Goal: Transaction & Acquisition: Obtain resource

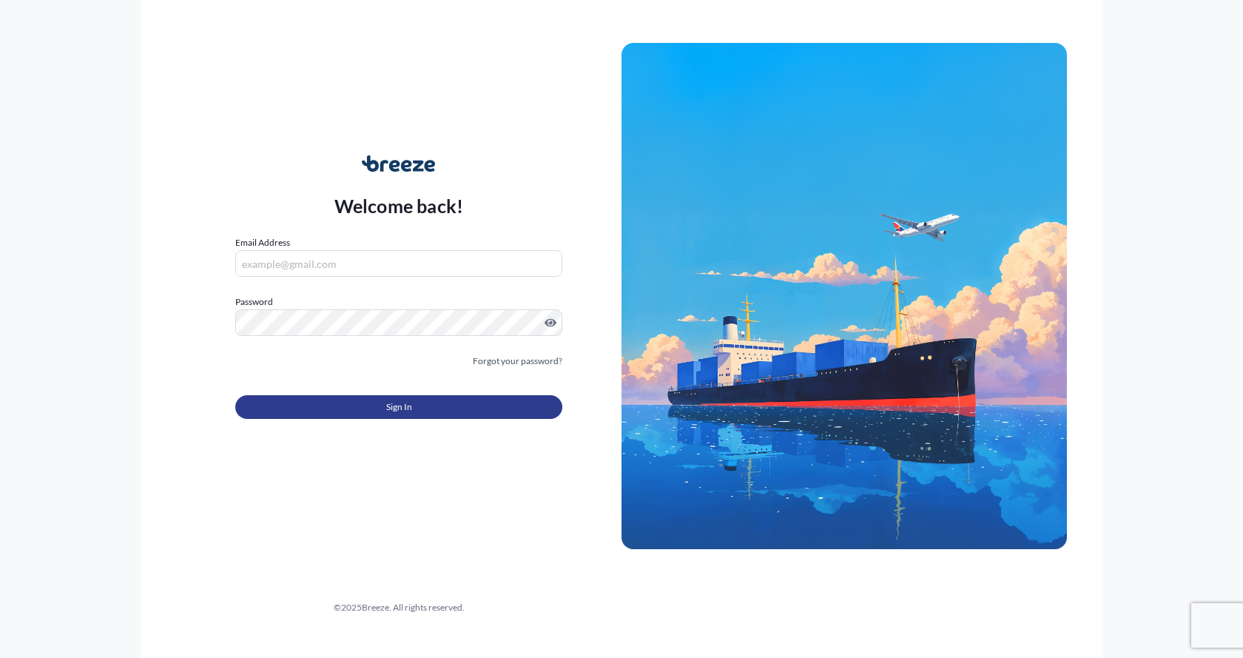
type input "[EMAIL_ADDRESS][DOMAIN_NAME]"
click at [328, 403] on button "Sign In" at bounding box center [398, 407] width 327 height 24
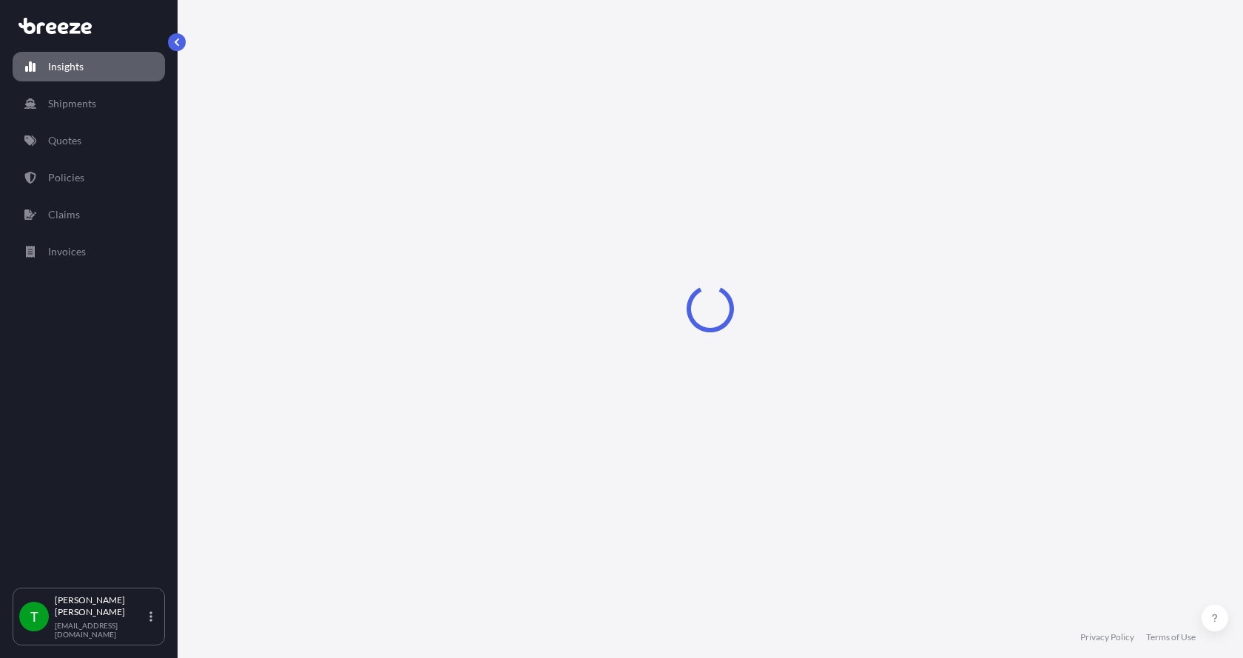
select select "2025"
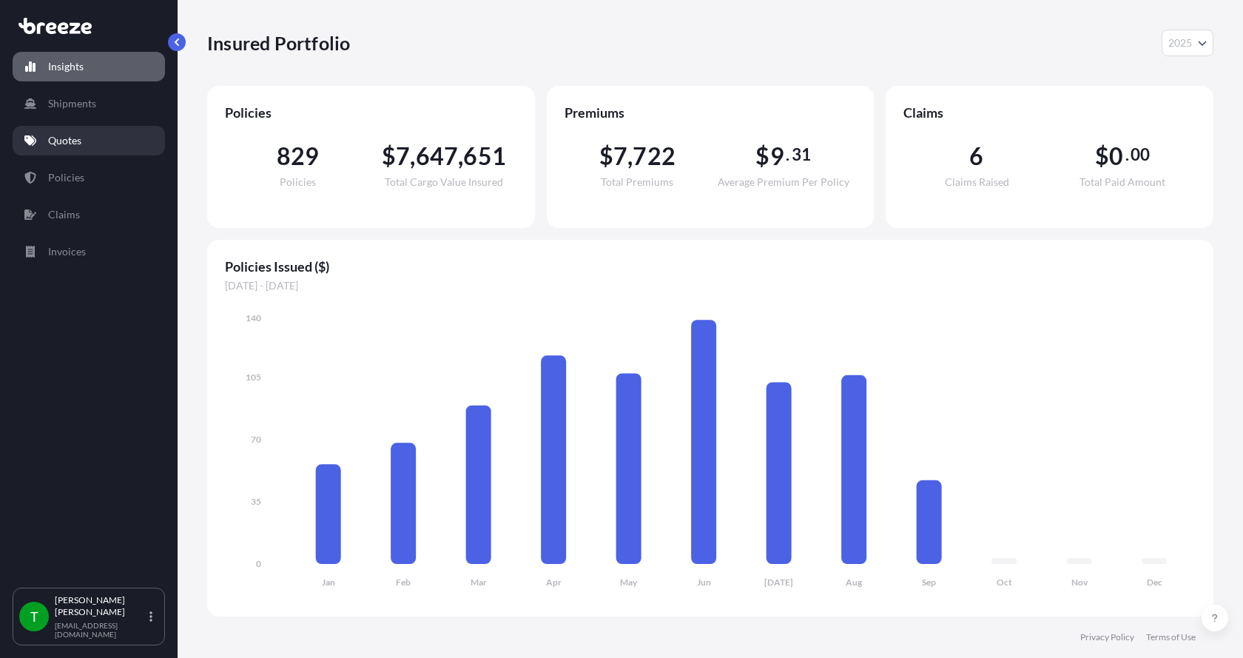
click at [73, 141] on p "Quotes" at bounding box center [64, 140] width 33 height 15
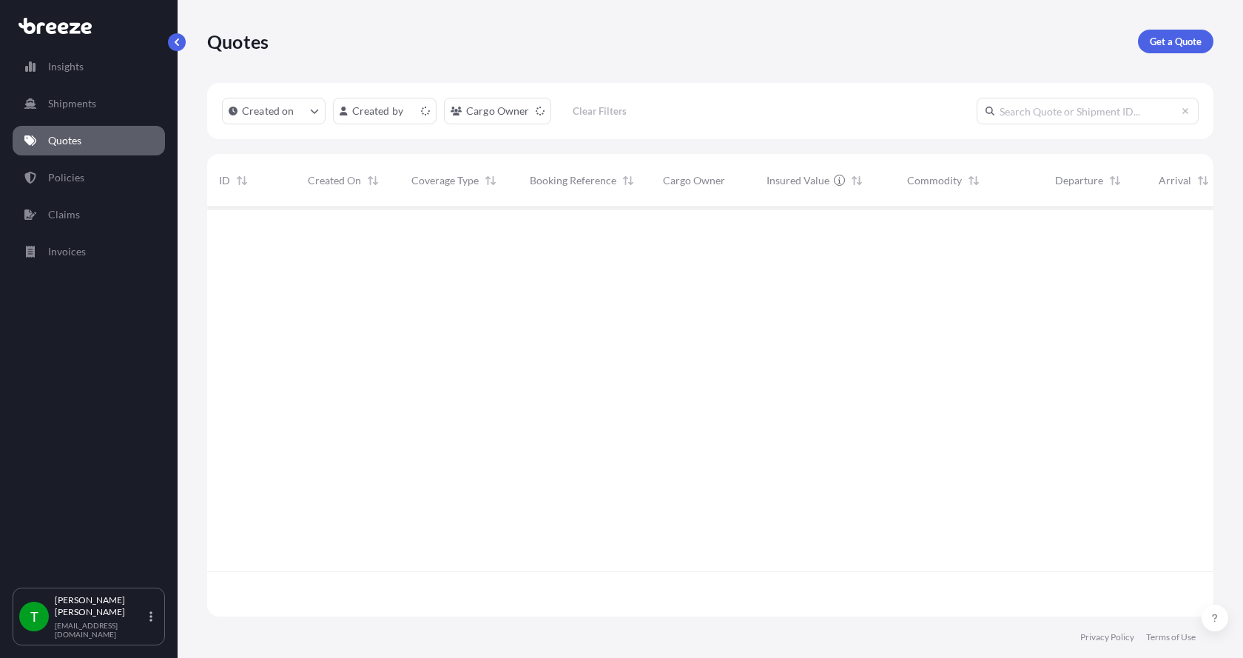
scroll to position [406, 995]
click at [1169, 39] on p "Get a Quote" at bounding box center [1176, 41] width 52 height 15
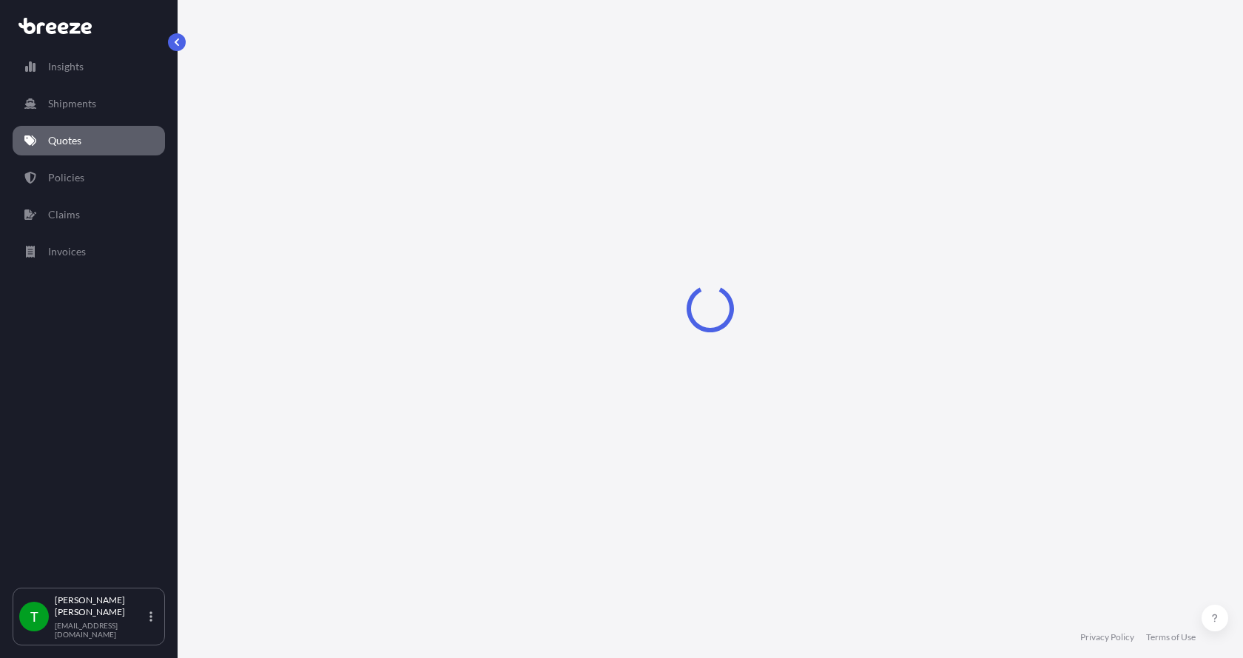
select select "Sea"
select select "1"
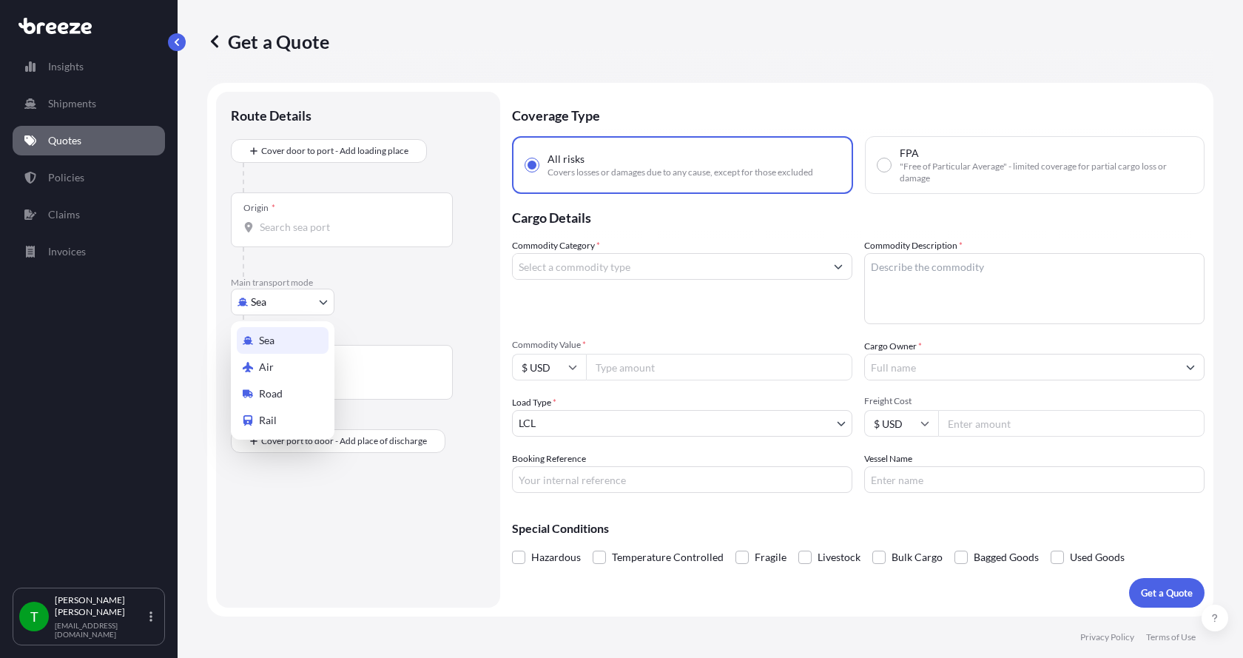
click at [260, 306] on body "Insights Shipments Quotes Policies Claims Invoices T [PERSON_NAME] [EMAIL_ADDRE…" at bounding box center [621, 329] width 1243 height 658
click at [265, 395] on span "Road" at bounding box center [271, 393] width 24 height 15
select select "Road"
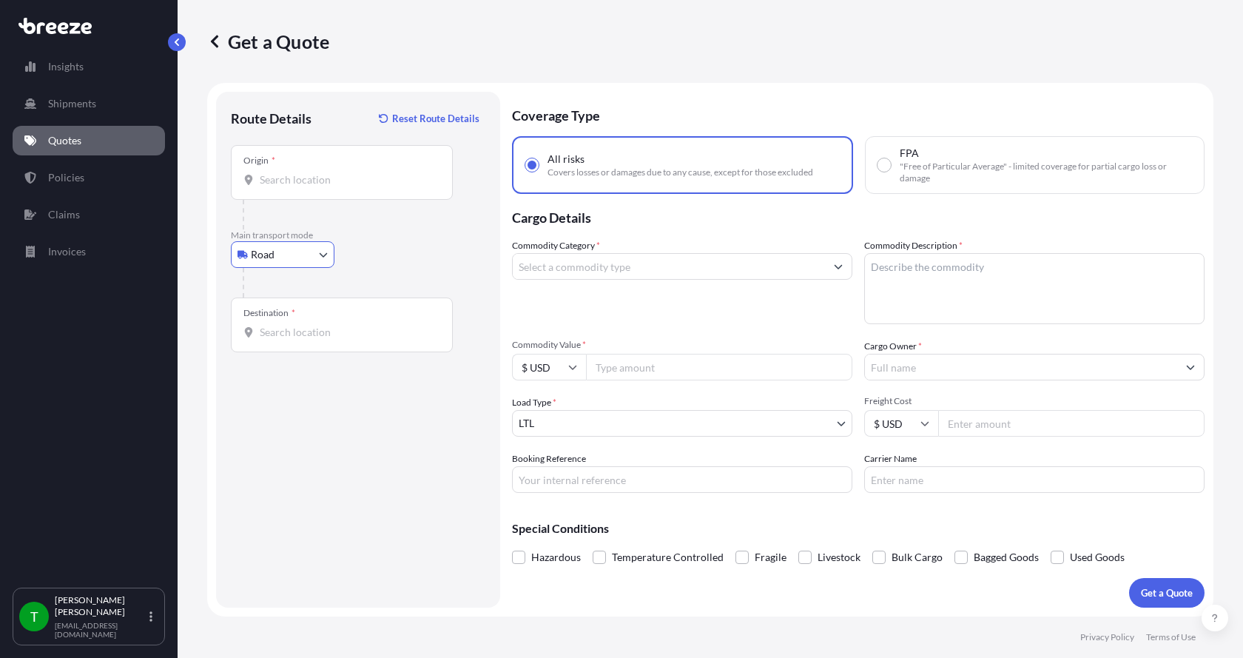
click at [354, 161] on div "Origin *" at bounding box center [342, 172] width 222 height 55
click at [354, 172] on input "Origin *" at bounding box center [347, 179] width 175 height 15
type input "[GEOGRAPHIC_DATA], IL 61354, [GEOGRAPHIC_DATA]"
click at [303, 327] on input "Destination *" at bounding box center [347, 332] width 175 height 15
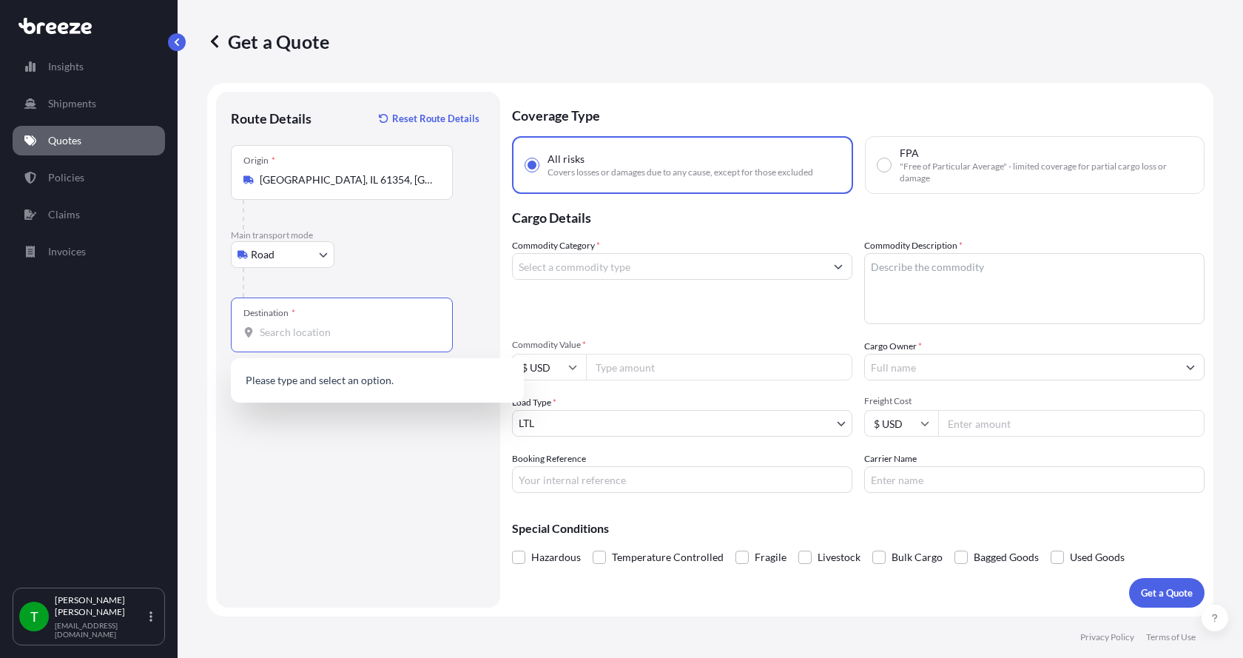
click at [75, 135] on p "Quotes" at bounding box center [64, 140] width 33 height 15
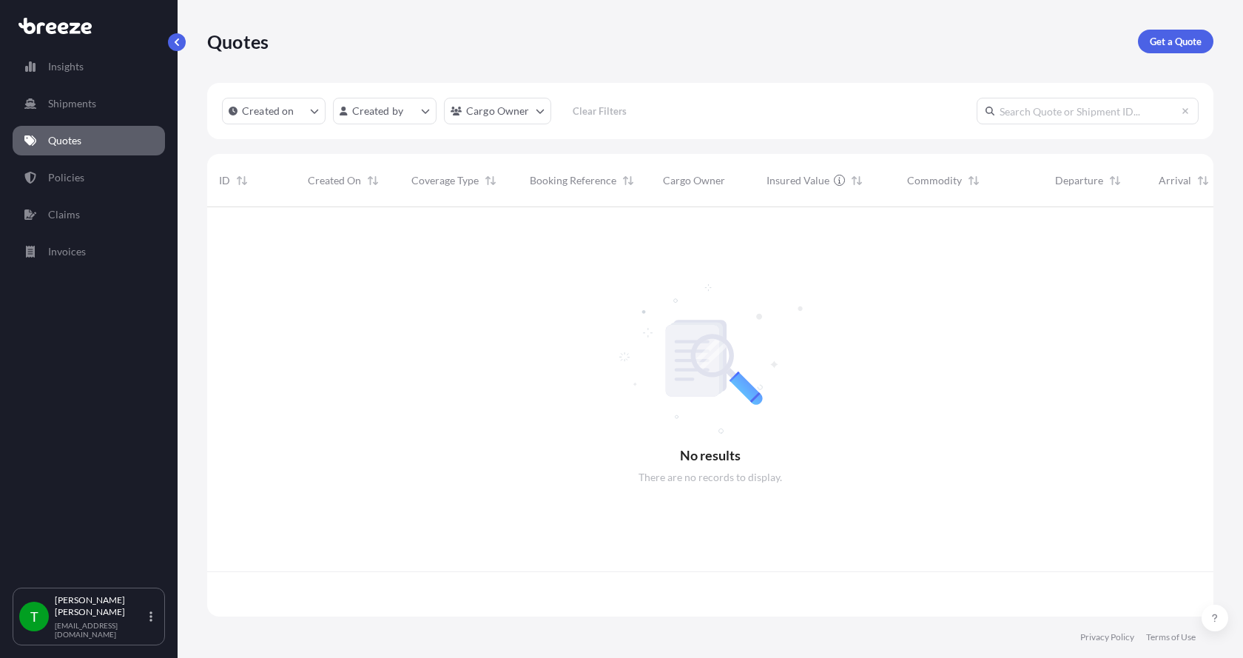
scroll to position [406, 995]
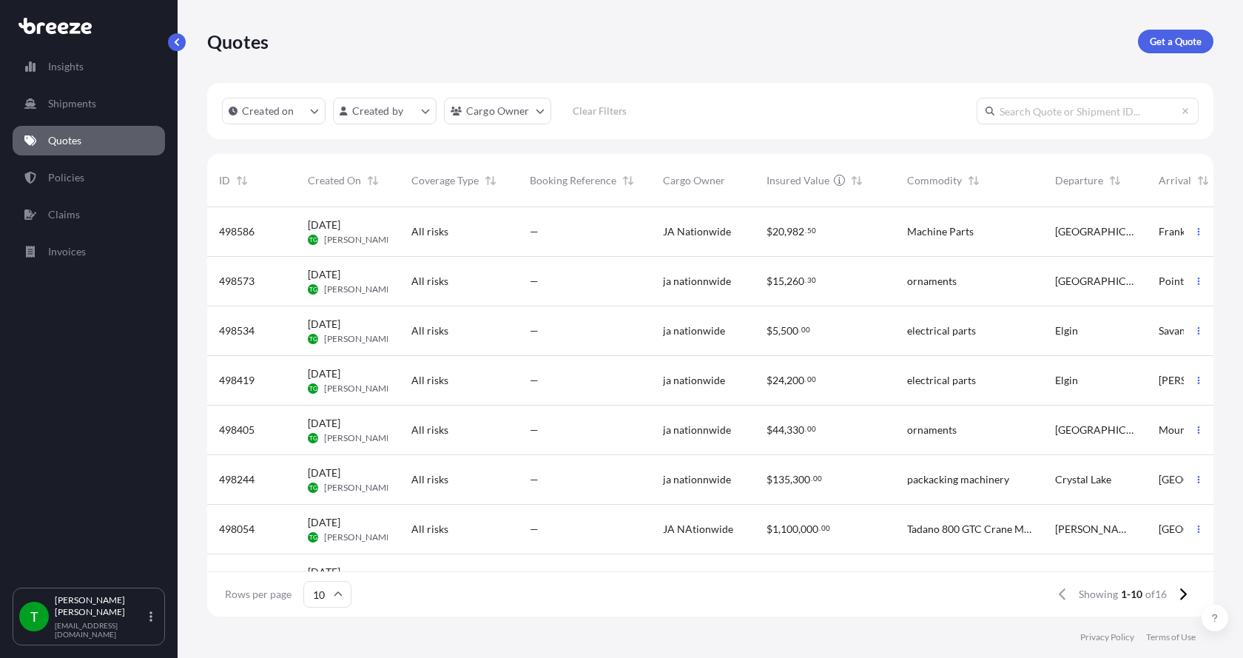
click at [1023, 112] on input "text" at bounding box center [1088, 111] width 222 height 27
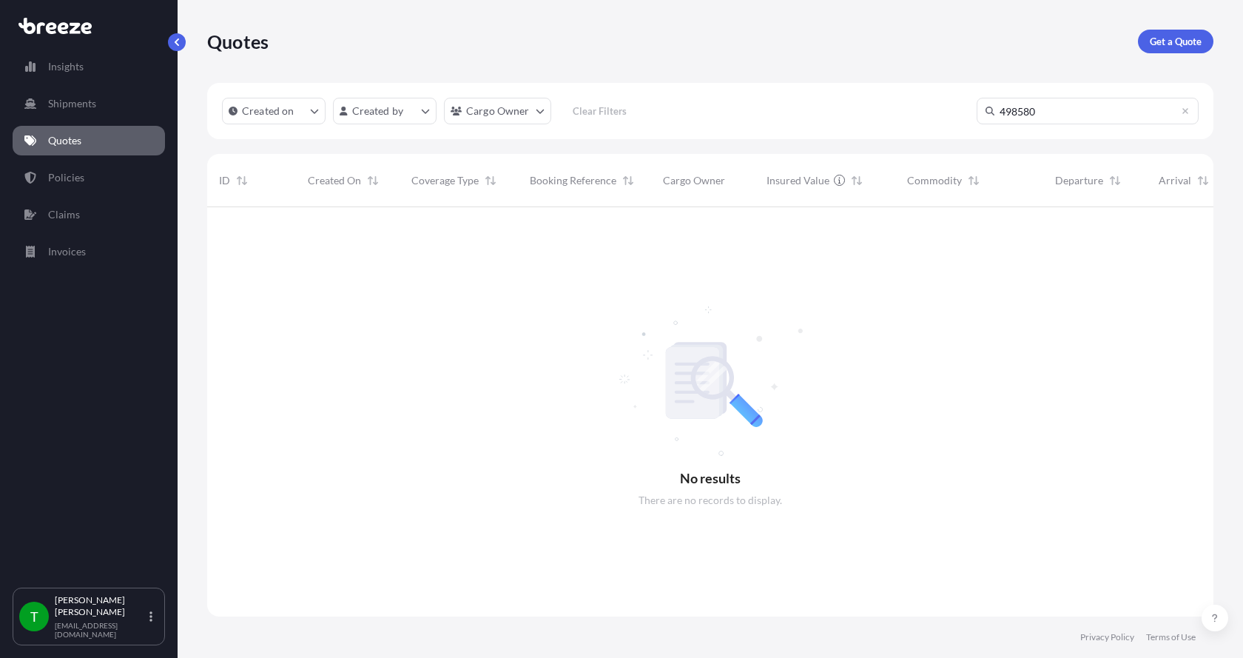
scroll to position [451, 995]
type input "498580"
click at [1058, 116] on input "498580" at bounding box center [1088, 111] width 222 height 27
click at [1173, 41] on p "Get a Quote" at bounding box center [1176, 41] width 52 height 15
select select "Sea"
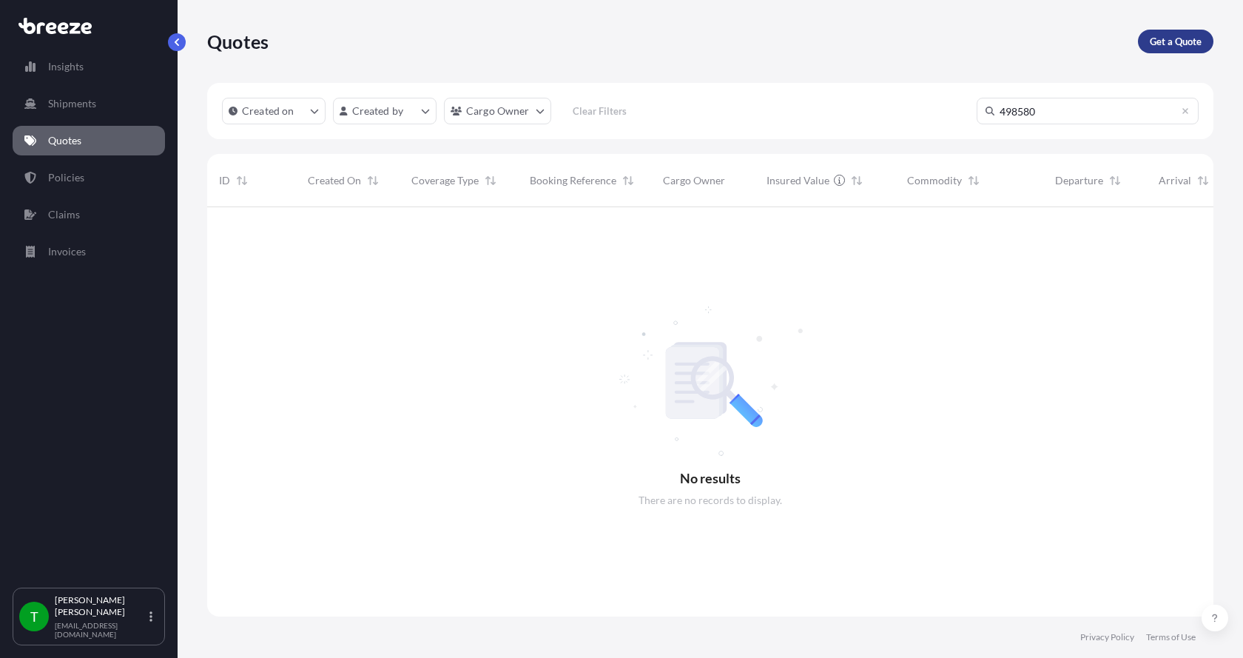
select select "1"
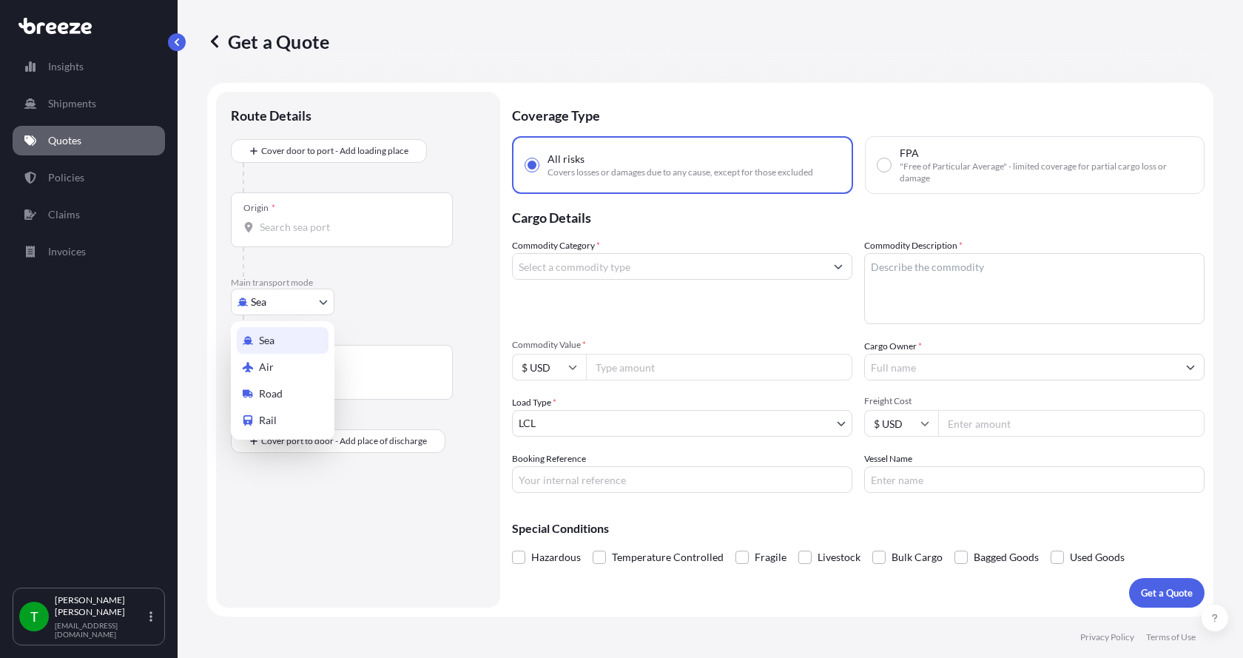
click at [275, 299] on body "Insights Shipments Quotes Policies Claims Invoices T [PERSON_NAME] [EMAIL_ADDRE…" at bounding box center [621, 329] width 1243 height 658
click at [271, 399] on span "Road" at bounding box center [271, 393] width 24 height 15
select select "Road"
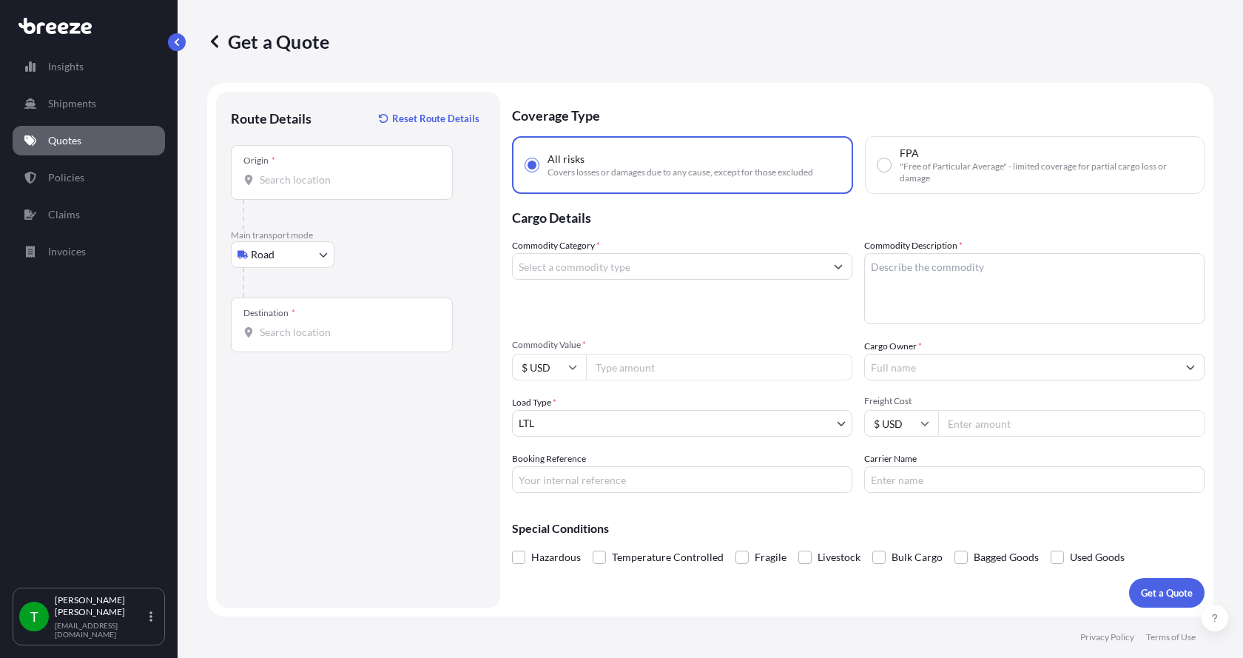
click at [307, 169] on div "Origin *" at bounding box center [342, 172] width 222 height 55
click at [307, 172] on input "Origin *" at bounding box center [347, 179] width 175 height 15
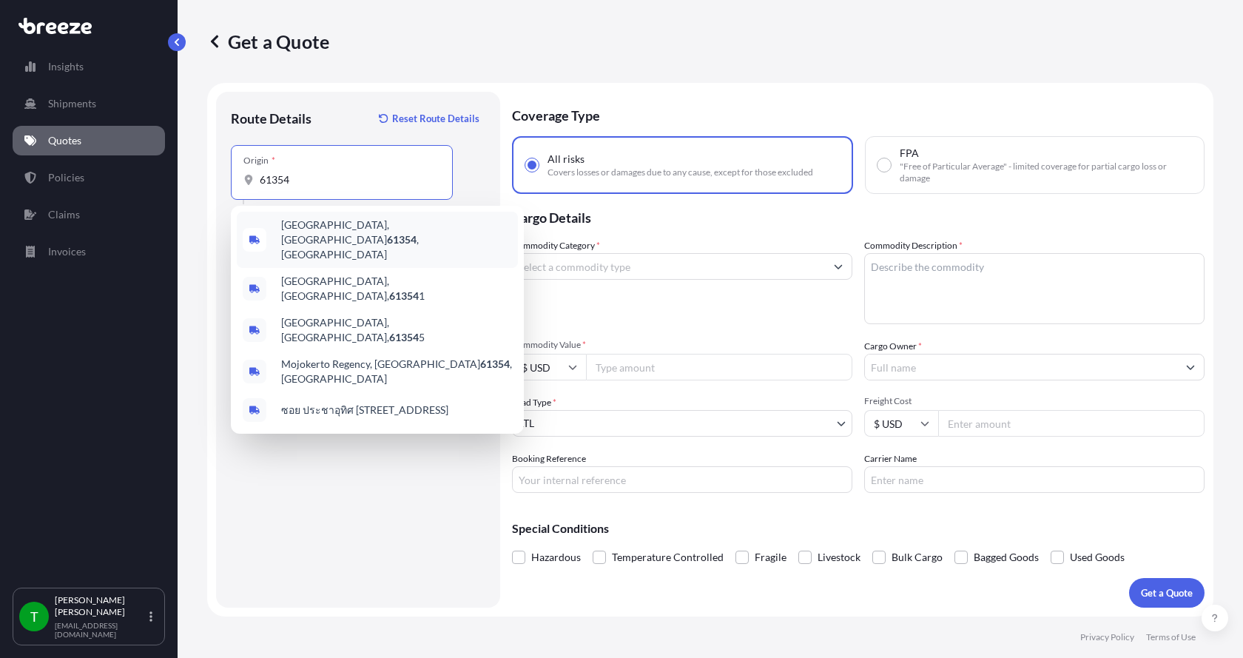
click at [297, 226] on span "[GEOGRAPHIC_DATA], IL 61354 , [GEOGRAPHIC_DATA]" at bounding box center [396, 240] width 231 height 44
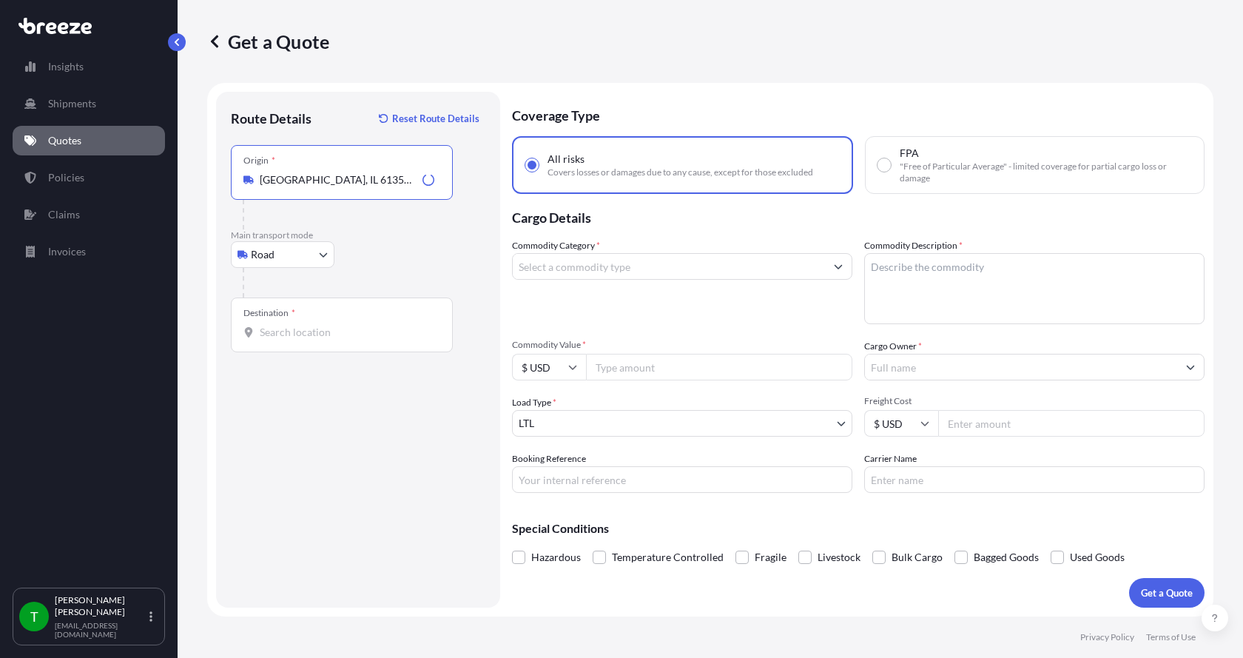
type input "[GEOGRAPHIC_DATA], IL 61354, [GEOGRAPHIC_DATA]"
click at [286, 331] on input "Destination *" at bounding box center [347, 332] width 175 height 15
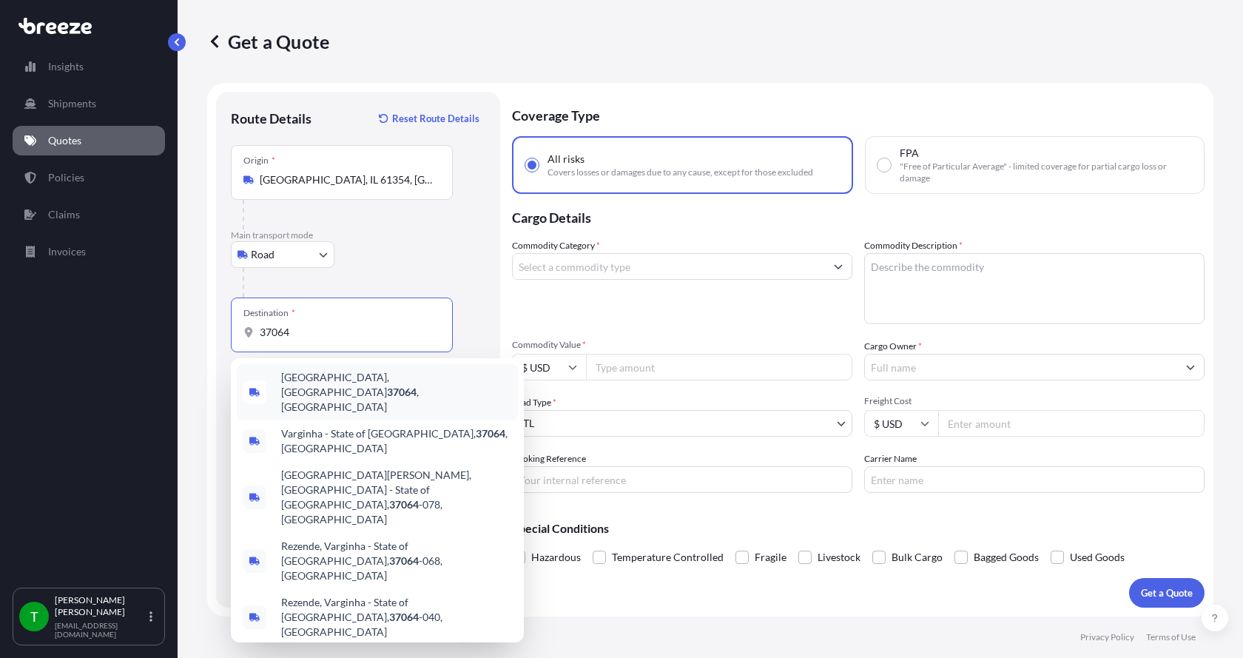
click at [289, 380] on span "[GEOGRAPHIC_DATA] , [GEOGRAPHIC_DATA]" at bounding box center [396, 392] width 231 height 44
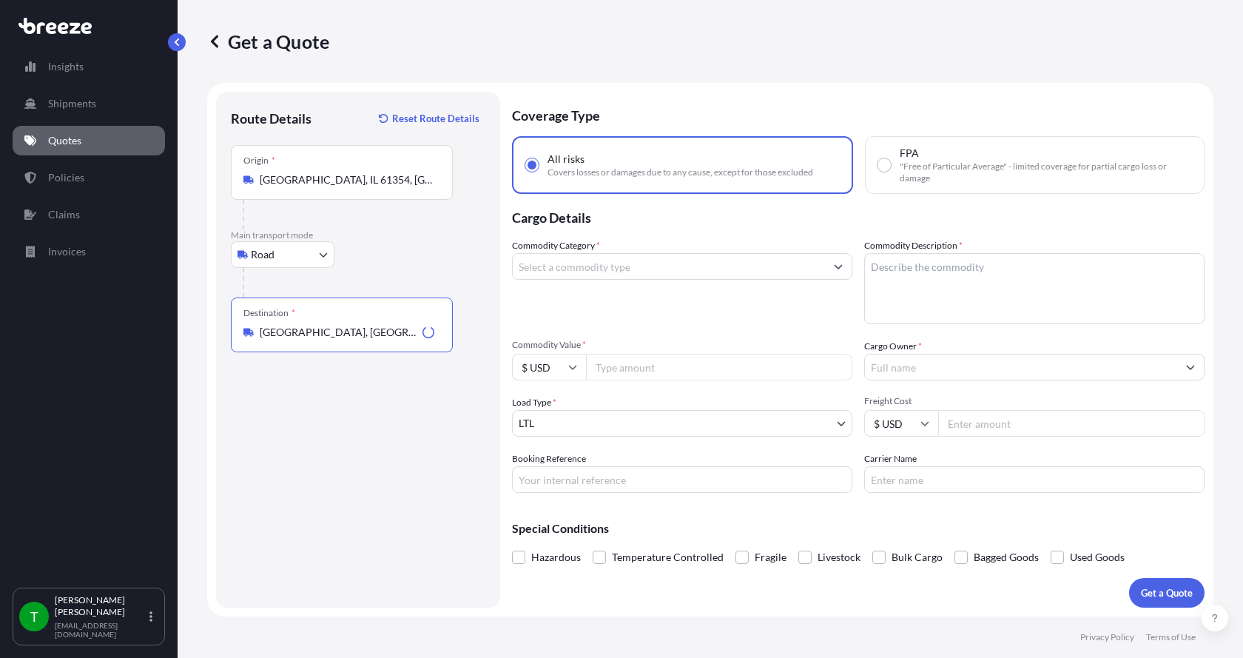
type input "[GEOGRAPHIC_DATA], [GEOGRAPHIC_DATA]"
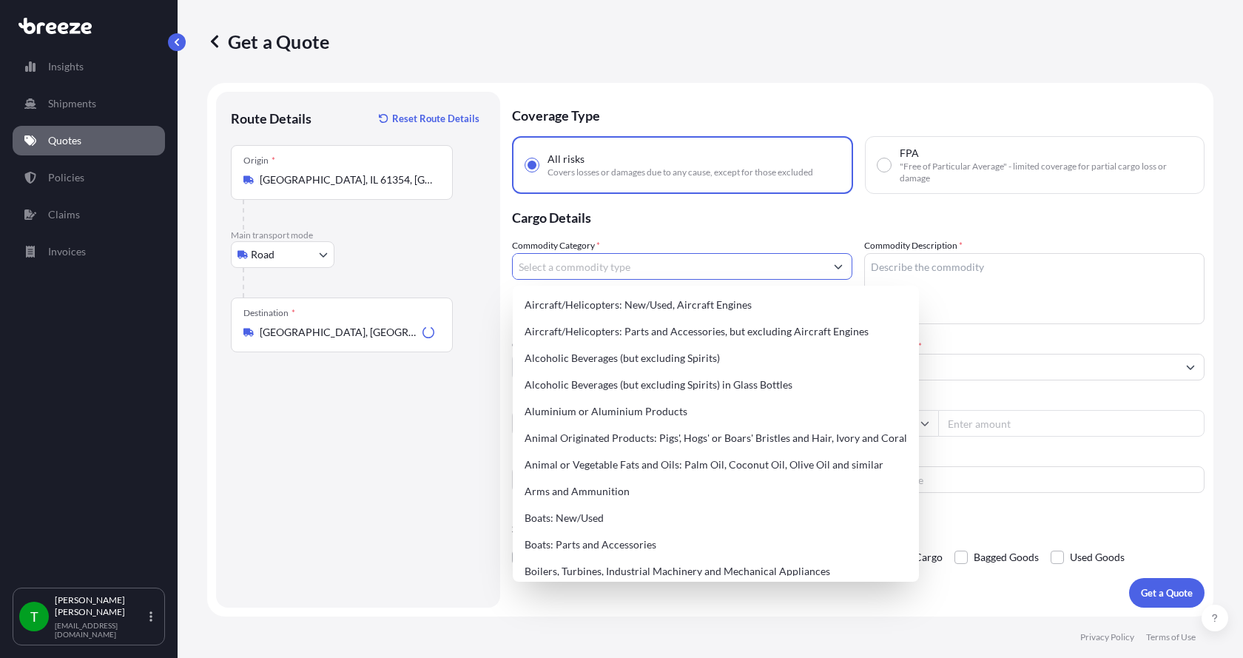
click at [570, 269] on input "Commodity Category *" at bounding box center [669, 266] width 312 height 27
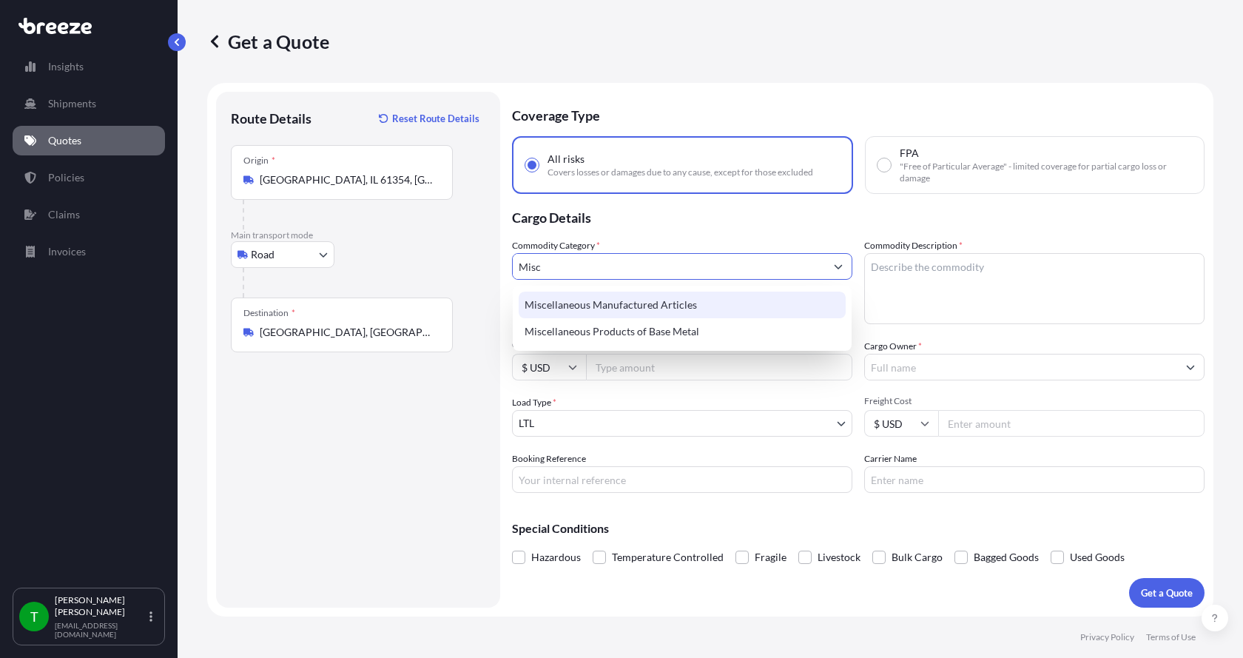
click at [560, 304] on div "Miscellaneous Manufactured Articles" at bounding box center [682, 305] width 327 height 27
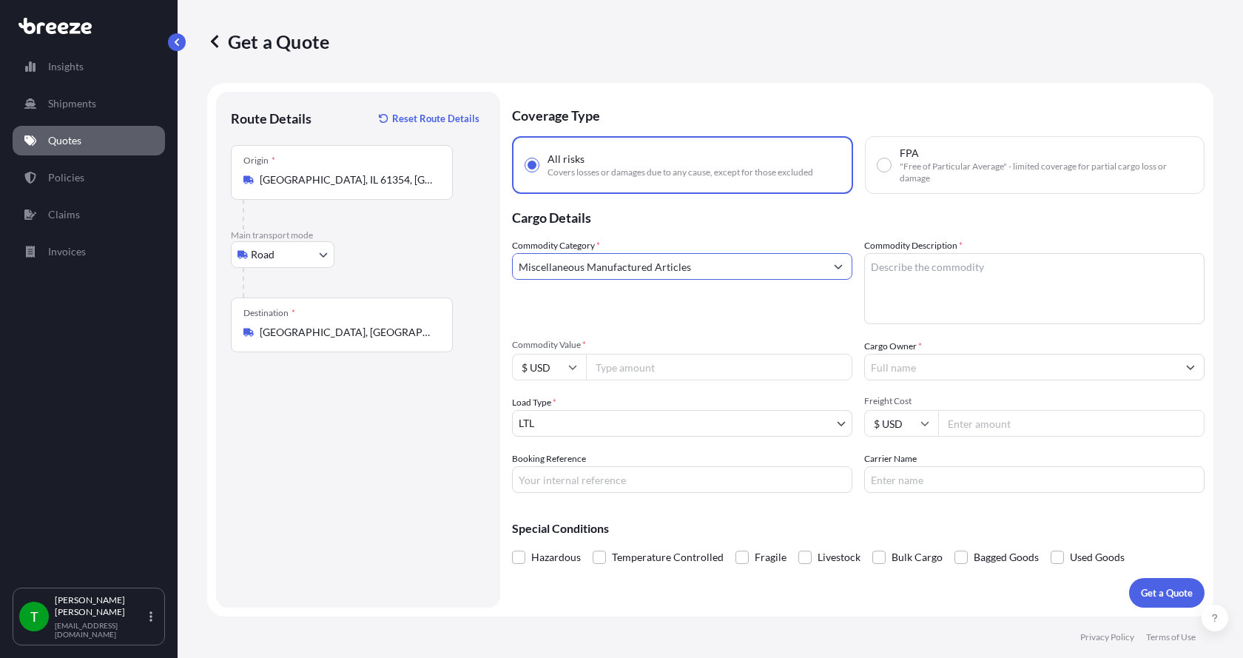
type input "Miscellaneous Manufactured Articles"
click at [960, 257] on textarea "Commodity Description *" at bounding box center [1034, 288] width 340 height 71
type textarea "Electrical Components"
click at [661, 370] on input "Commodity Value *" at bounding box center [719, 367] width 266 height 27
type input "19075.00"
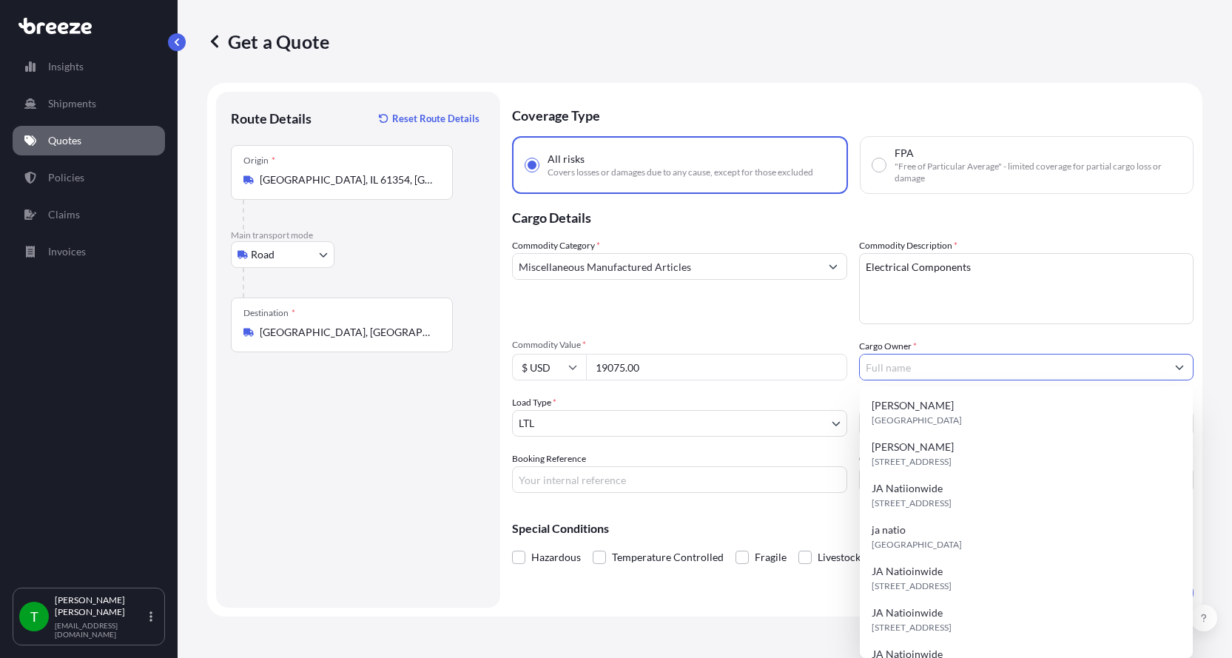
click at [939, 363] on input "Cargo Owner *" at bounding box center [1013, 367] width 307 height 27
type input "JA Nationwide"
click at [624, 482] on input "Booking Reference" at bounding box center [679, 479] width 335 height 27
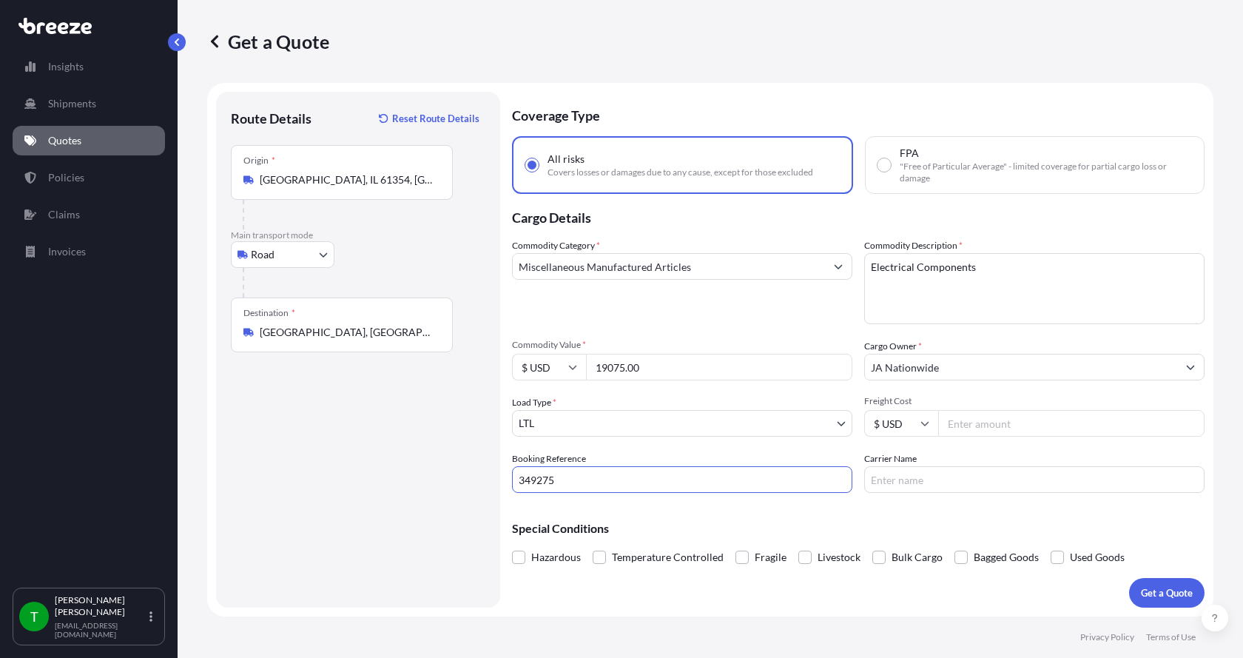
type input "349275"
click at [966, 421] on input "Freight Cost" at bounding box center [1071, 423] width 266 height 27
type input "305.00"
click at [943, 476] on input "Carrier Name" at bounding box center [1034, 479] width 340 height 27
type input "AAA [PERSON_NAME]"
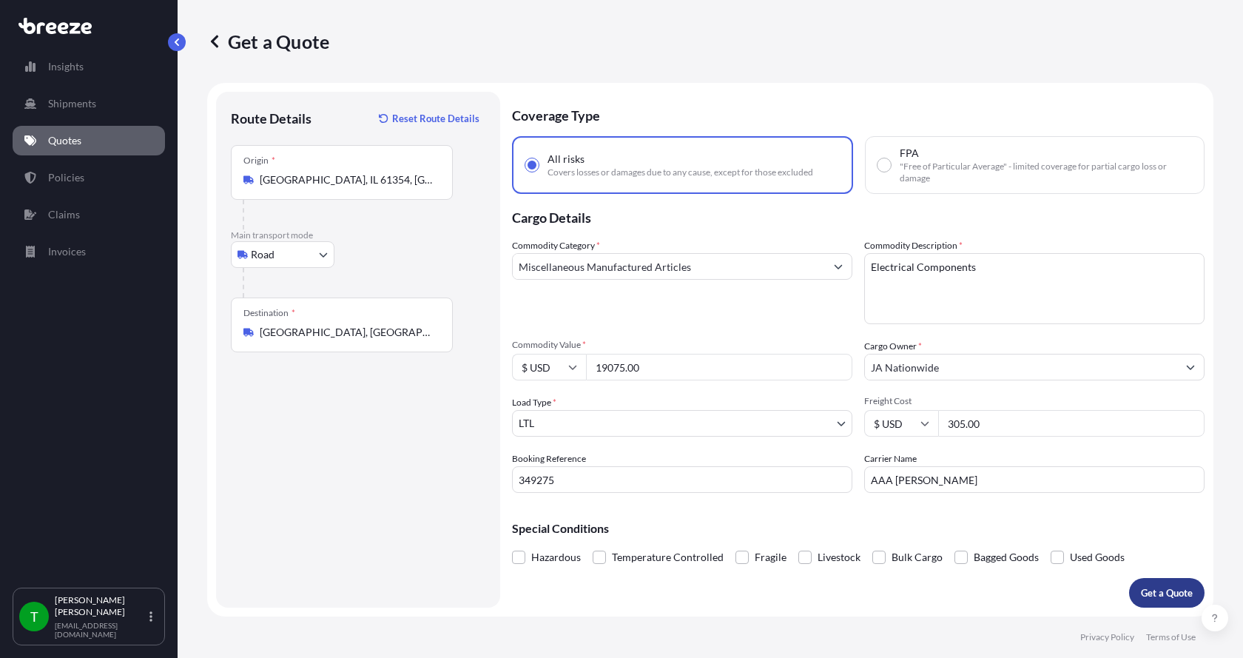
click at [1145, 585] on p "Get a Quote" at bounding box center [1167, 592] width 52 height 15
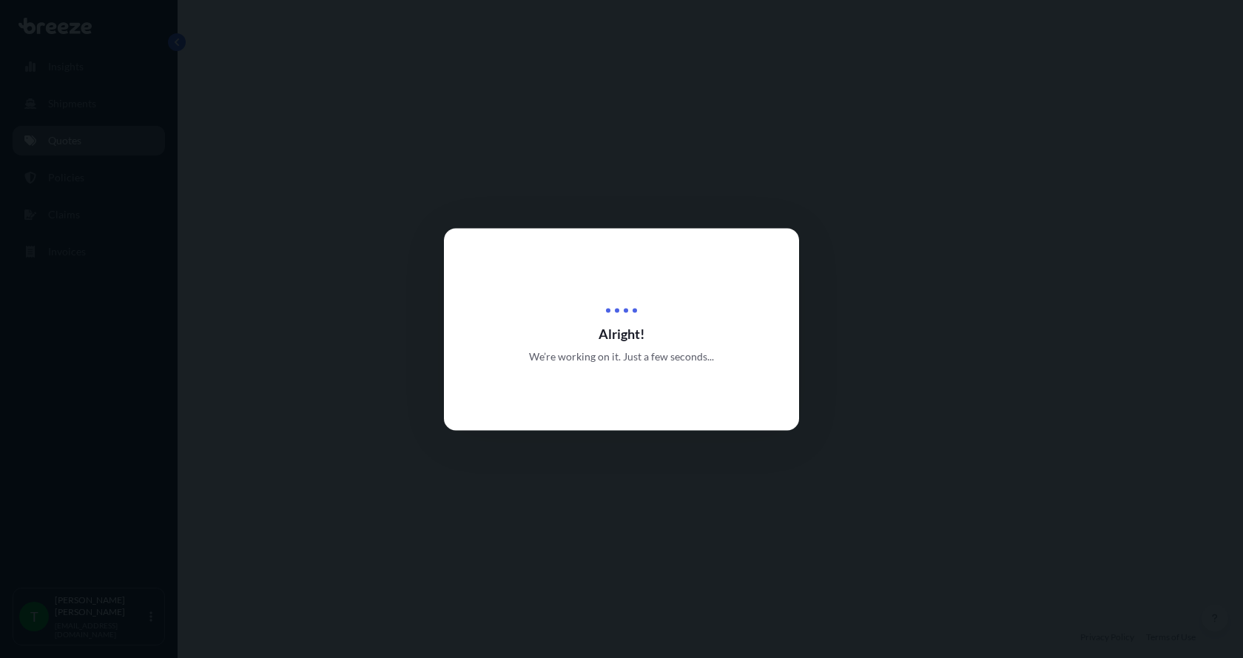
select select "Road"
select select "1"
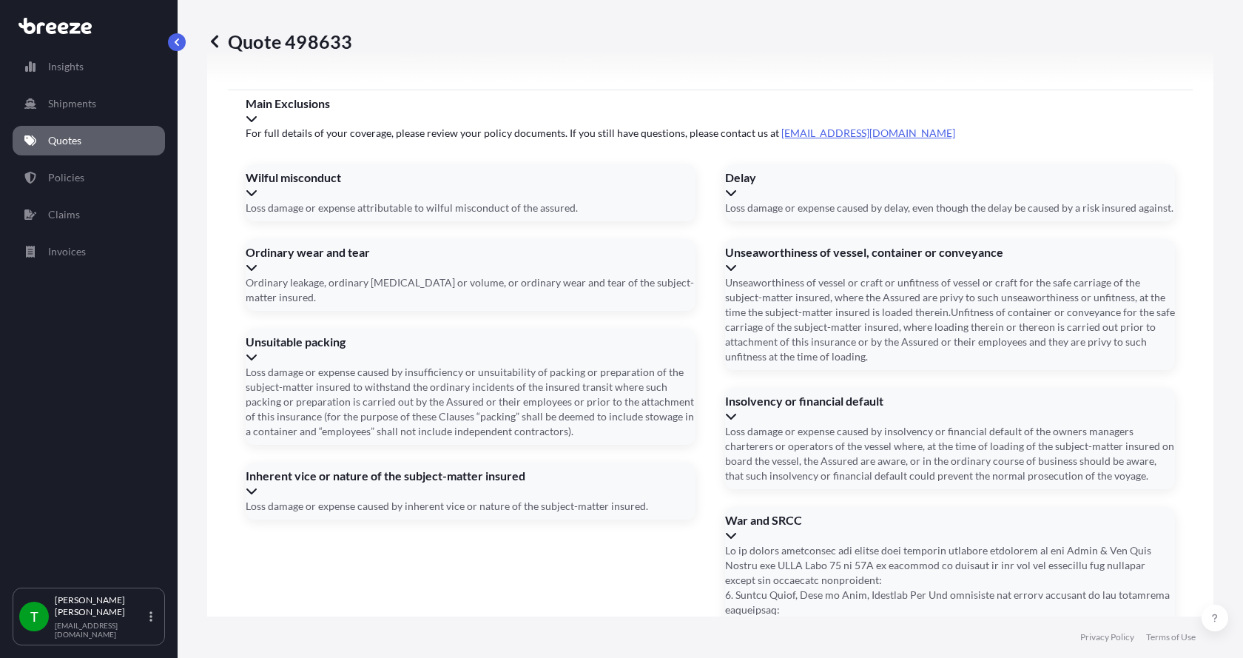
scroll to position [1947, 0]
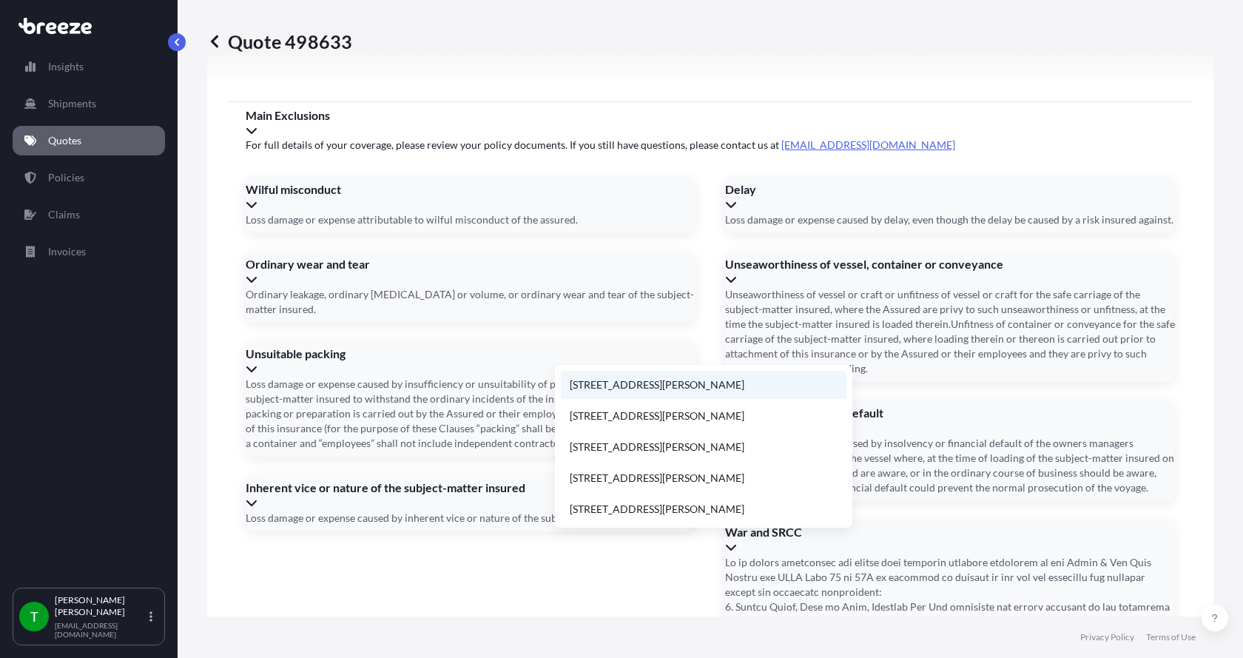
click at [629, 380] on li "[STREET_ADDRESS][PERSON_NAME]" at bounding box center [704, 385] width 286 height 28
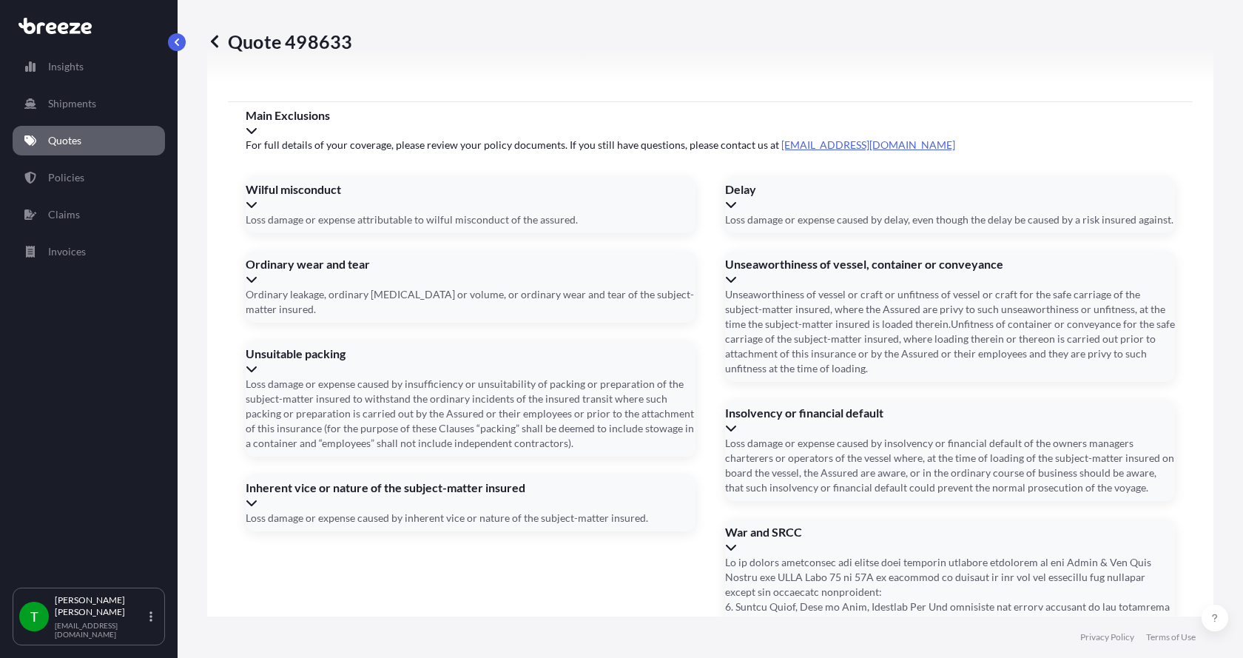
type input "[STREET_ADDRESS][PERSON_NAME]"
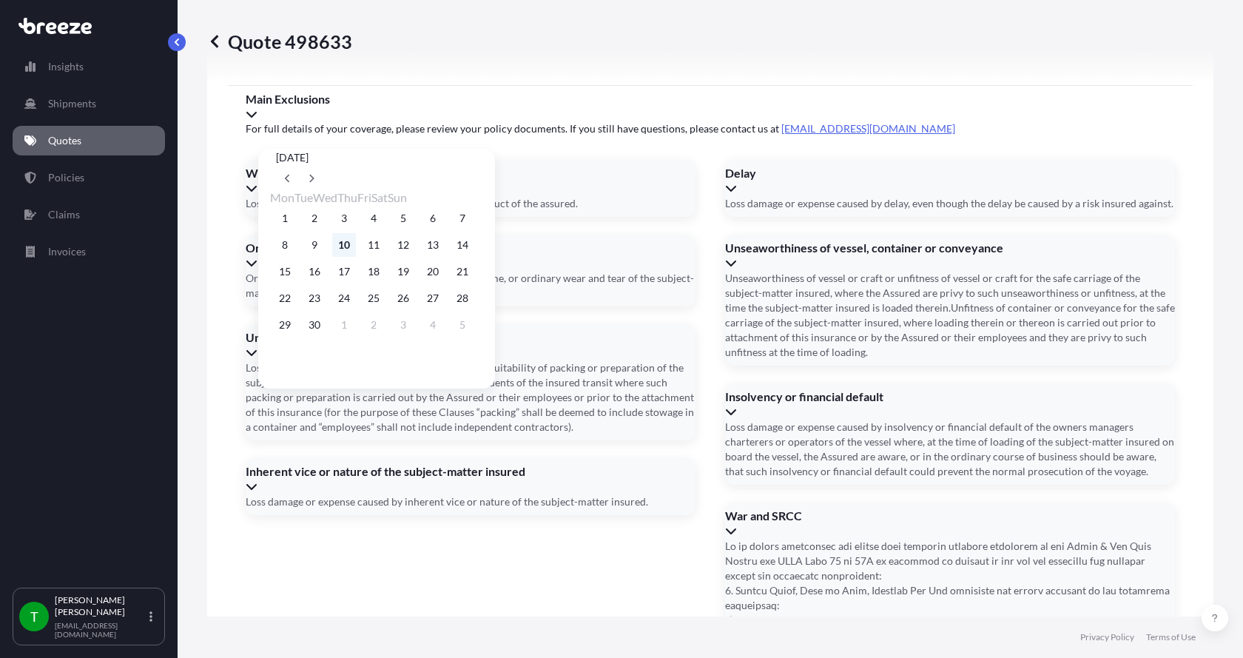
click at [354, 251] on button "10" at bounding box center [344, 245] width 24 height 24
type input "[DATE]"
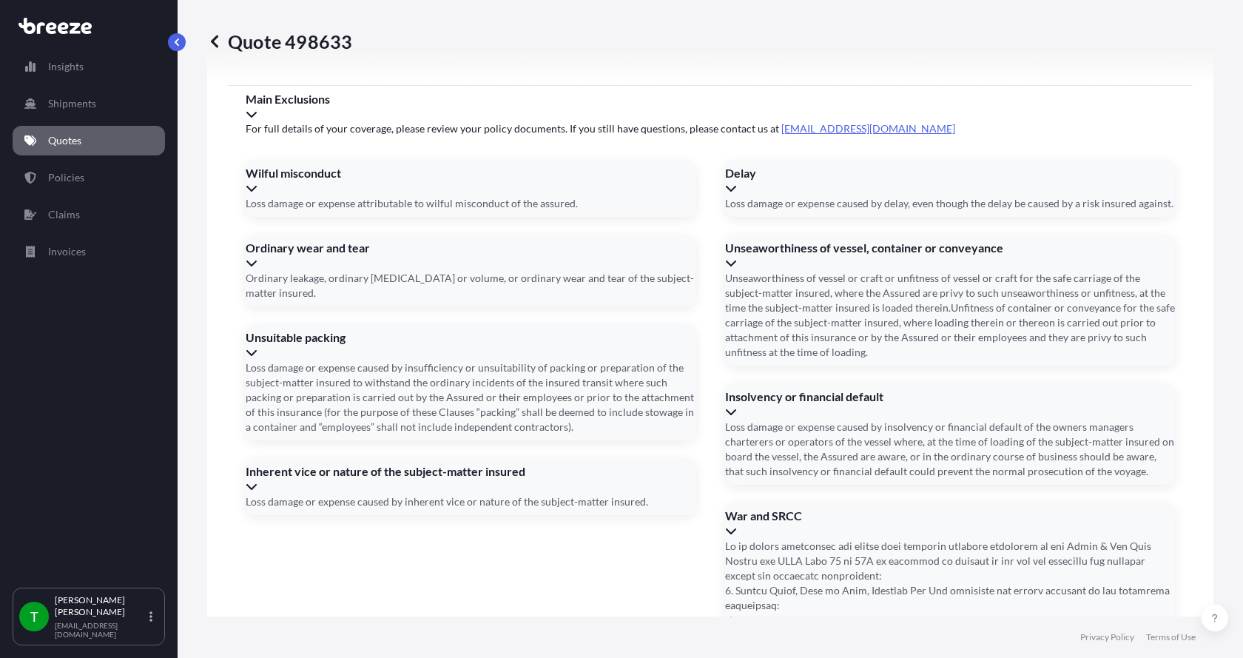
click at [354, 251] on button "10" at bounding box center [352, 255] width 18 height 13
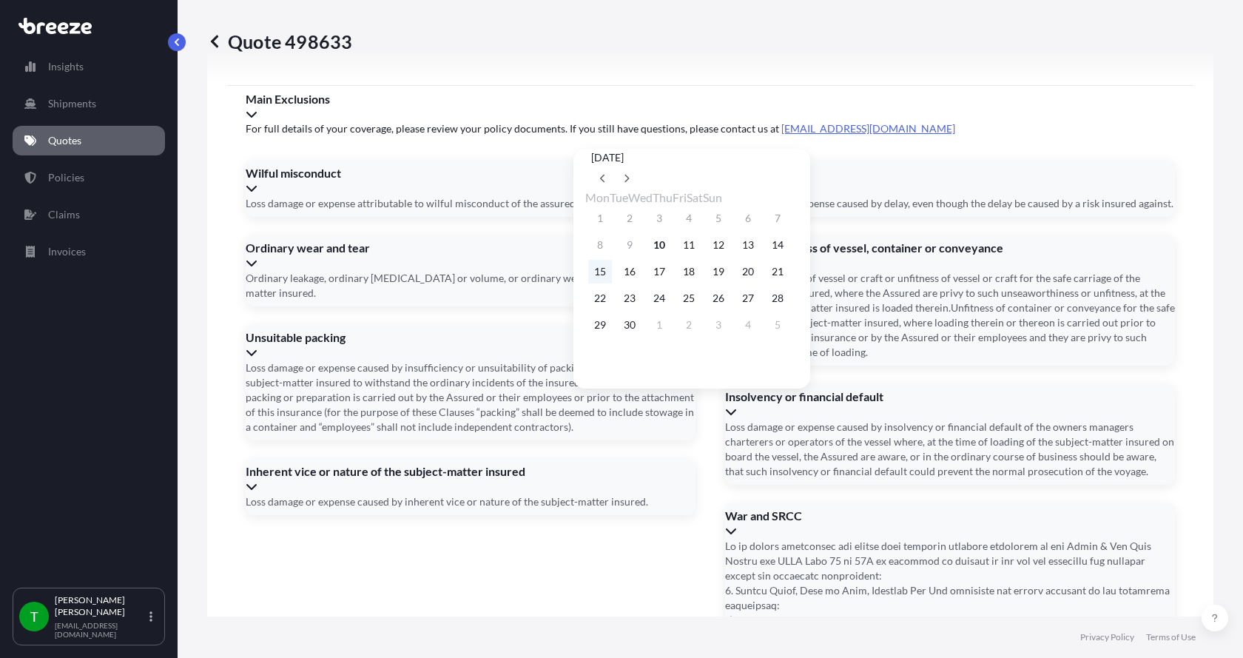
click at [599, 278] on button "15" at bounding box center [600, 272] width 24 height 24
type input "[DATE]"
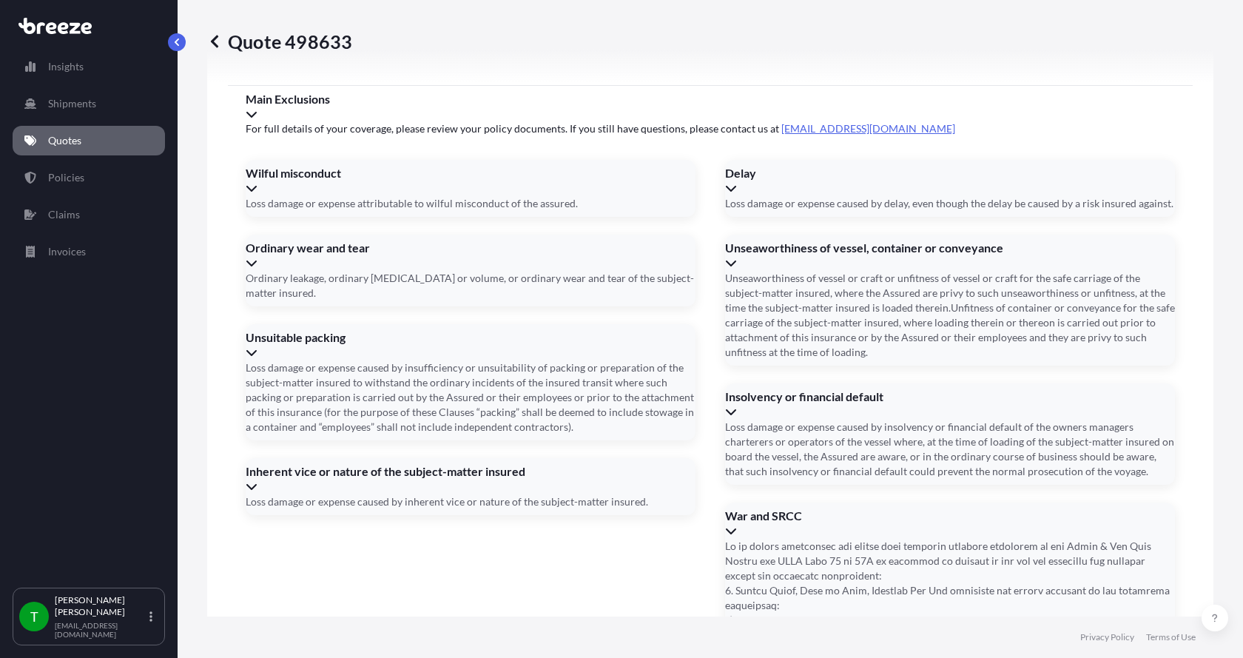
click at [614, 277] on button "15" at bounding box center [623, 269] width 18 height 13
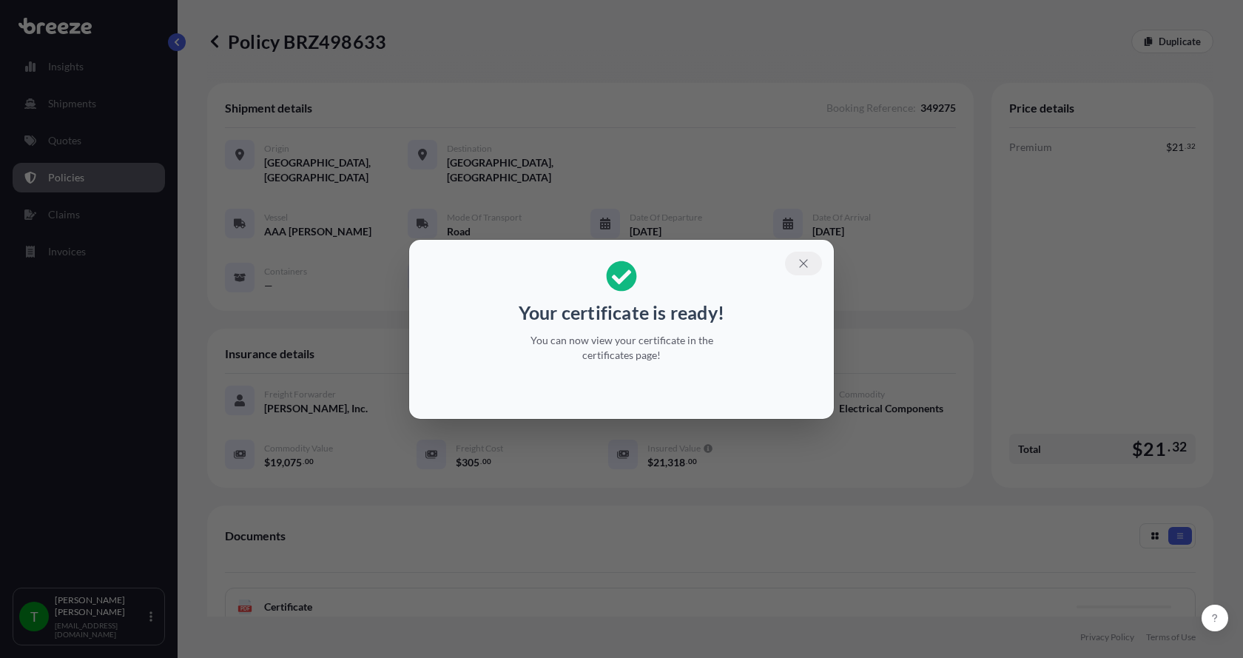
click at [806, 260] on icon "button" at bounding box center [803, 263] width 13 height 13
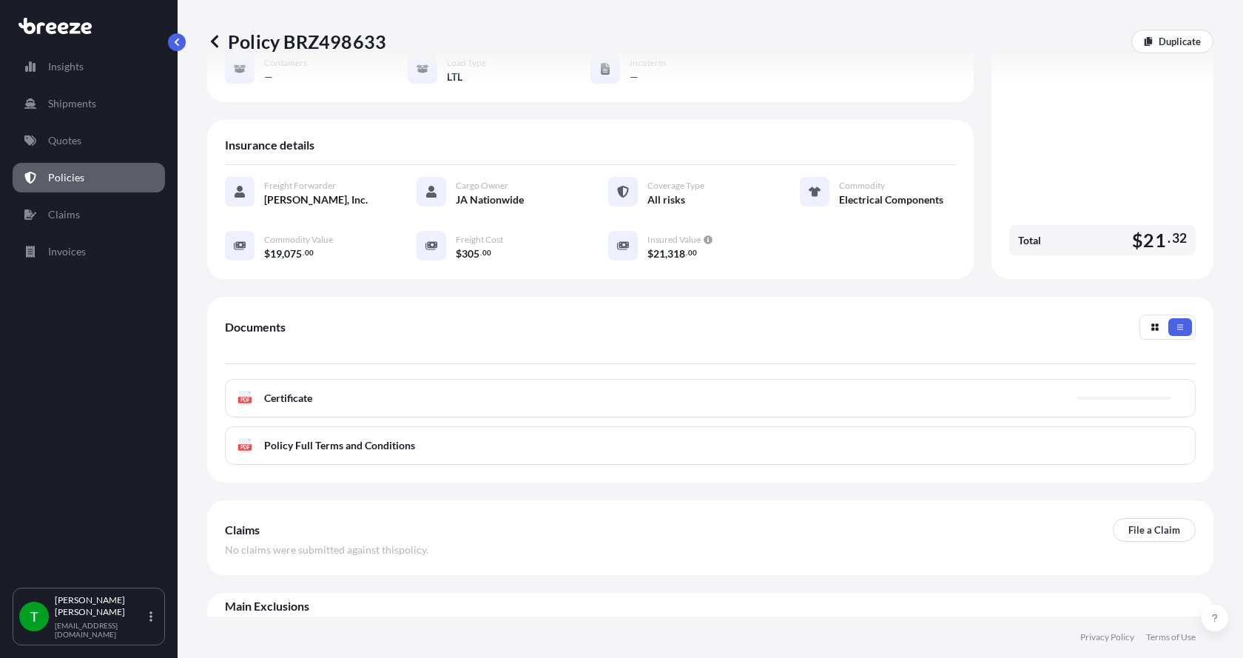
scroll to position [218, 0]
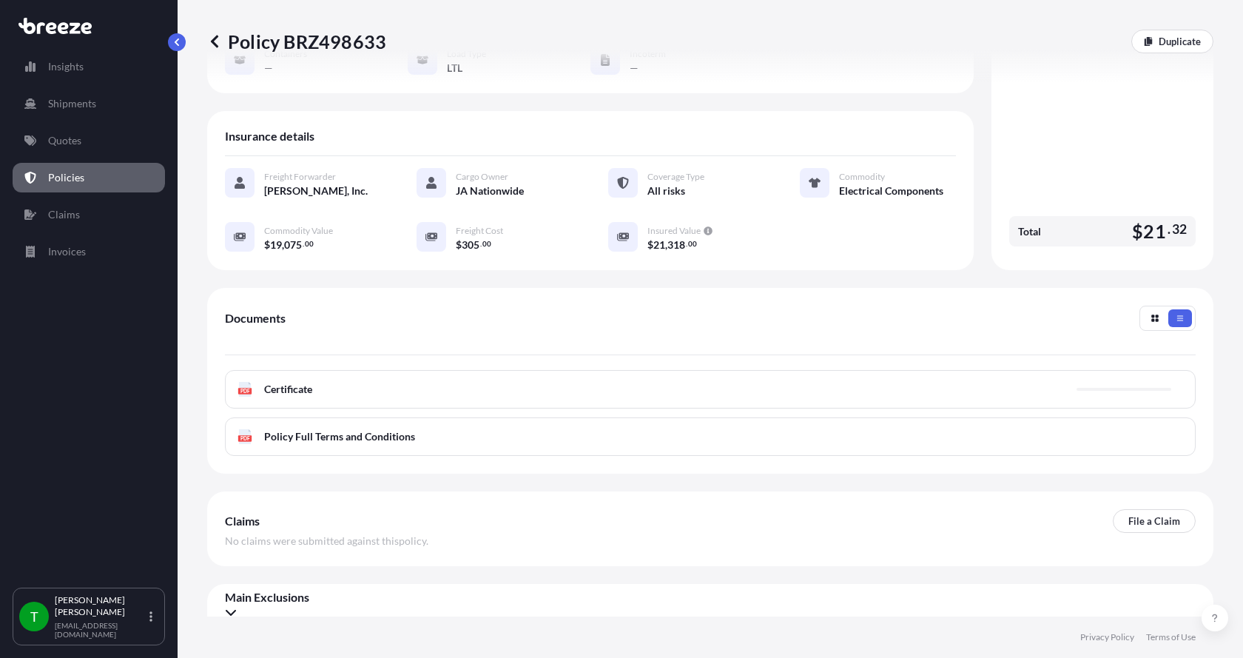
click at [285, 382] on span "Certificate" at bounding box center [288, 389] width 48 height 15
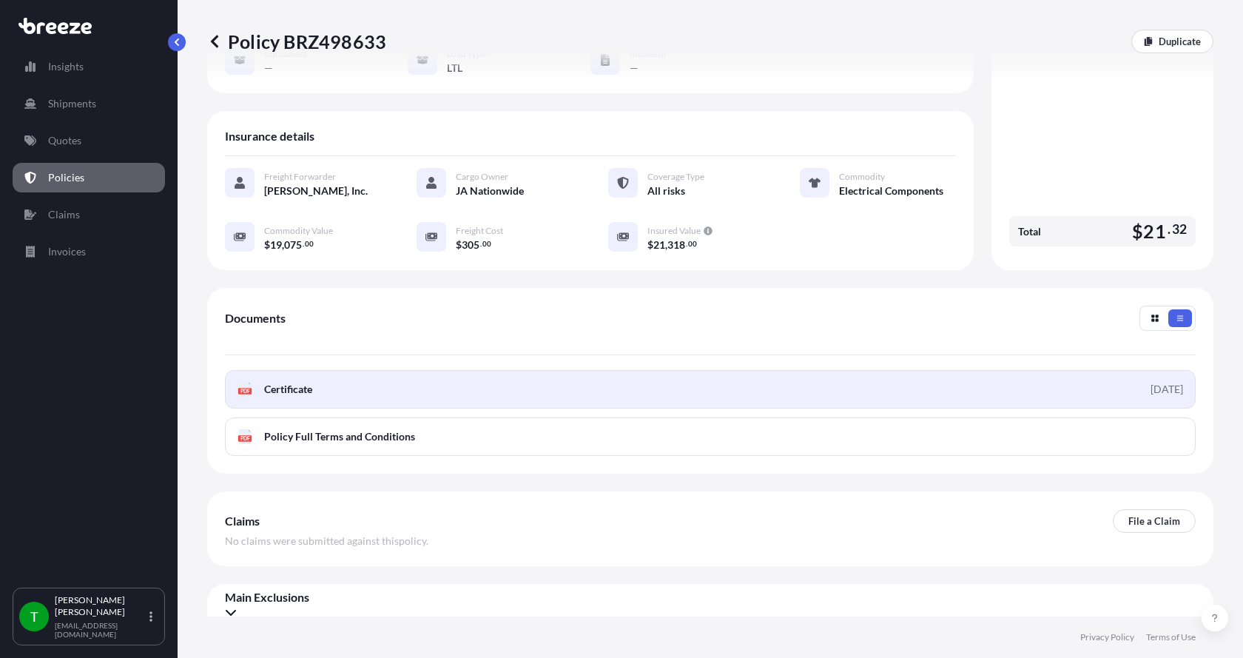
click at [307, 382] on span "Certificate" at bounding box center [288, 389] width 48 height 15
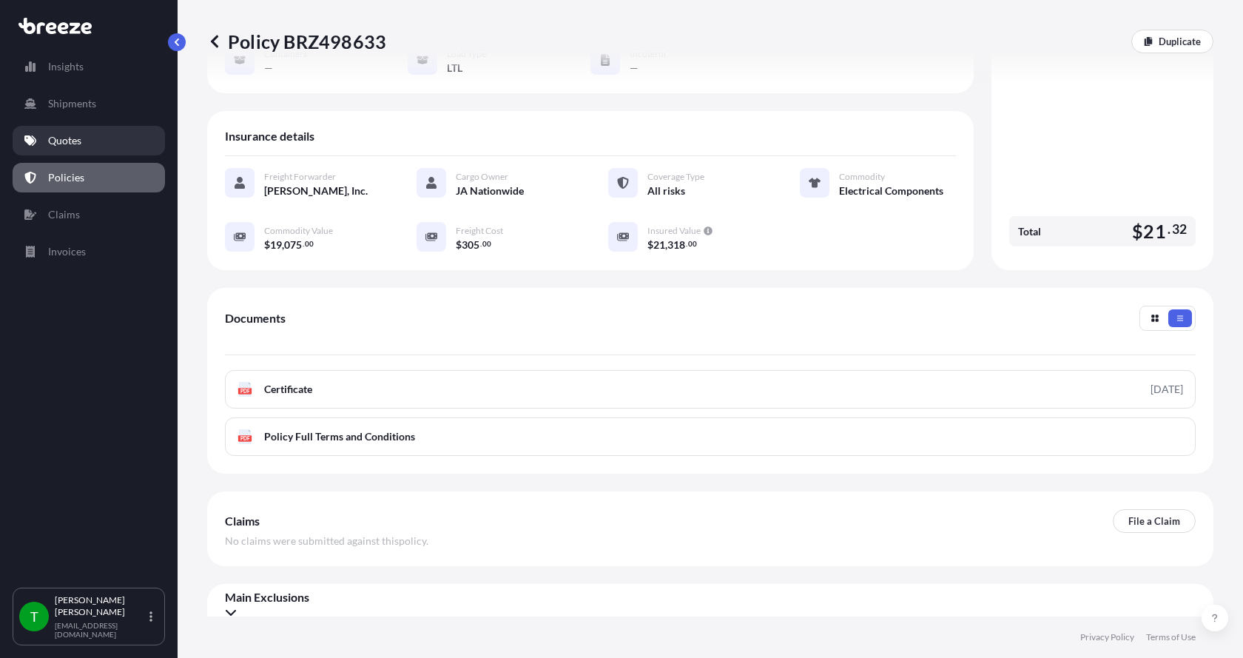
click at [67, 143] on p "Quotes" at bounding box center [64, 140] width 33 height 15
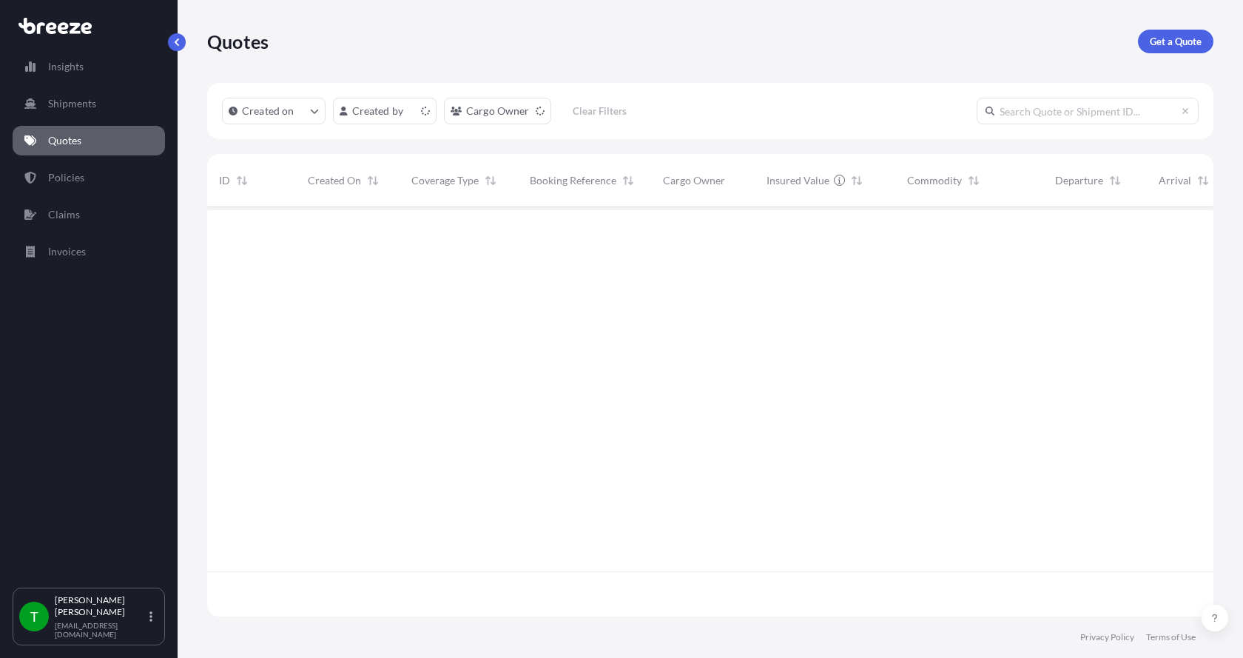
scroll to position [406, 995]
click at [1167, 38] on p "Get a Quote" at bounding box center [1176, 41] width 52 height 15
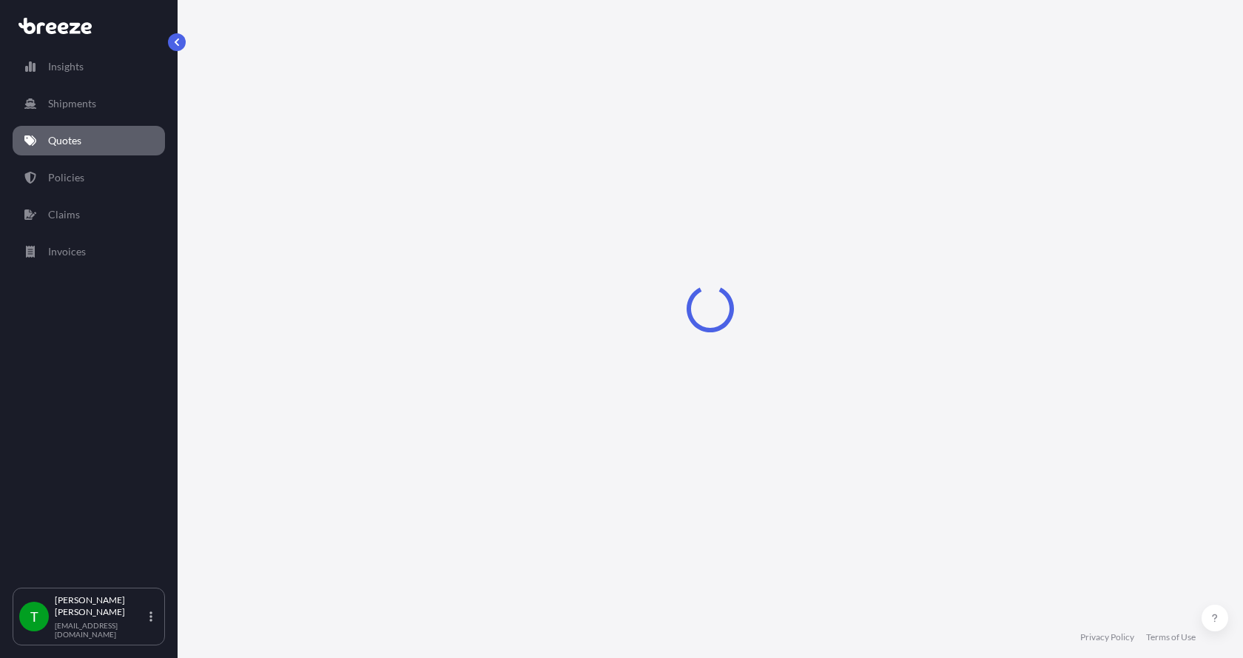
select select "Sea"
select select "1"
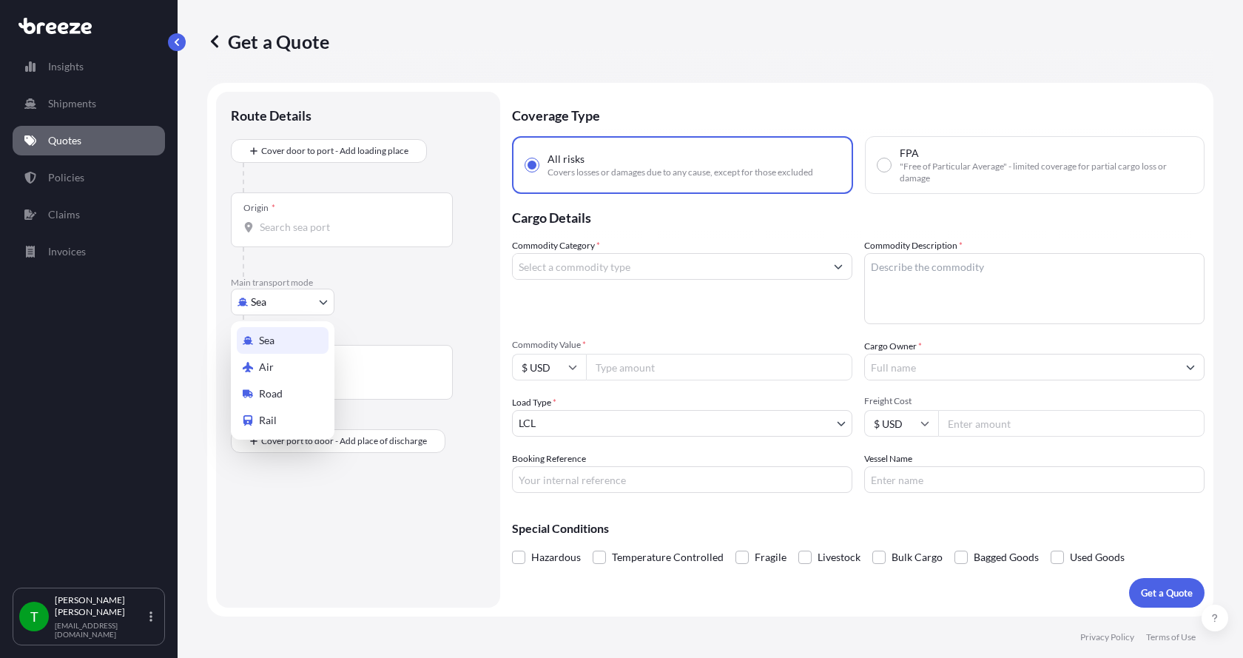
click at [257, 303] on body "Insights Shipments Quotes Policies Claims Invoices T [PERSON_NAME] [EMAIL_ADDRE…" at bounding box center [621, 329] width 1243 height 658
click at [271, 391] on span "Road" at bounding box center [271, 393] width 24 height 15
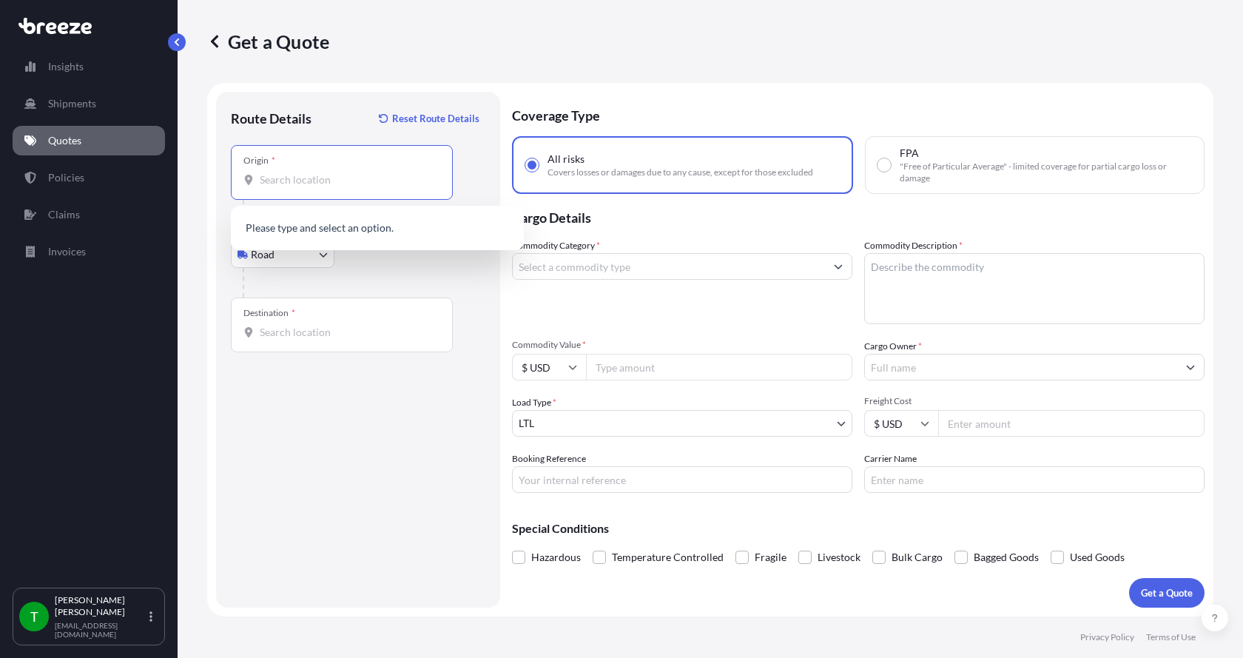
click at [282, 183] on input "Origin *" at bounding box center [347, 179] width 175 height 15
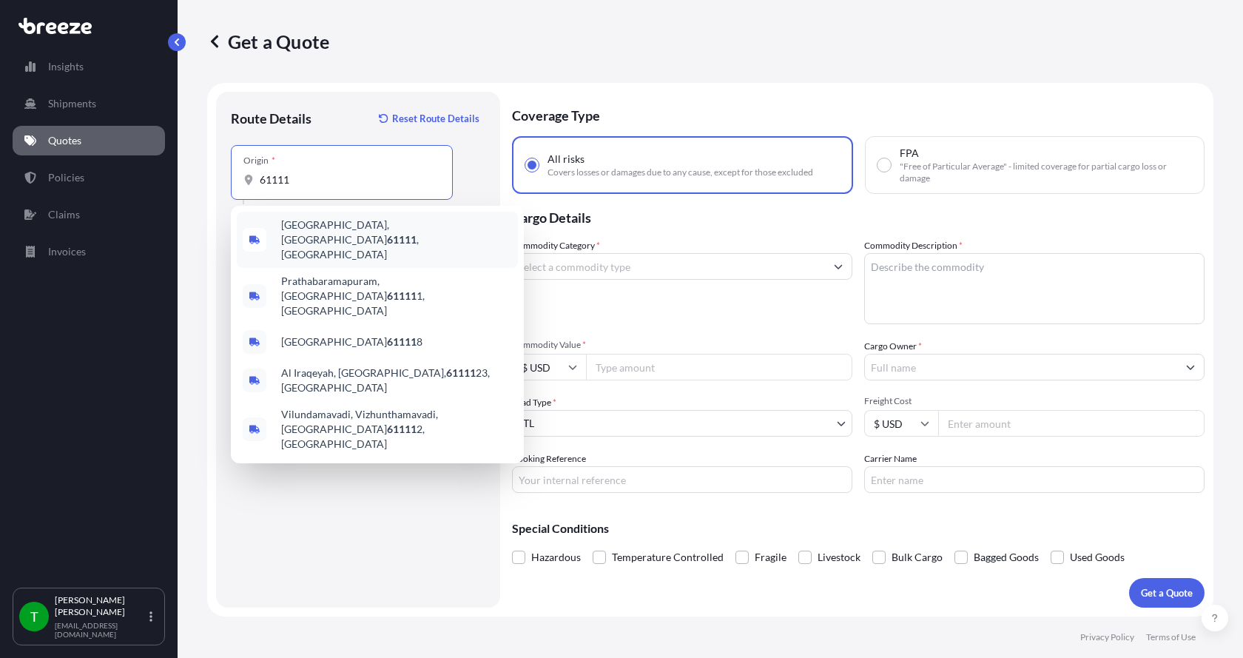
click at [303, 234] on span "[GEOGRAPHIC_DATA] , [GEOGRAPHIC_DATA]" at bounding box center [396, 240] width 231 height 44
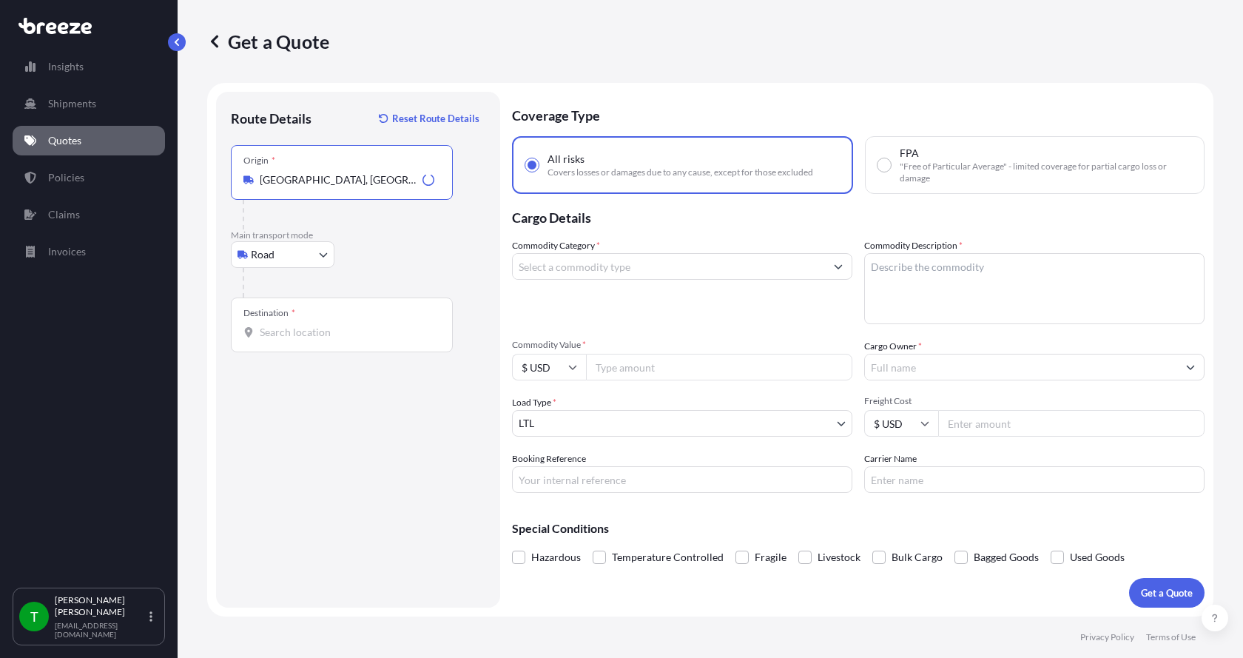
type input "[GEOGRAPHIC_DATA], [GEOGRAPHIC_DATA]"
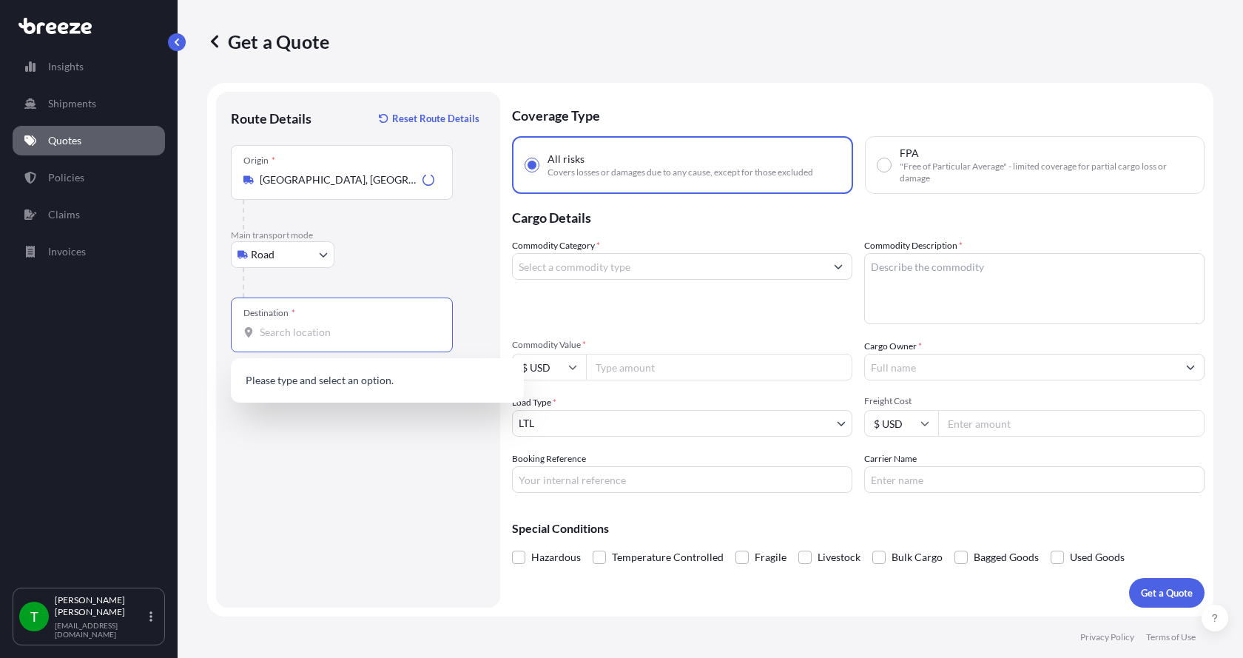
click at [283, 332] on input "Destination *" at bounding box center [347, 332] width 175 height 15
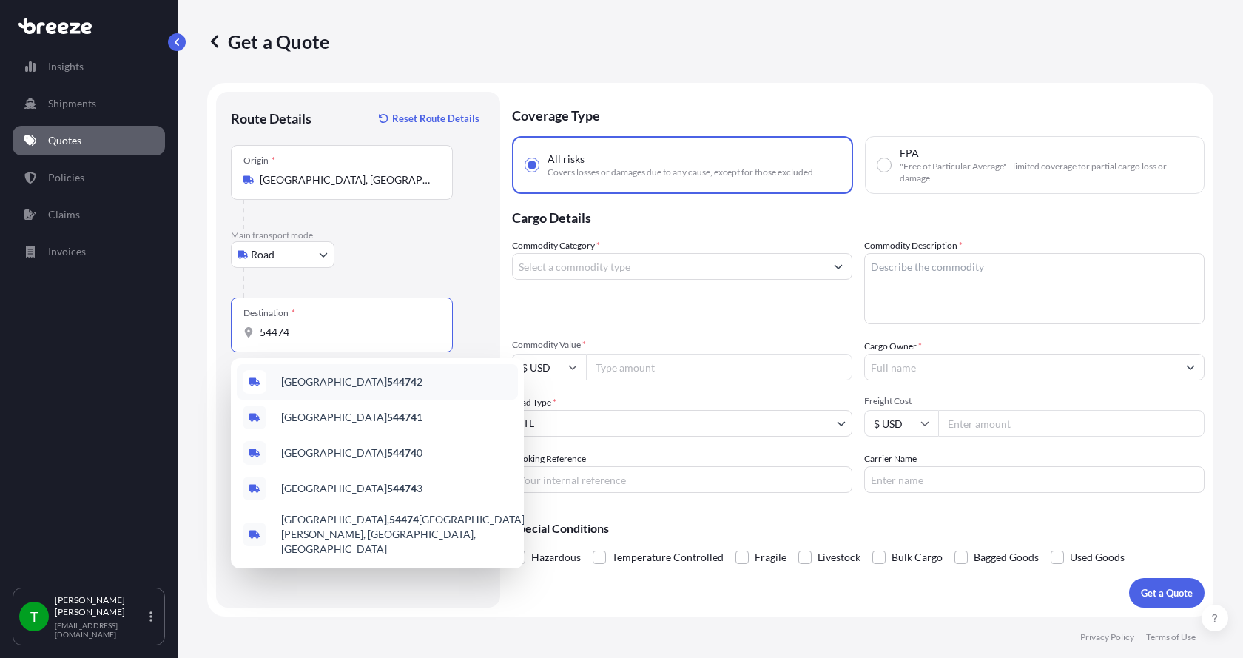
drag, startPoint x: 317, startPoint y: 337, endPoint x: 229, endPoint y: 338, distance: 88.8
click at [229, 338] on div "Route Details Reset Route Details Place of loading Road Road Rail Origin * [GEO…" at bounding box center [358, 350] width 284 height 516
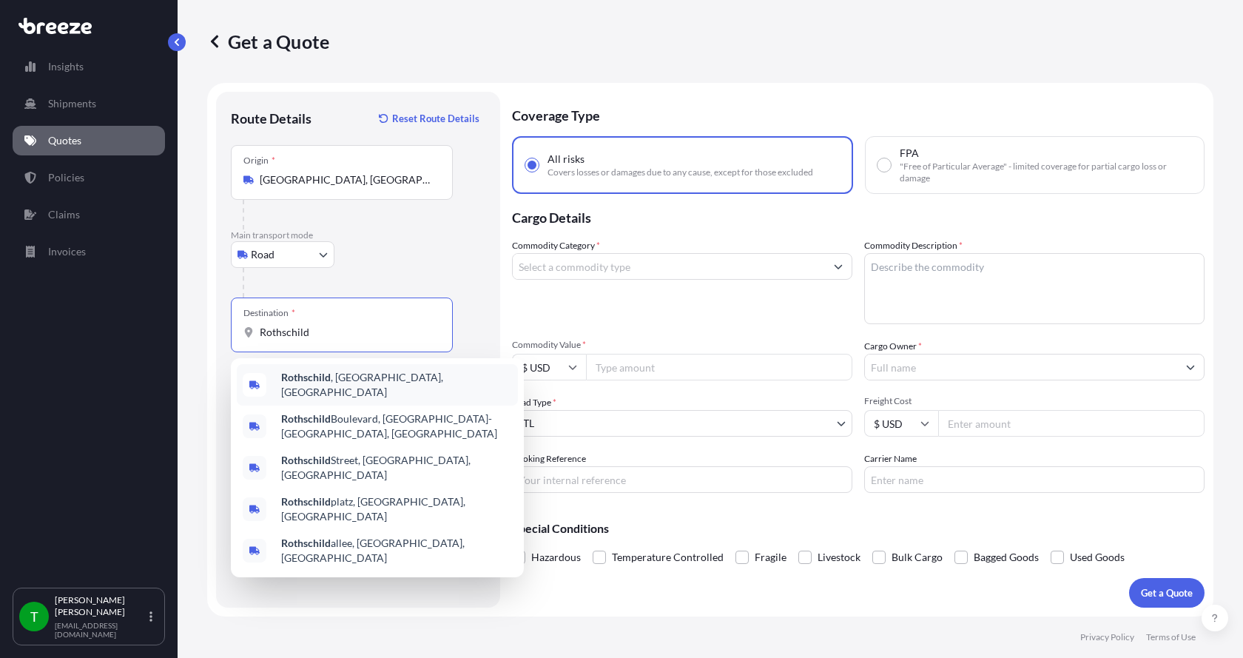
click at [304, 381] on b "Rothschild" at bounding box center [306, 377] width 50 height 13
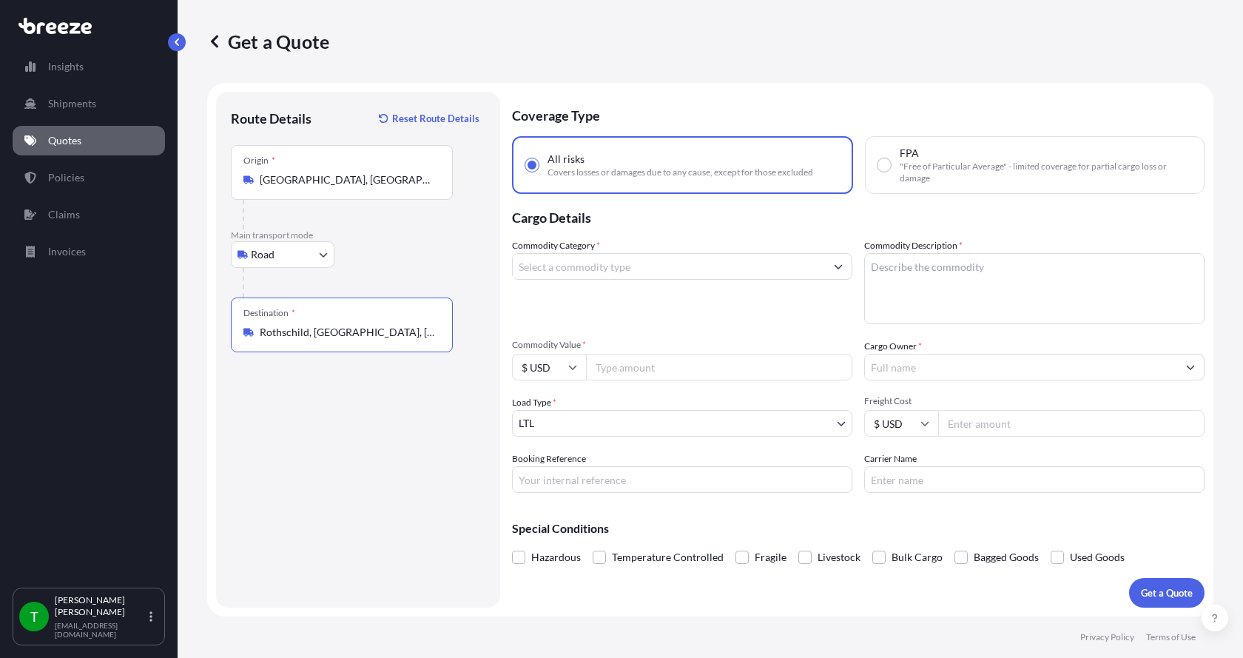
type input "Rothschild, [GEOGRAPHIC_DATA], [GEOGRAPHIC_DATA]"
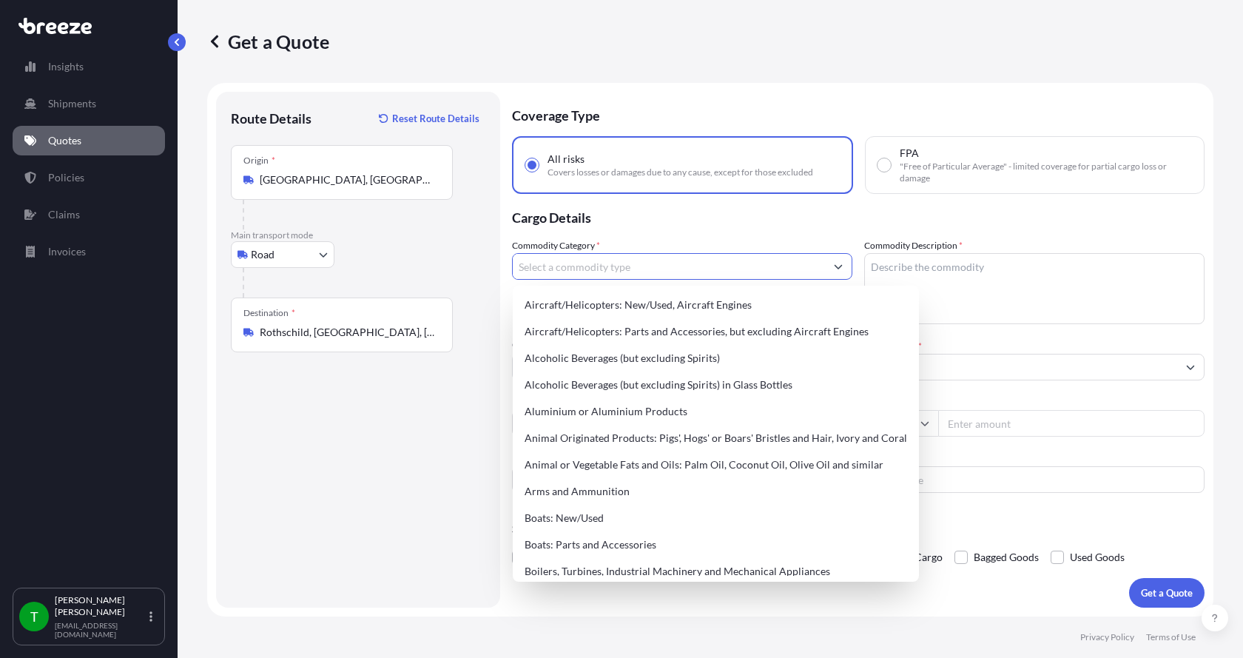
click at [562, 270] on input "Commodity Category *" at bounding box center [669, 266] width 312 height 27
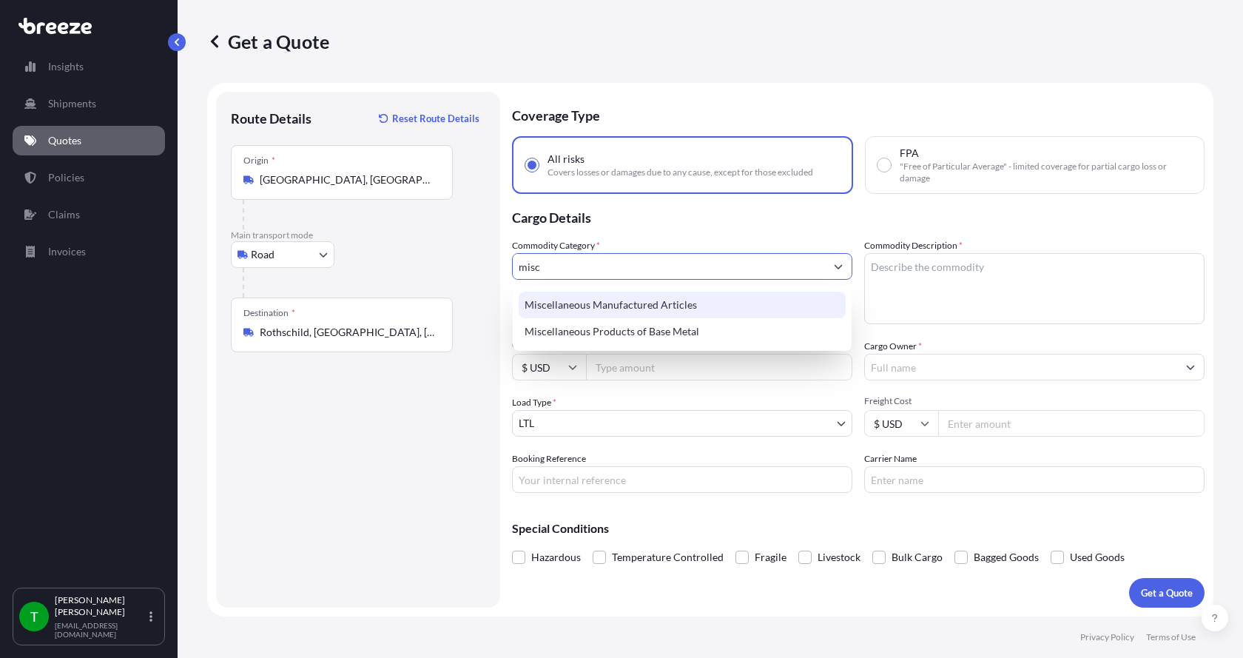
click at [564, 302] on div "Miscellaneous Manufactured Articles" at bounding box center [682, 305] width 327 height 27
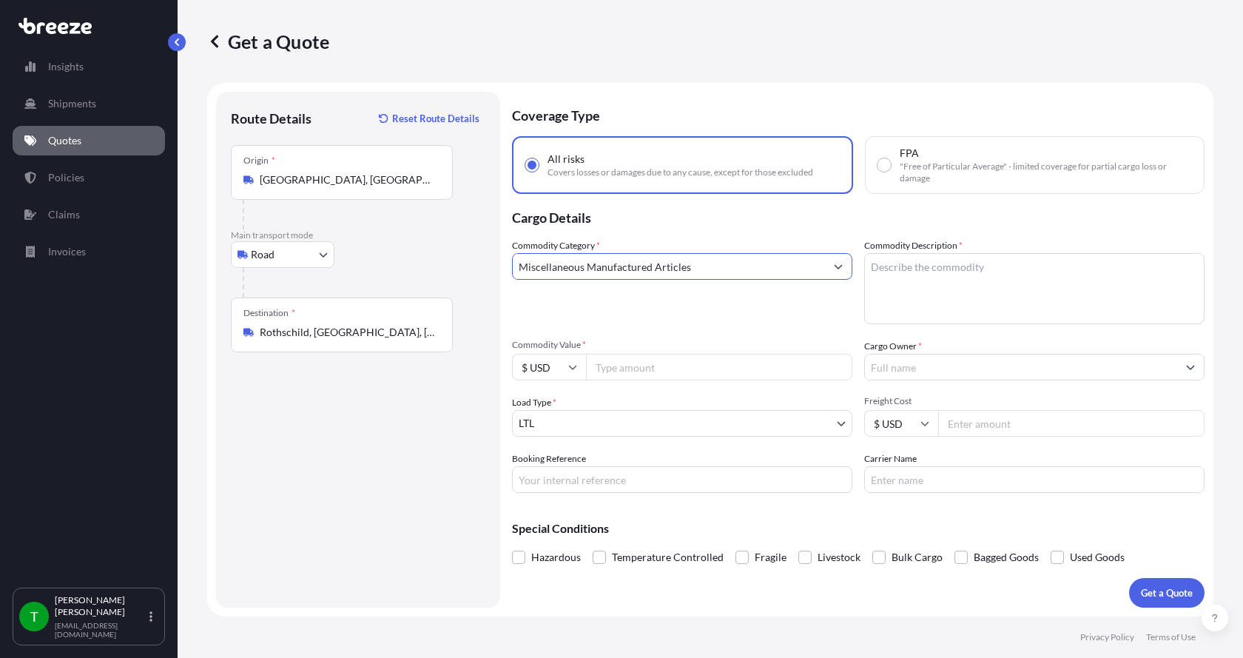
type input "Miscellaneous Manufactured Articles"
click at [907, 268] on textarea "Commodity Description *" at bounding box center [1034, 288] width 340 height 71
type textarea "Parts Motor AER 5HP"
click at [662, 374] on input "Commodity Value *" at bounding box center [719, 367] width 266 height 27
type input "1000.00"
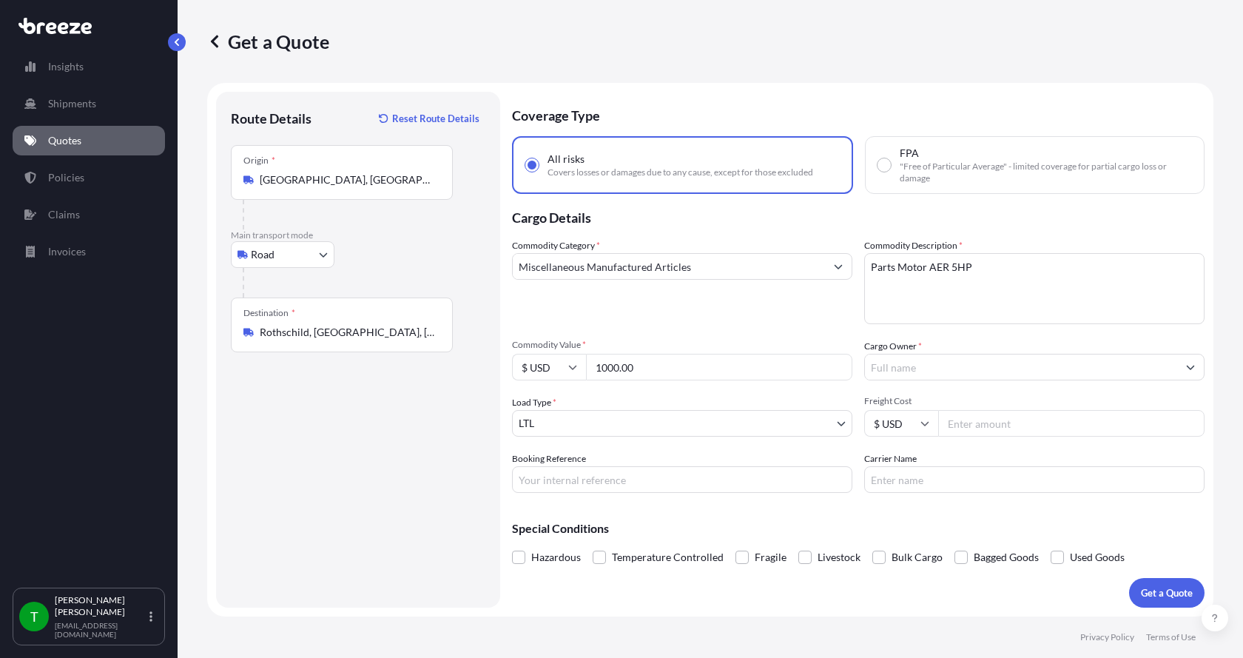
click at [914, 372] on input "Cargo Owner *" at bounding box center [1021, 367] width 312 height 27
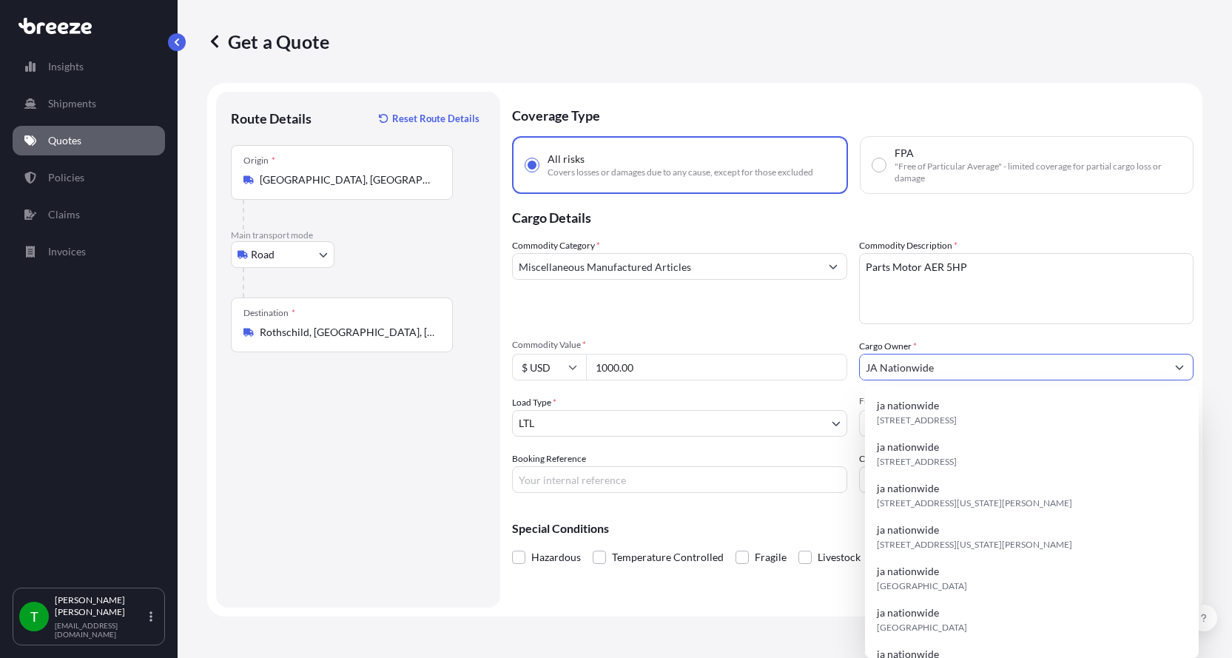
type input "JA Nationwide"
click at [647, 477] on input "Booking Reference" at bounding box center [679, 479] width 335 height 27
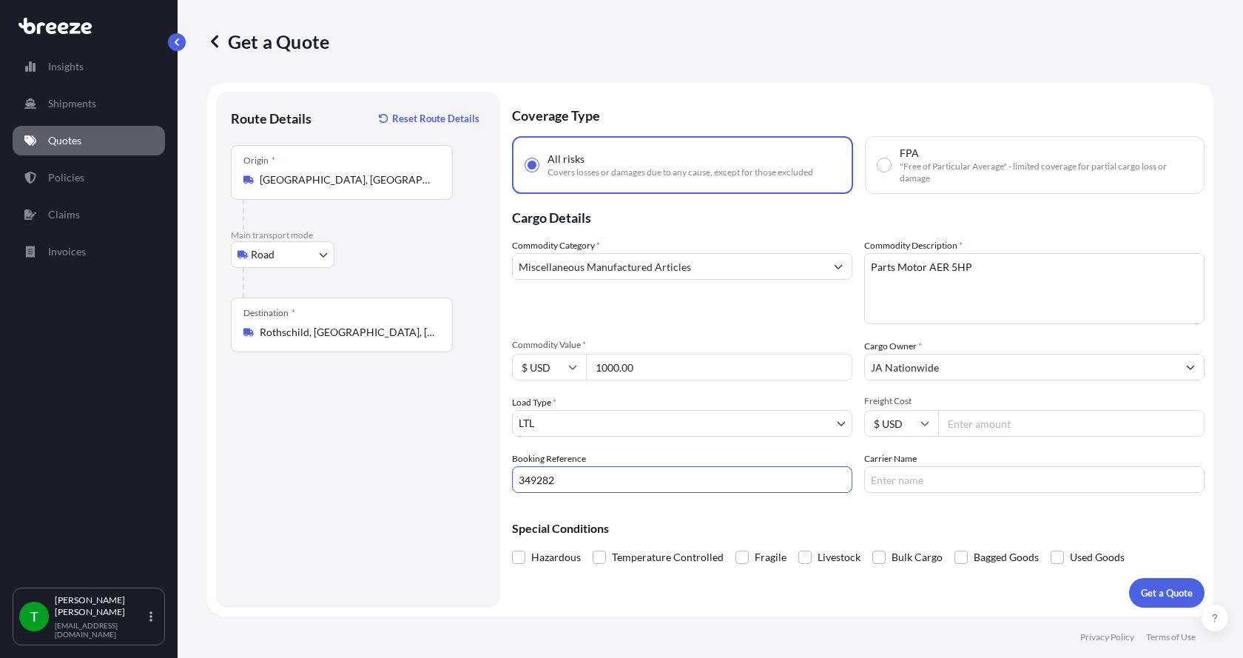
type input "349282"
click at [1003, 431] on input "Freight Cost" at bounding box center [1071, 423] width 266 height 27
type input "195.00"
click at [957, 481] on input "Carrier Name" at bounding box center [1034, 479] width 340 height 27
type input "[GEOGRAPHIC_DATA]"
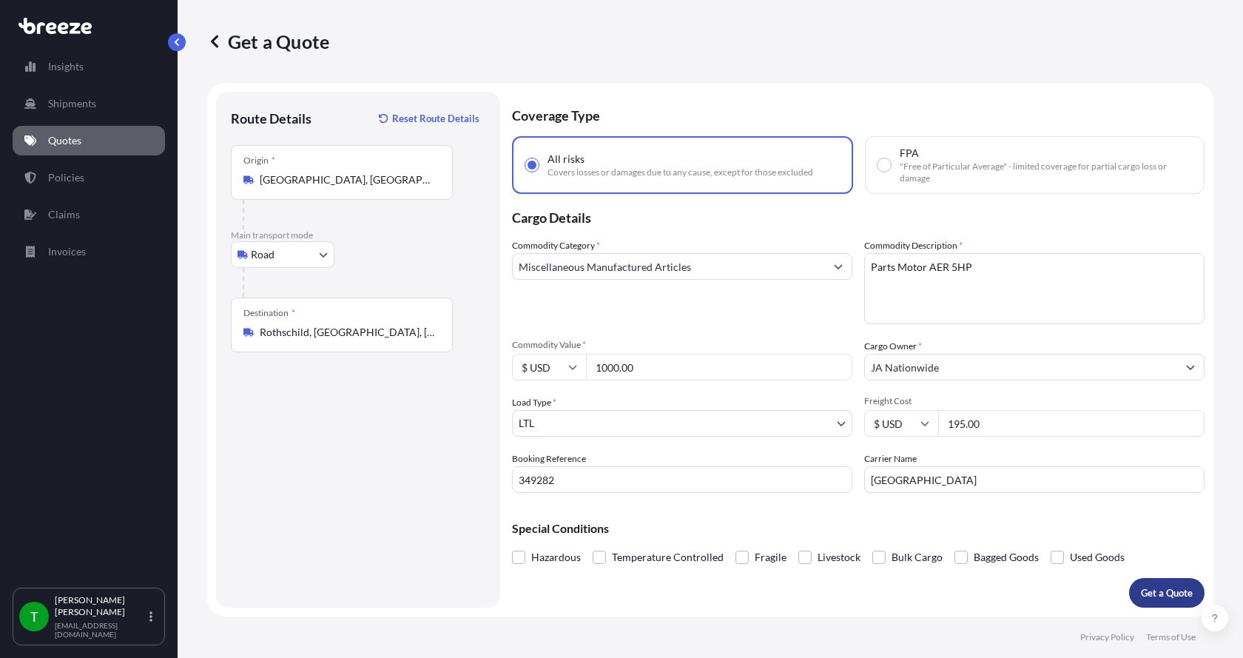
click at [1155, 584] on button "Get a Quote" at bounding box center [1166, 593] width 75 height 30
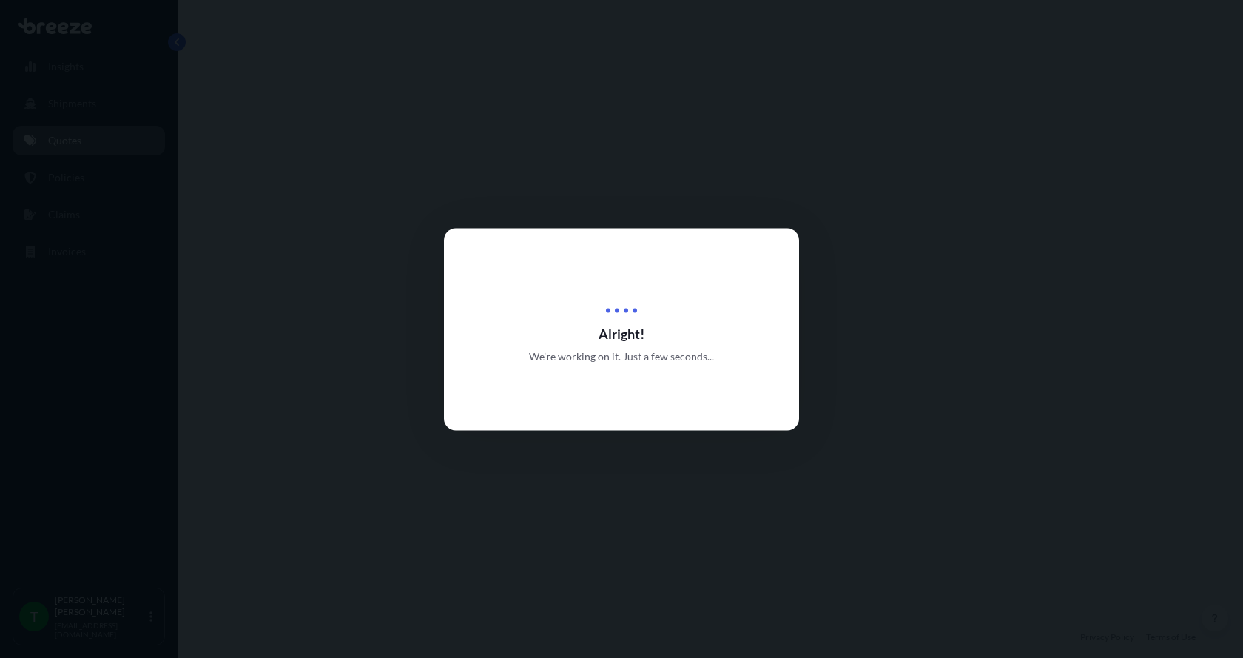
select select "Road"
select select "1"
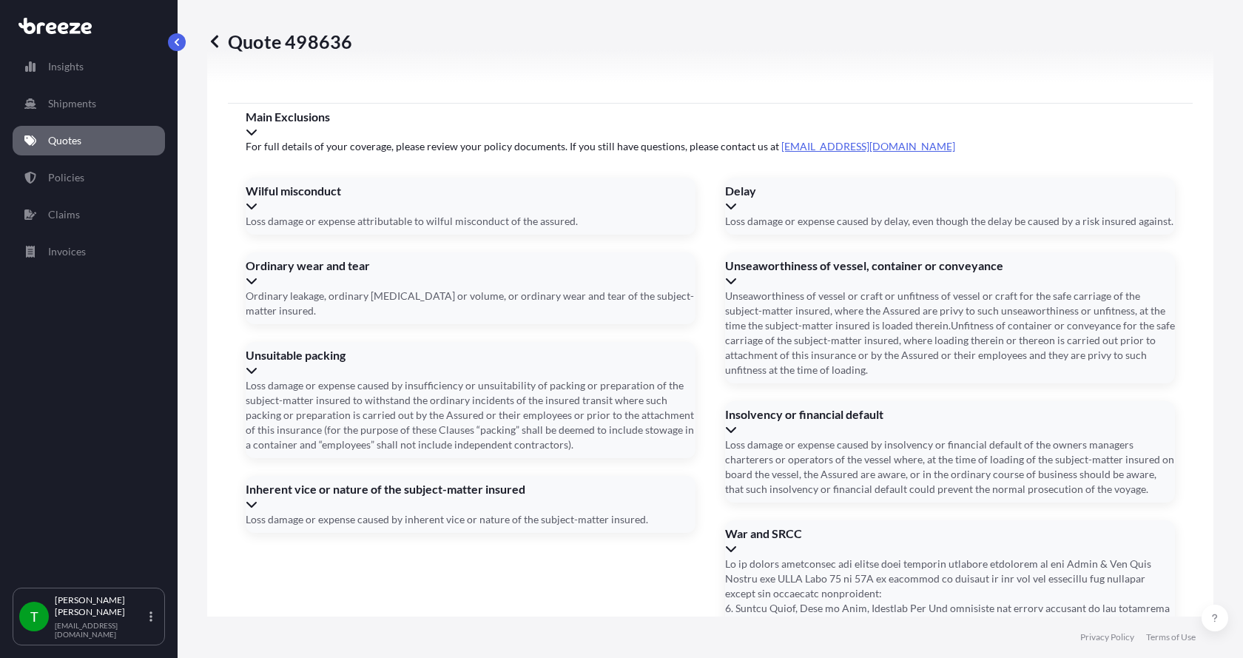
scroll to position [1947, 0]
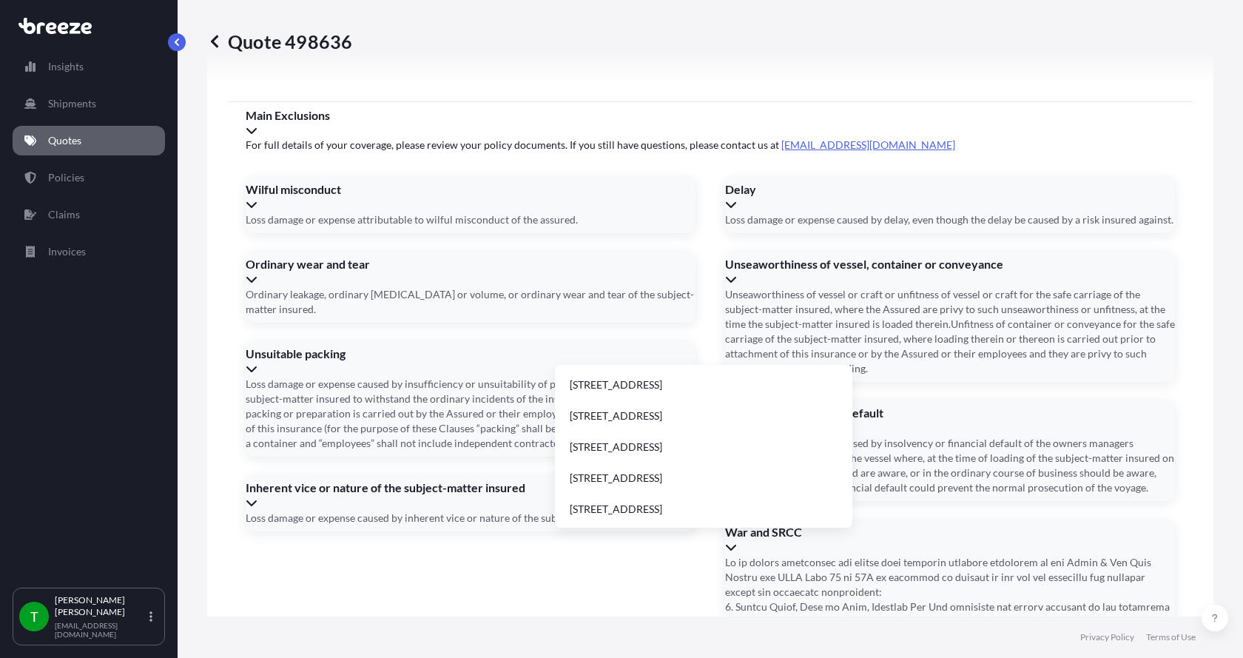
click at [629, 374] on li "[STREET_ADDRESS]" at bounding box center [704, 385] width 286 height 28
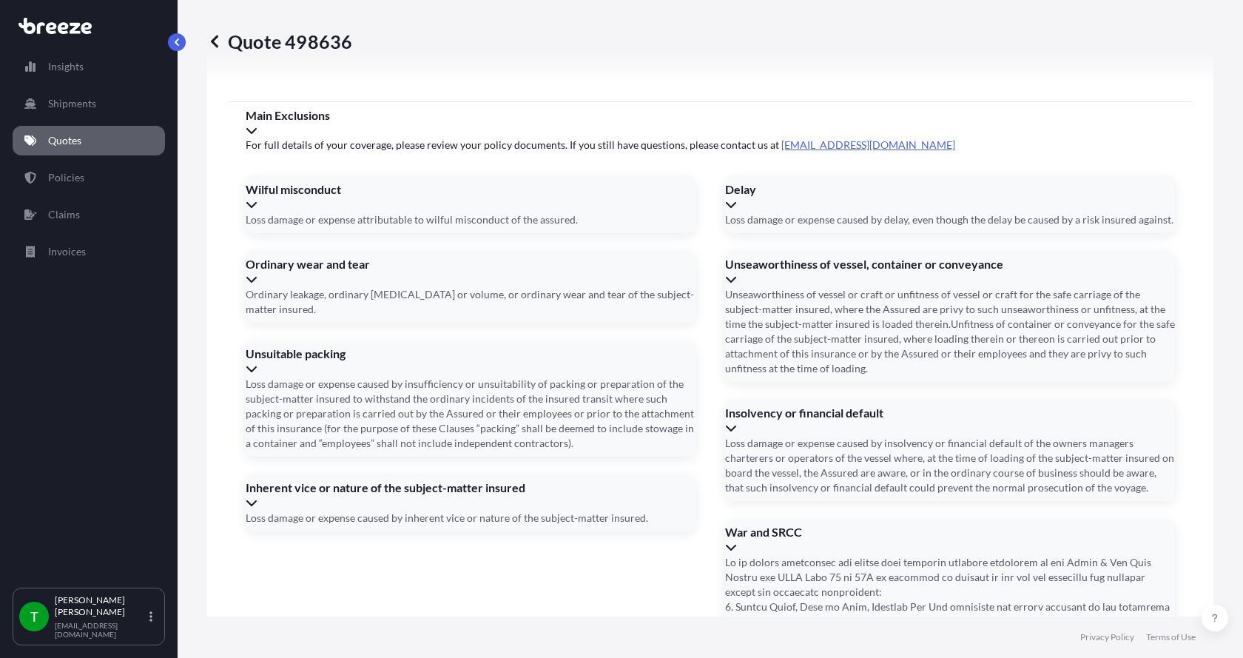
type input "[STREET_ADDRESS]"
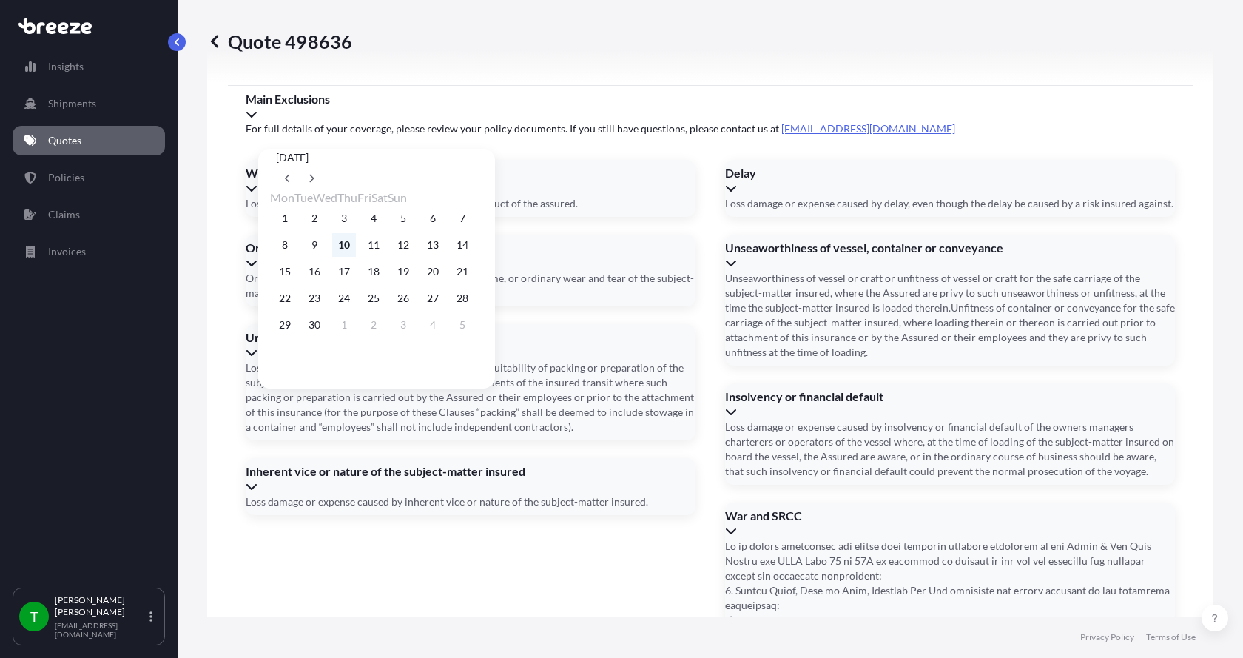
click at [348, 249] on button "10" at bounding box center [344, 245] width 24 height 24
type input "[DATE]"
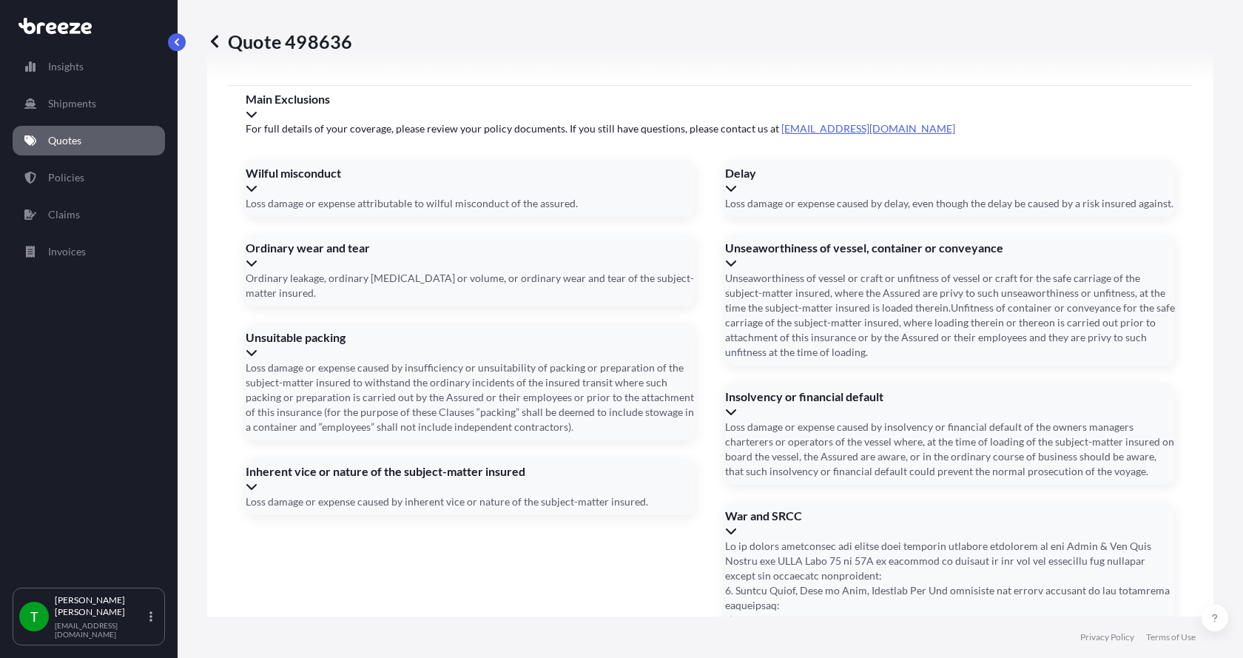
click at [348, 249] on button "10" at bounding box center [352, 255] width 18 height 13
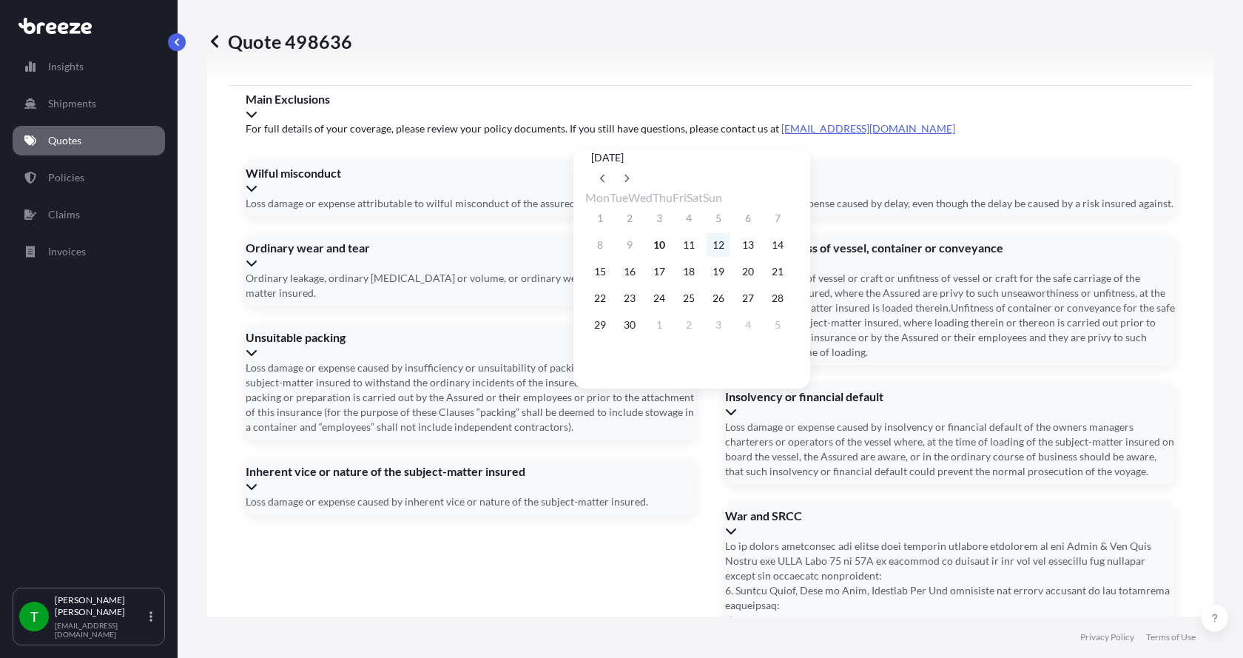
click at [730, 247] on button "12" at bounding box center [719, 245] width 24 height 24
type input "[DATE]"
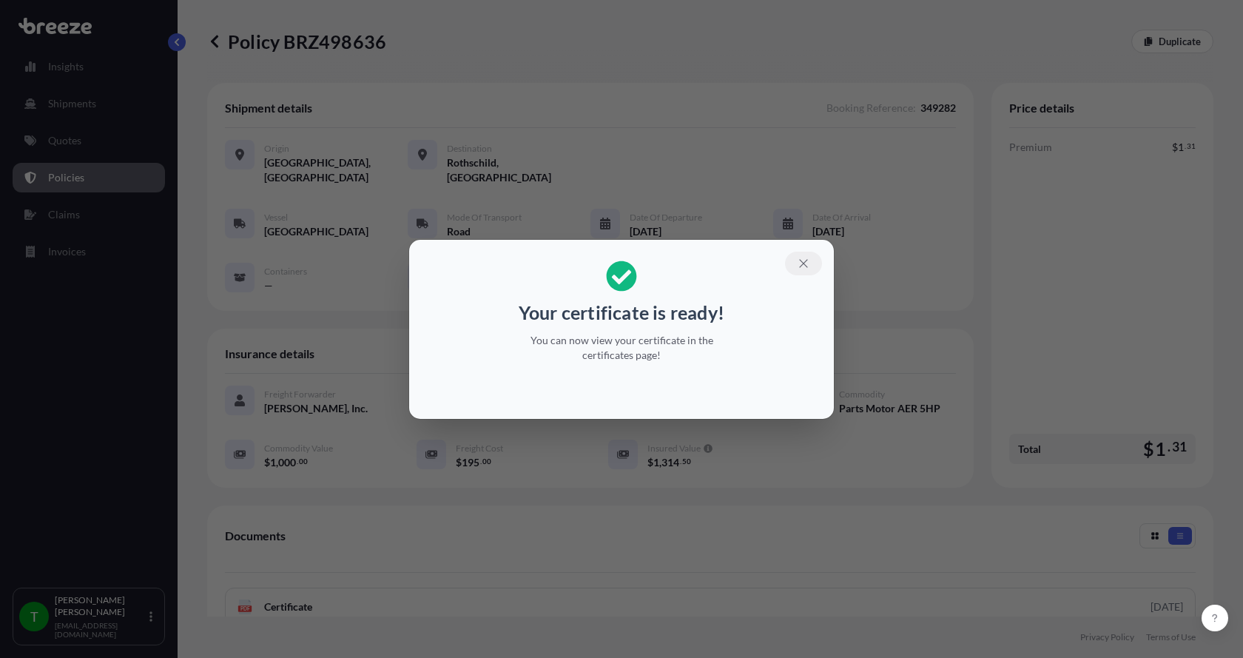
click at [803, 257] on icon "button" at bounding box center [803, 263] width 13 height 13
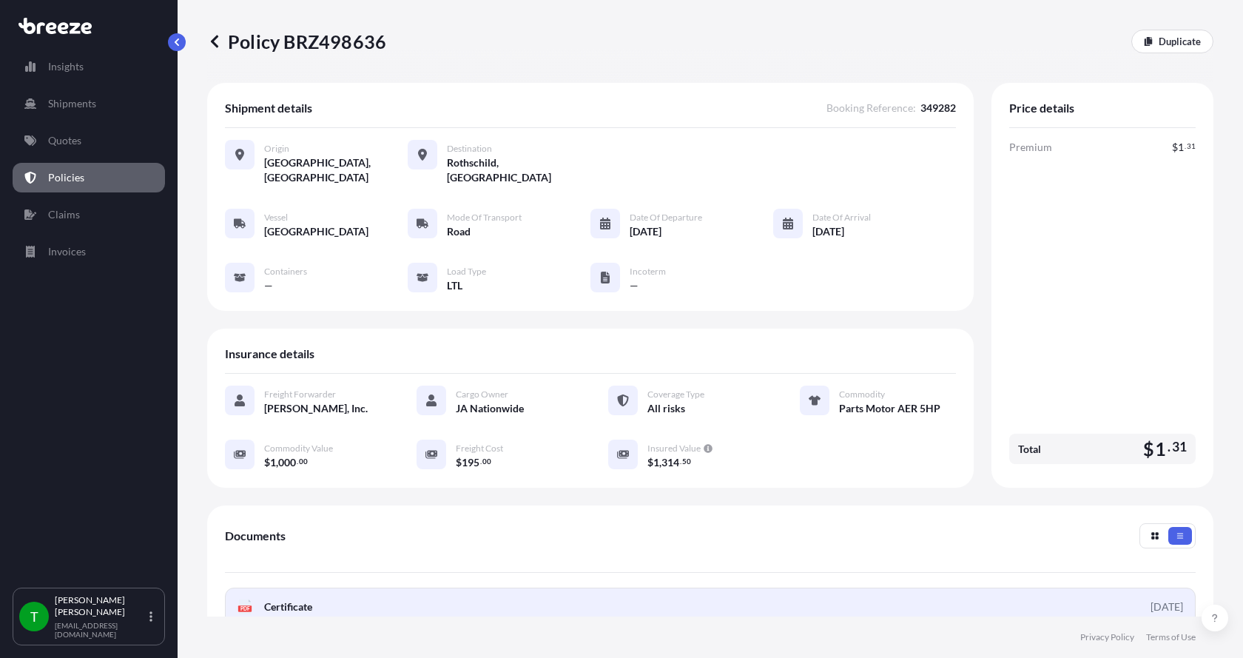
click at [255, 599] on div "PDF Certificate" at bounding box center [275, 606] width 75 height 15
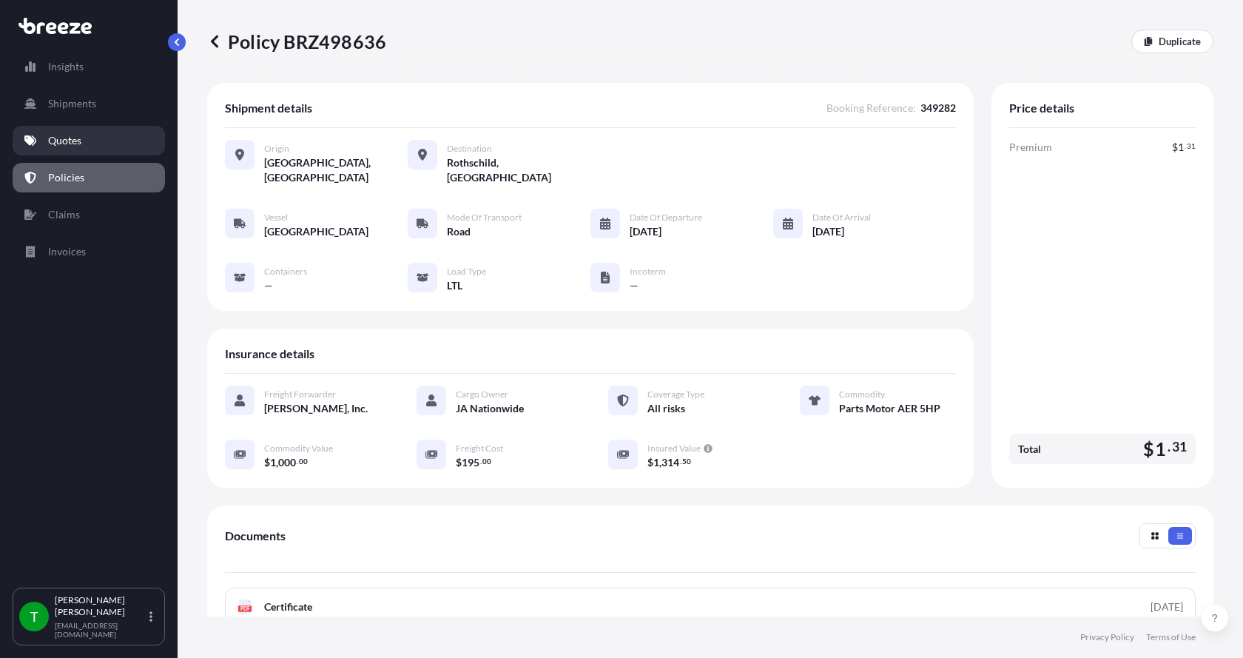
click at [61, 141] on p "Quotes" at bounding box center [64, 140] width 33 height 15
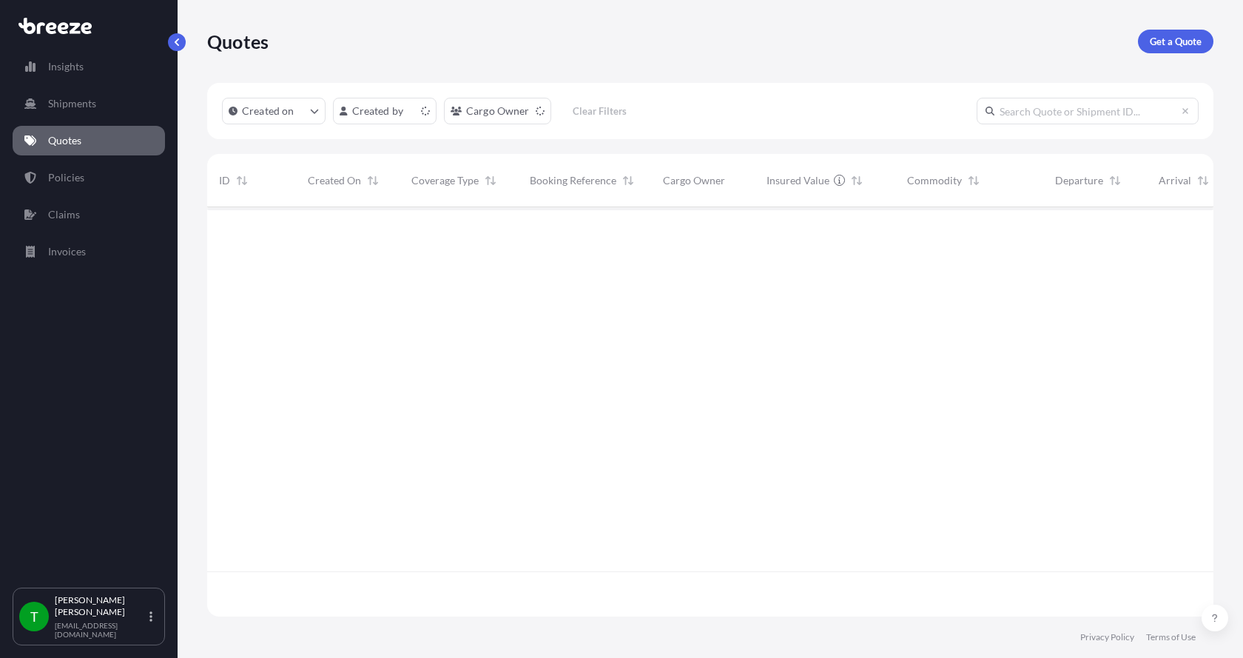
scroll to position [406, 995]
click at [1168, 36] on p "Get a Quote" at bounding box center [1176, 41] width 52 height 15
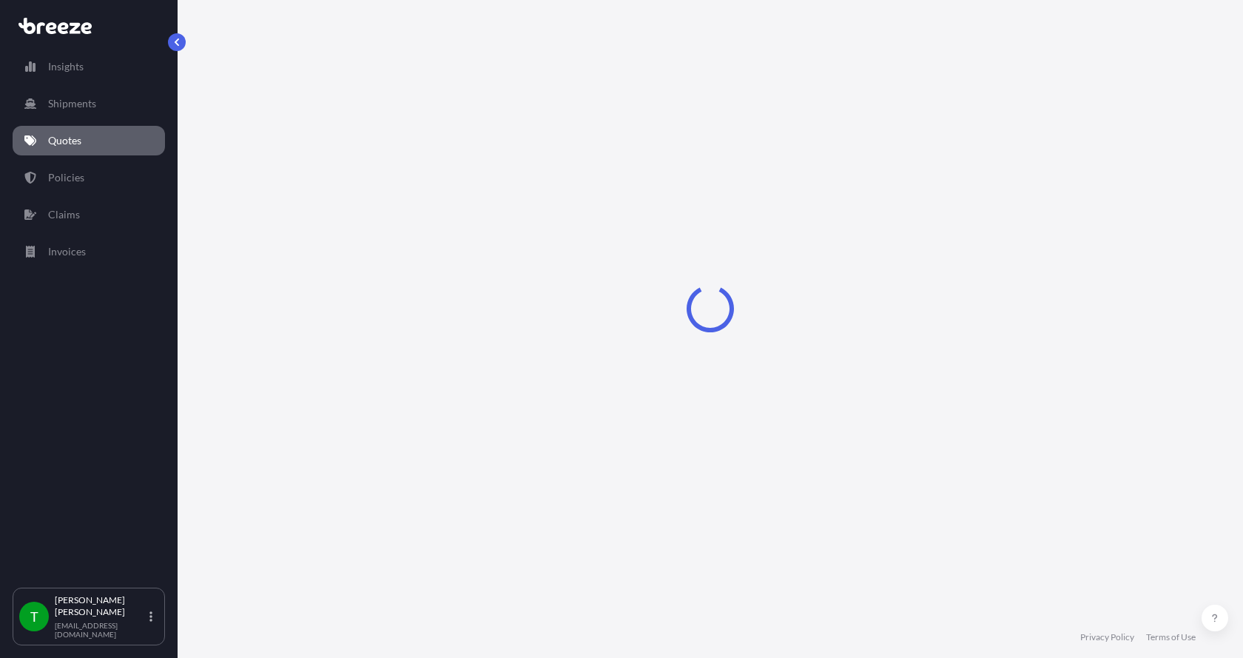
select select "Sea"
select select "1"
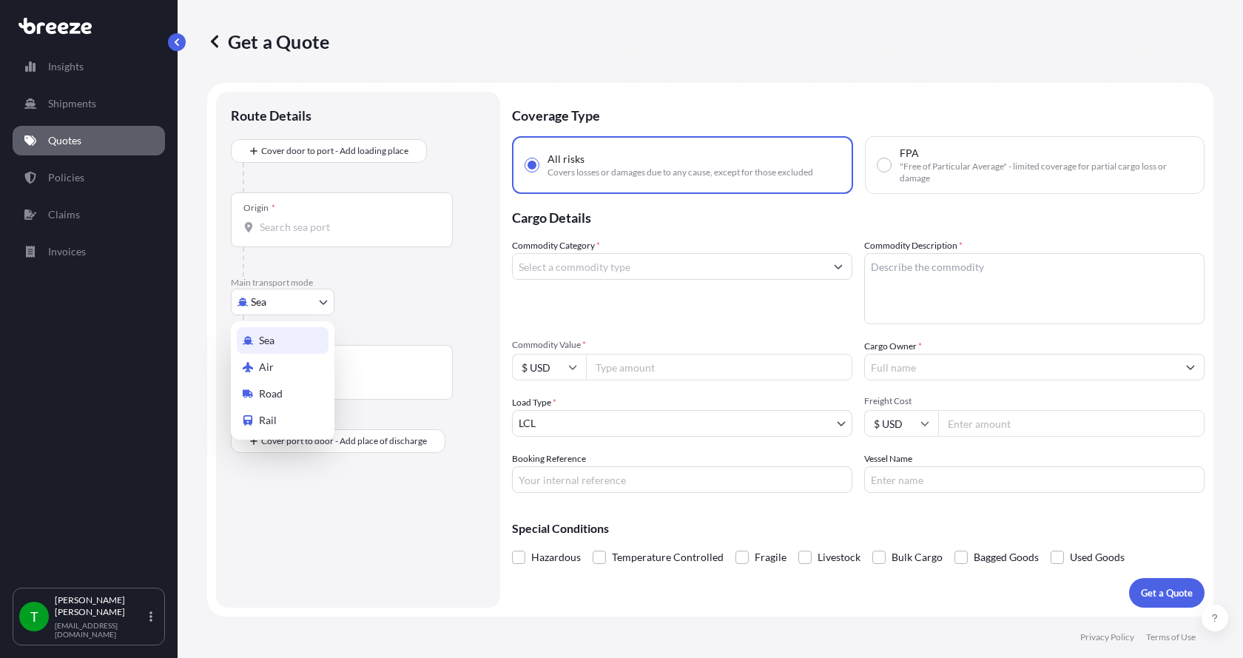
click at [247, 306] on body "Insights Shipments Quotes Policies Claims Invoices T [PERSON_NAME] [EMAIL_ADDRE…" at bounding box center [621, 329] width 1243 height 658
click at [262, 393] on span "Road" at bounding box center [271, 393] width 24 height 15
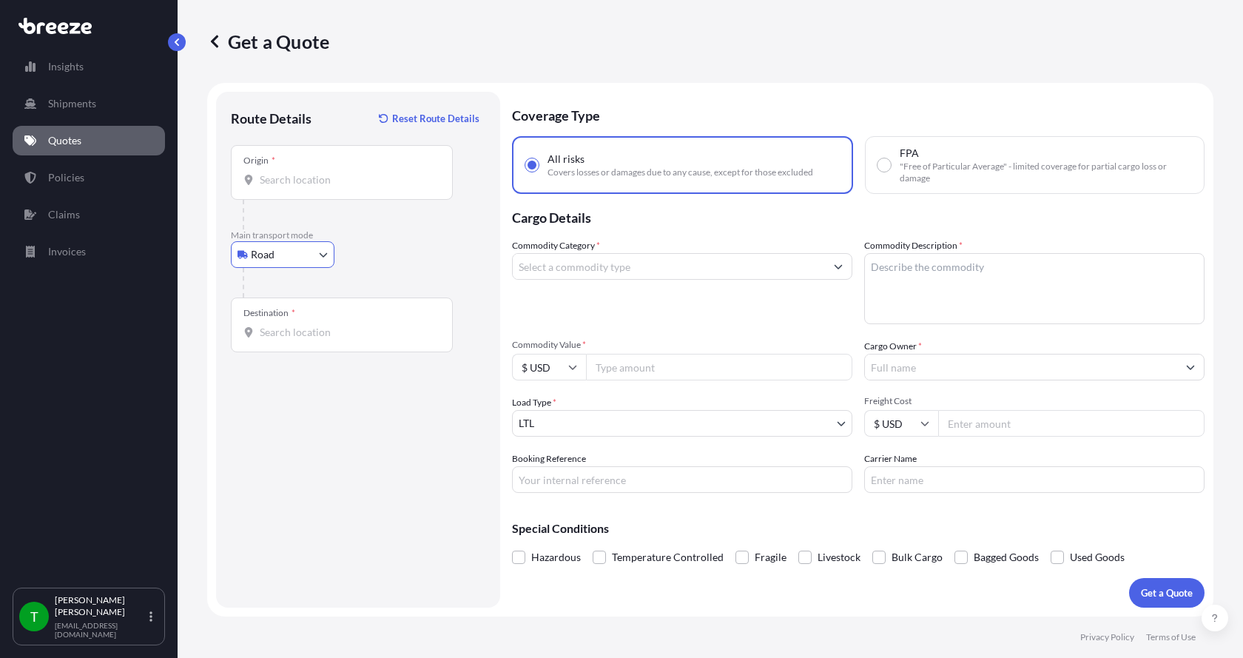
click at [294, 177] on input "Origin *" at bounding box center [347, 179] width 175 height 15
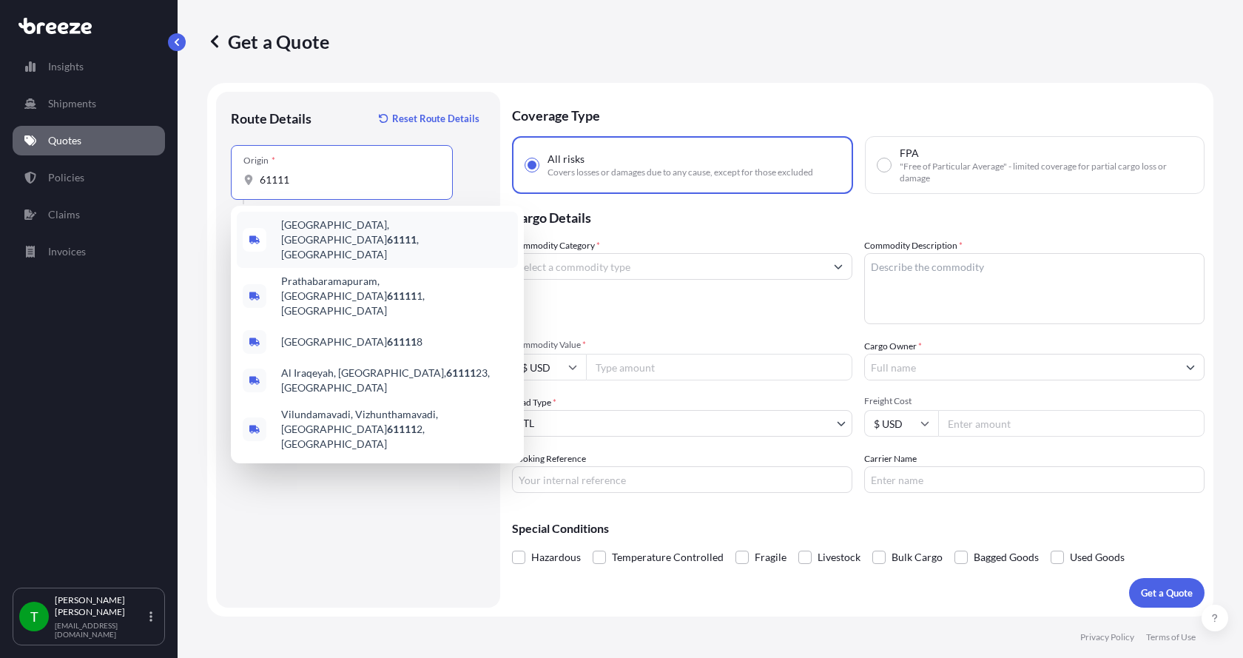
click at [308, 232] on span "[GEOGRAPHIC_DATA] , [GEOGRAPHIC_DATA]" at bounding box center [396, 240] width 231 height 44
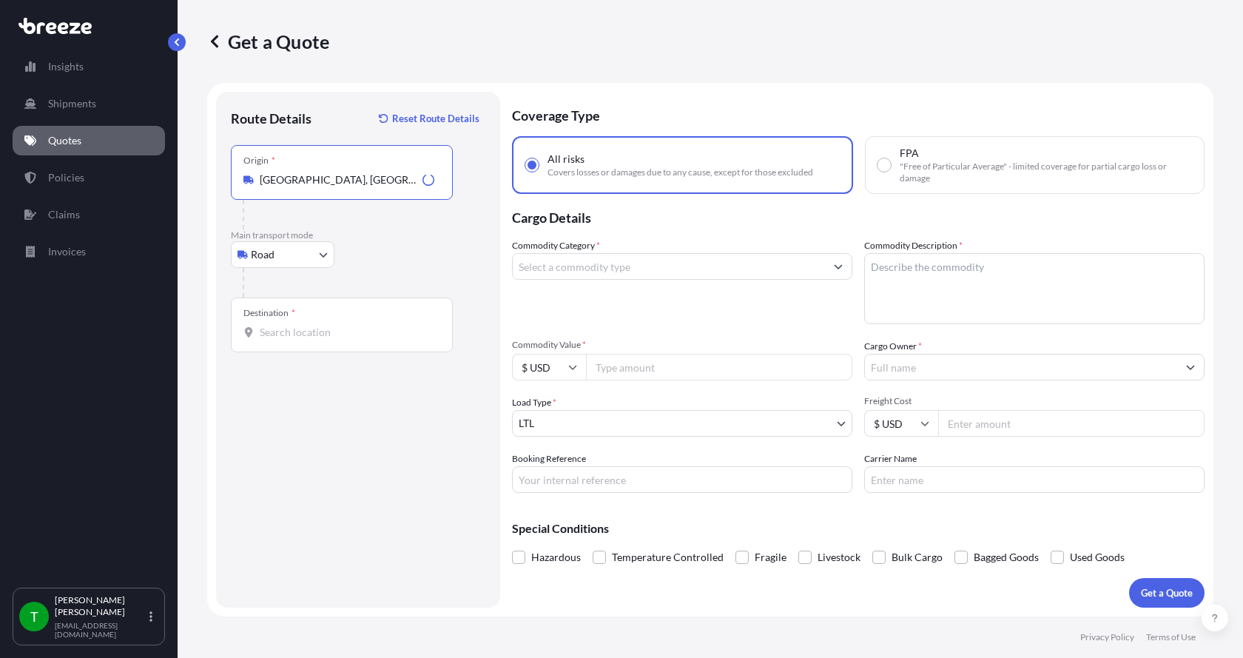
type input "[GEOGRAPHIC_DATA], [GEOGRAPHIC_DATA]"
click at [297, 338] on input "Destination *" at bounding box center [347, 332] width 175 height 15
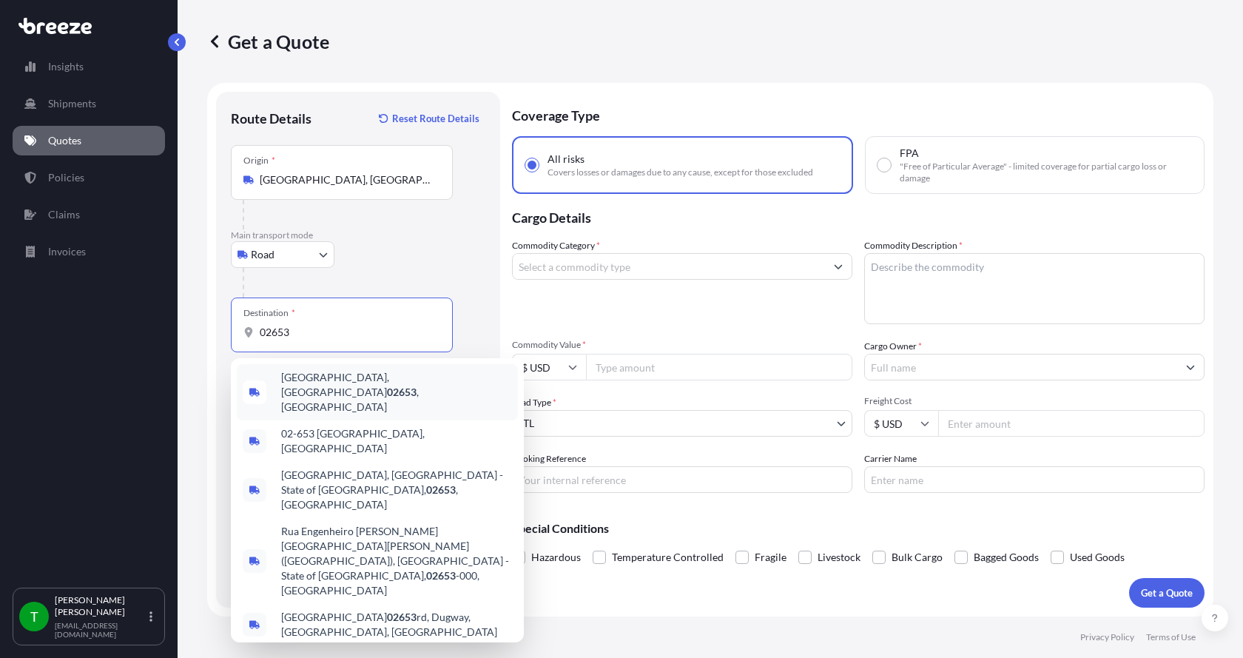
click at [305, 382] on span "[GEOGRAPHIC_DATA], MA 02653 , [GEOGRAPHIC_DATA]" at bounding box center [396, 392] width 231 height 44
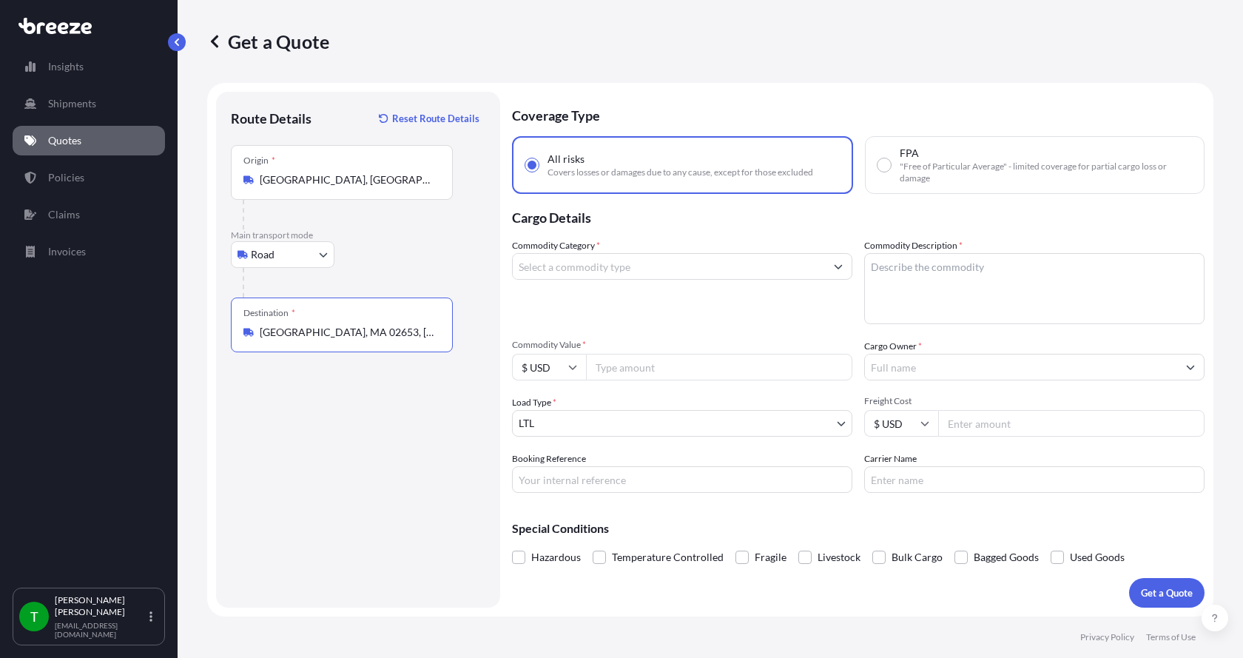
type input "[GEOGRAPHIC_DATA], MA 02653, [GEOGRAPHIC_DATA]"
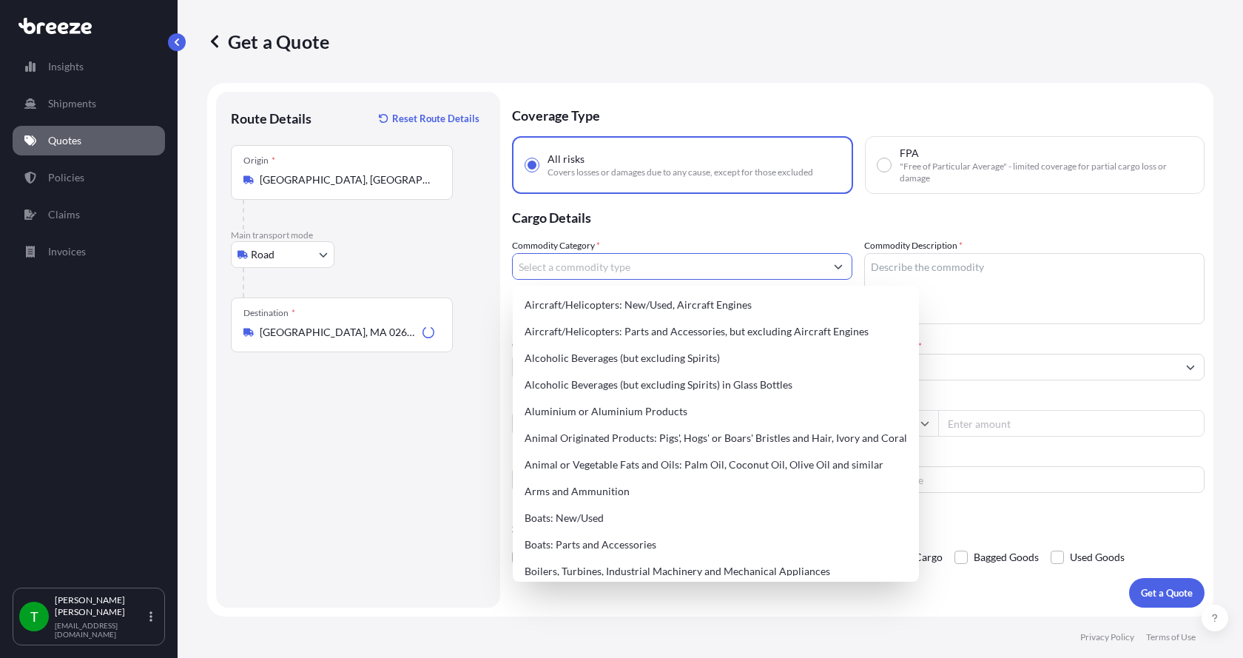
click at [554, 266] on input "Commodity Category *" at bounding box center [669, 266] width 312 height 27
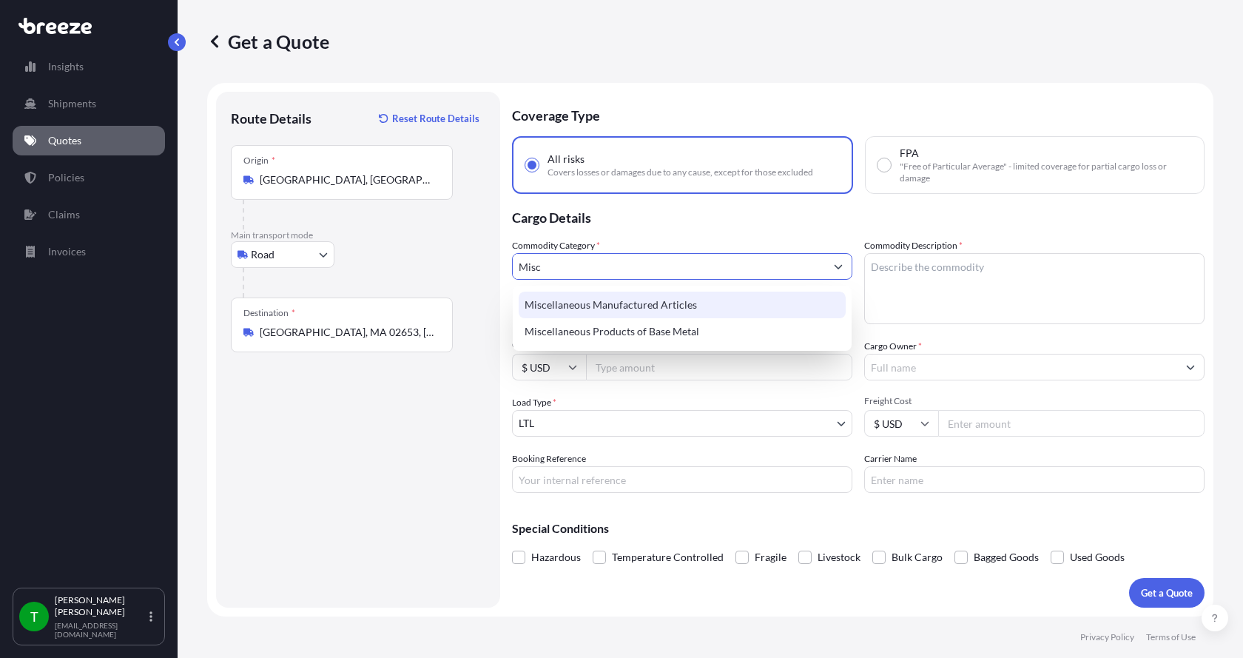
click at [561, 301] on div "Miscellaneous Manufactured Articles" at bounding box center [682, 305] width 327 height 27
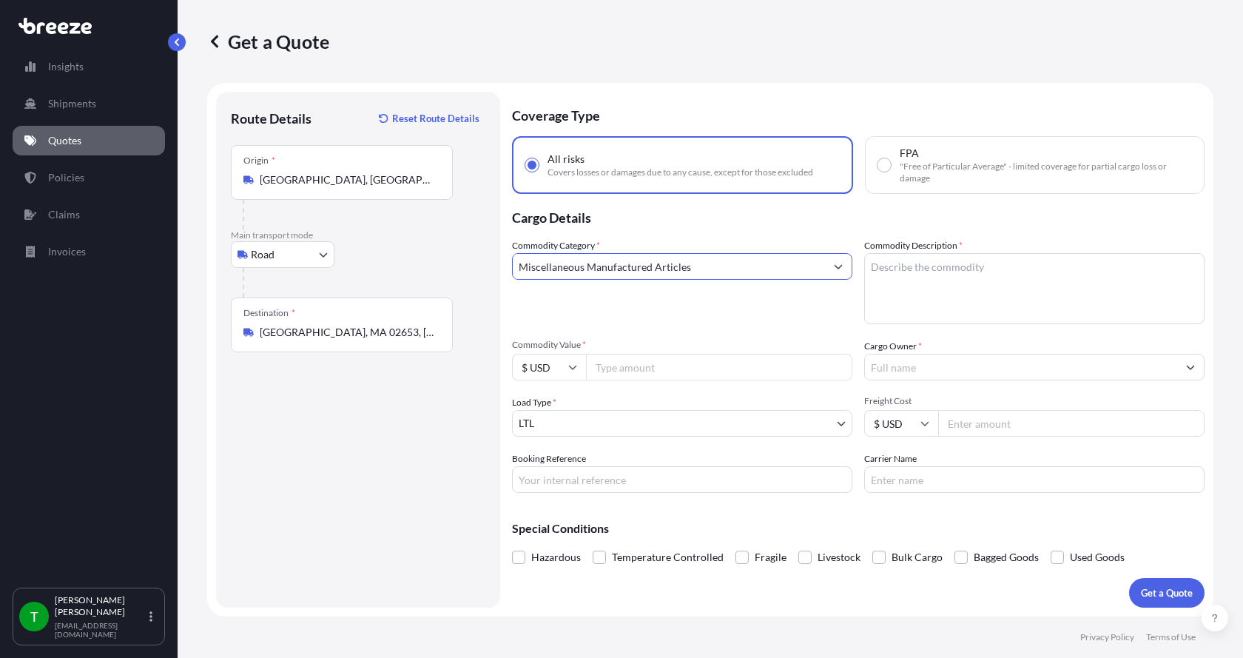
type input "Miscellaneous Manufactured Articles"
click at [941, 263] on textarea "Commodity Description *" at bounding box center [1034, 288] width 340 height 71
type textarea "Hose 3" x 17'"
click at [704, 361] on input "Commodity Value *" at bounding box center [719, 367] width 266 height 27
click at [658, 369] on input "Commodity Value *" at bounding box center [719, 367] width 266 height 27
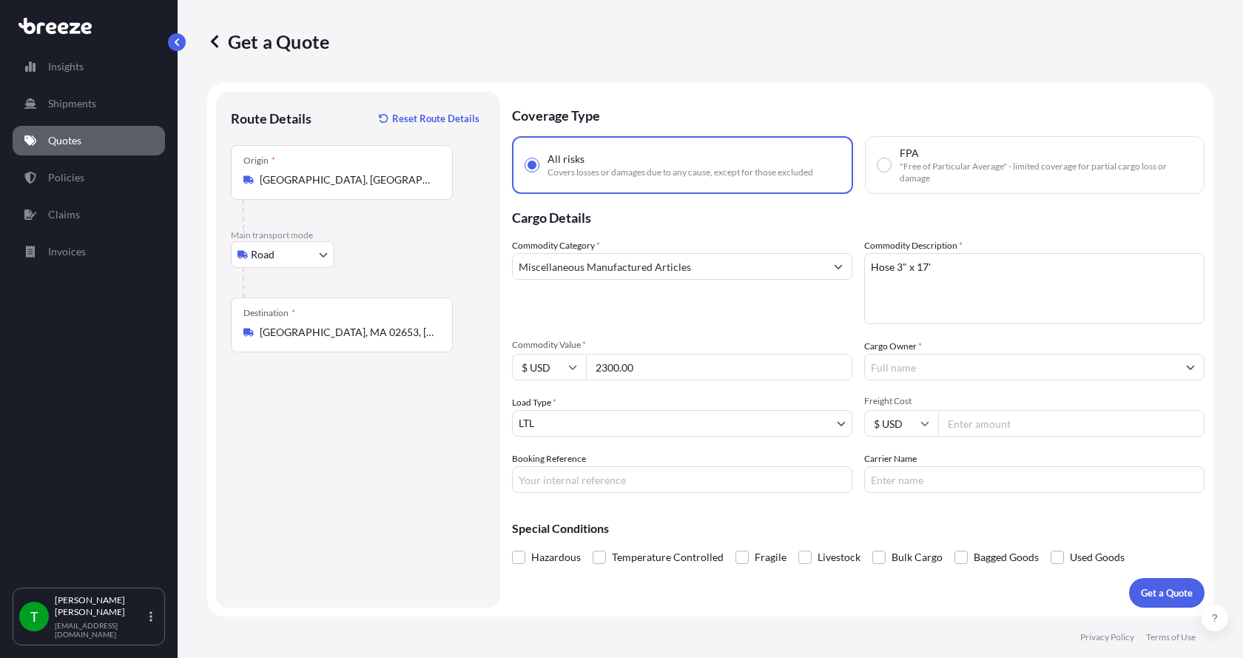
type input "2300.00"
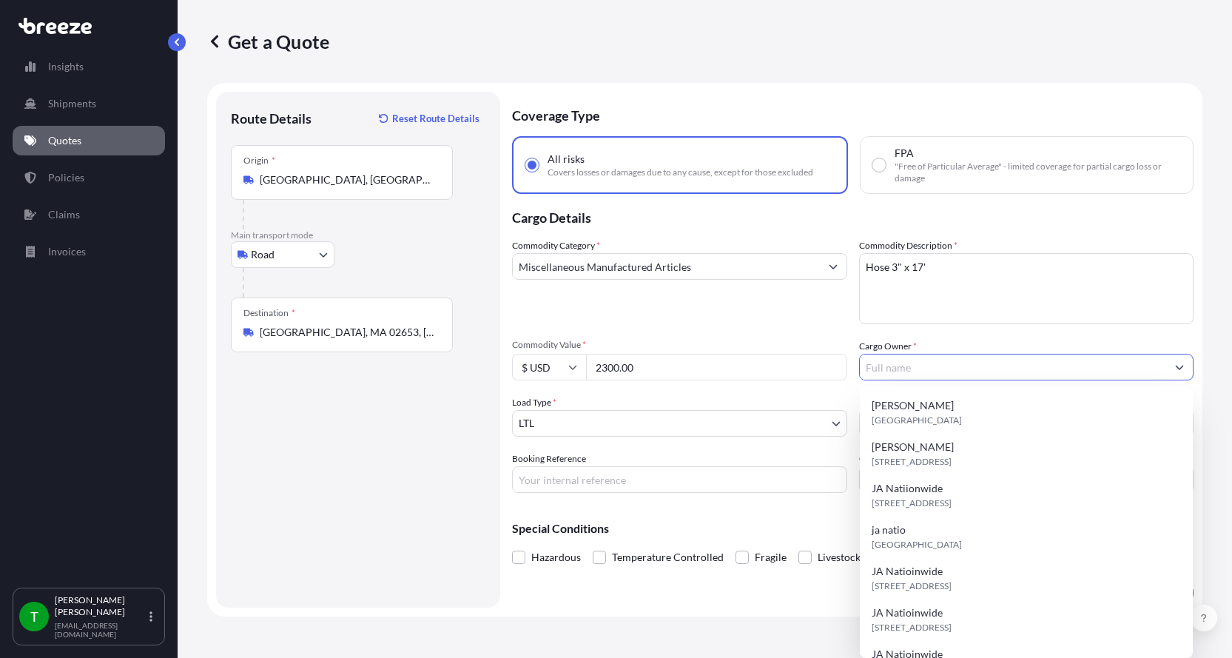
click at [901, 371] on input "Cargo Owner *" at bounding box center [1013, 367] width 307 height 27
type input "JA Nationwide"
click at [570, 481] on input "Booking Reference" at bounding box center [679, 479] width 335 height 27
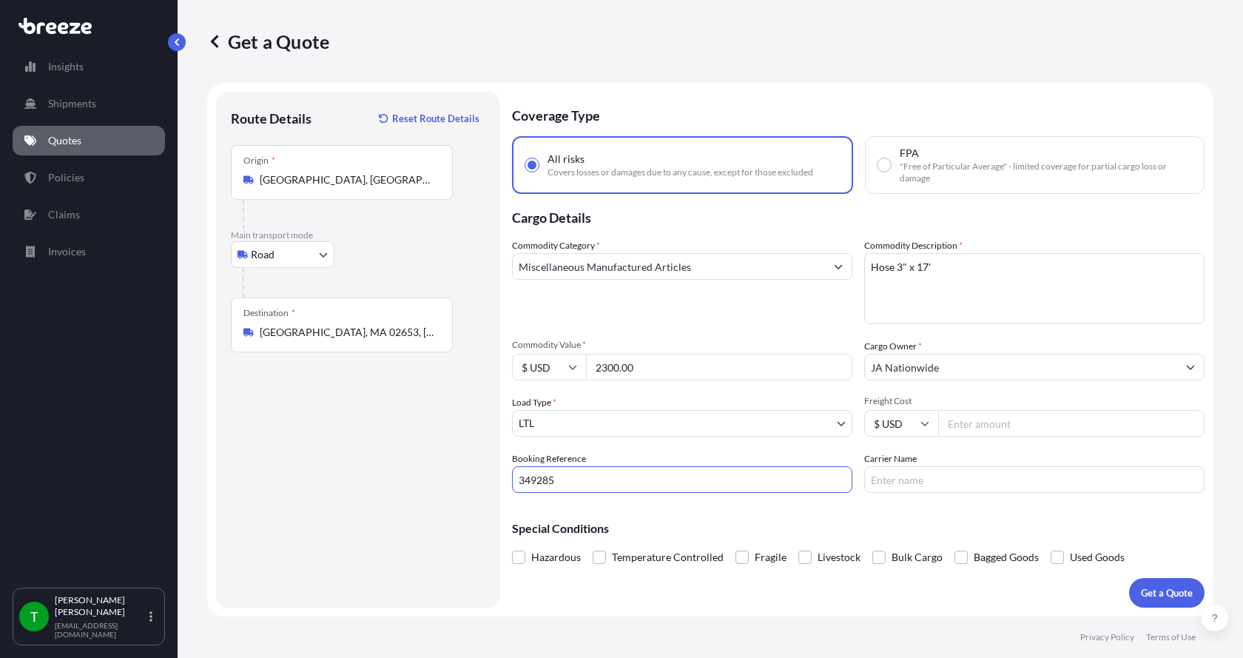
type input "349285"
click at [1008, 424] on input "Freight Cost" at bounding box center [1071, 423] width 266 height 27
type input "630.00"
click at [1129, 578] on button "Get a Quote" at bounding box center [1166, 593] width 75 height 30
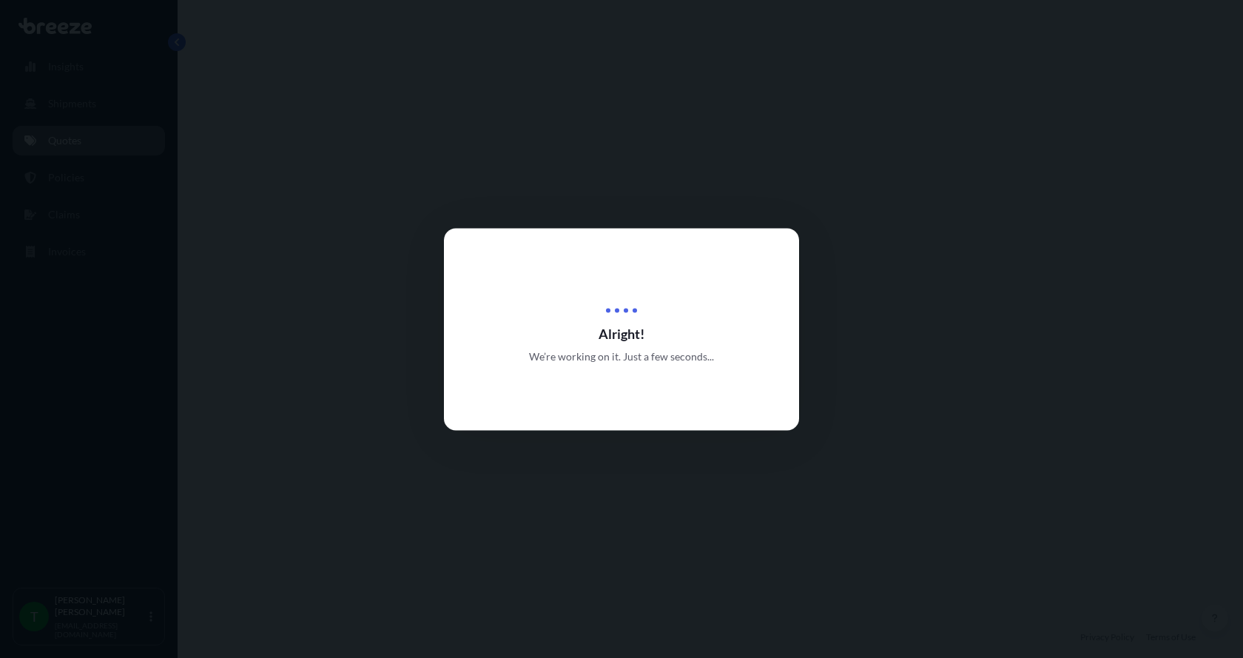
select select "Road"
select select "1"
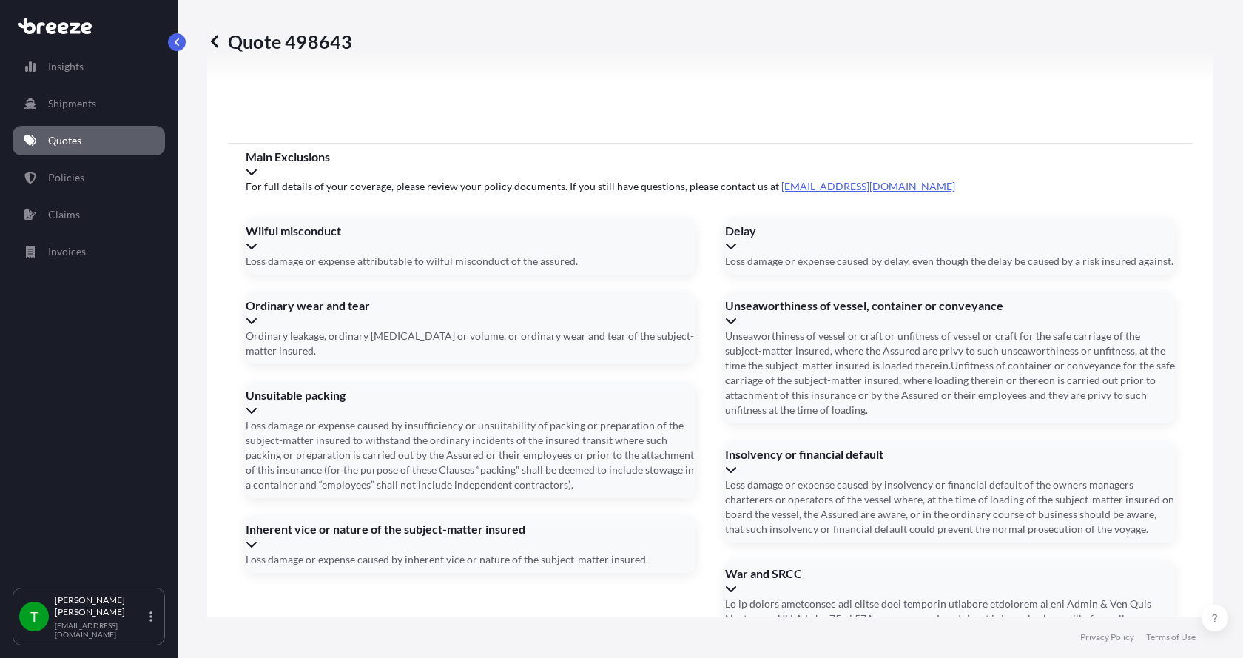
scroll to position [1947, 0]
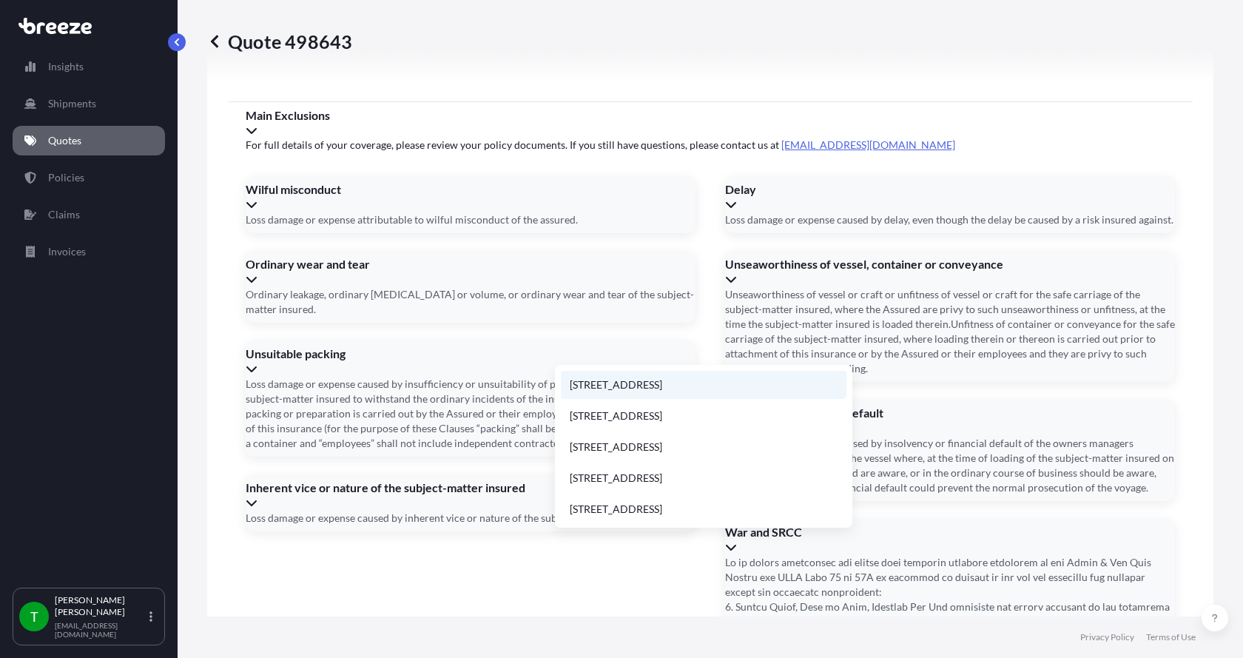
click at [616, 383] on li "[STREET_ADDRESS]" at bounding box center [704, 385] width 286 height 28
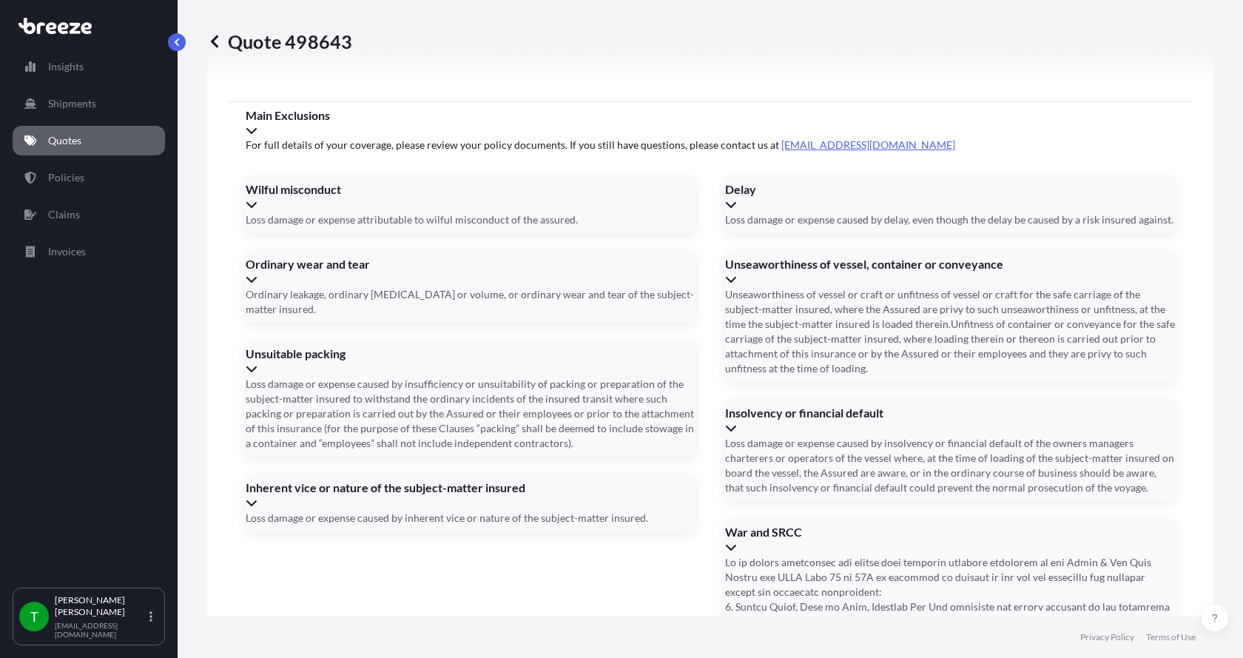
type input "[STREET_ADDRESS]"
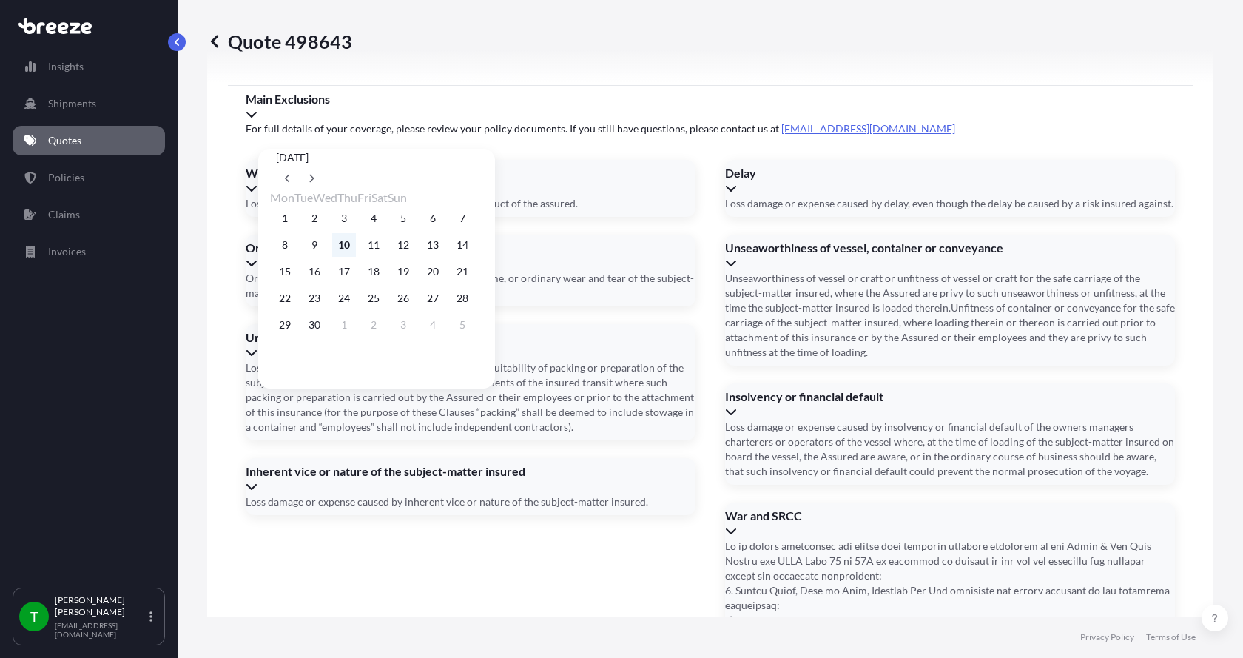
click at [356, 243] on button "10" at bounding box center [344, 245] width 24 height 24
type input "[DATE]"
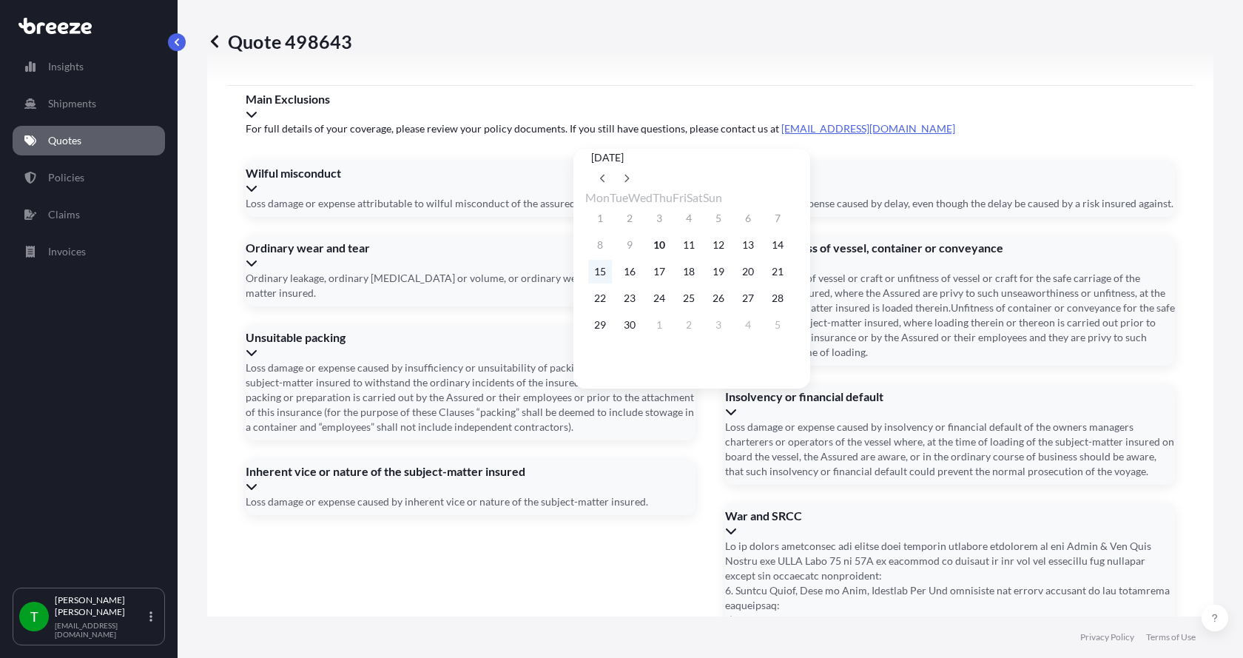
click at [598, 273] on button "15" at bounding box center [600, 272] width 24 height 24
type input "[DATE]"
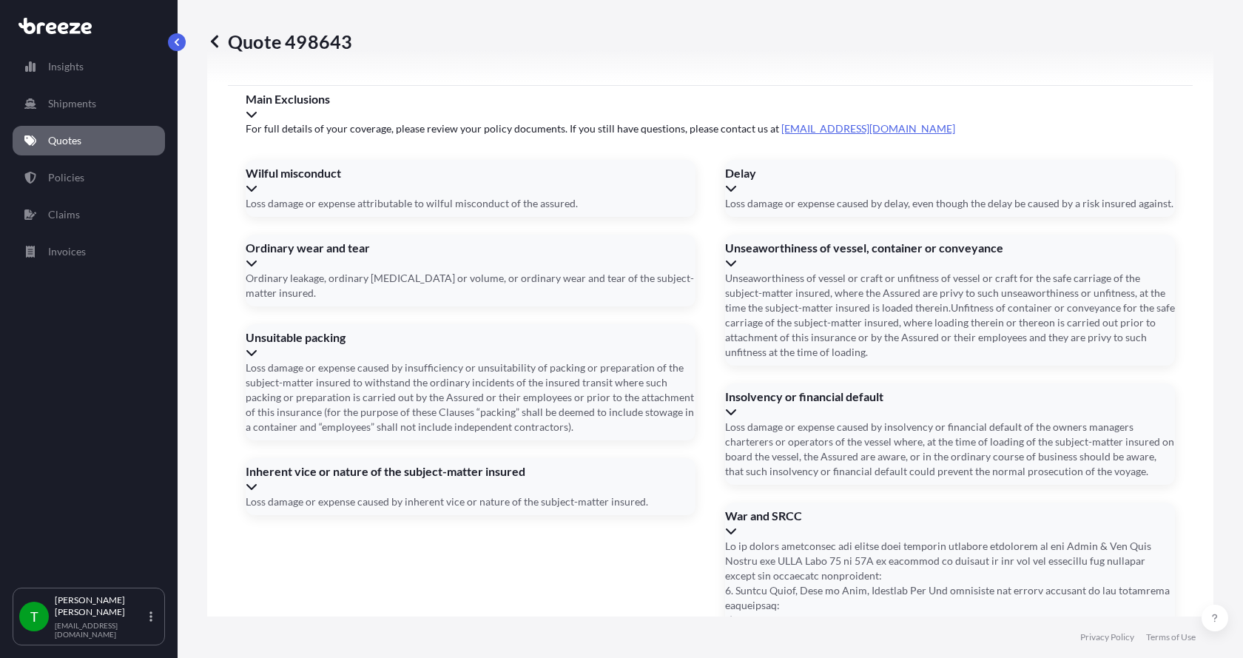
click at [614, 273] on button "15" at bounding box center [623, 269] width 18 height 13
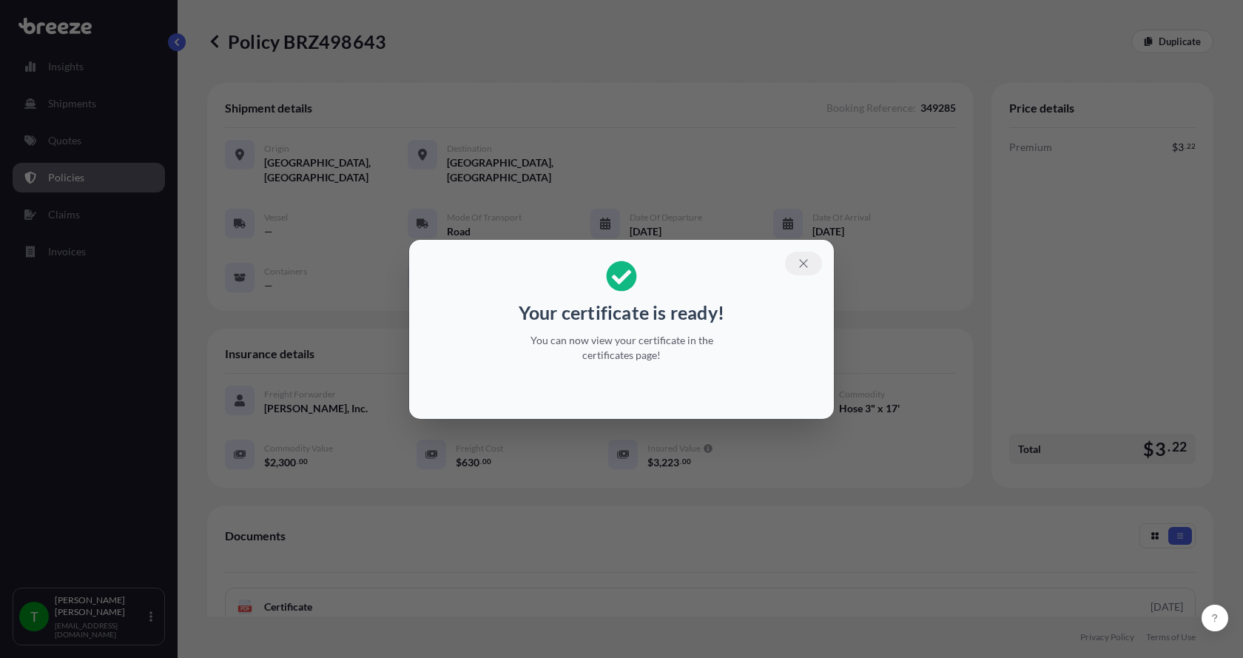
click at [804, 259] on icon "button" at bounding box center [803, 263] width 13 height 13
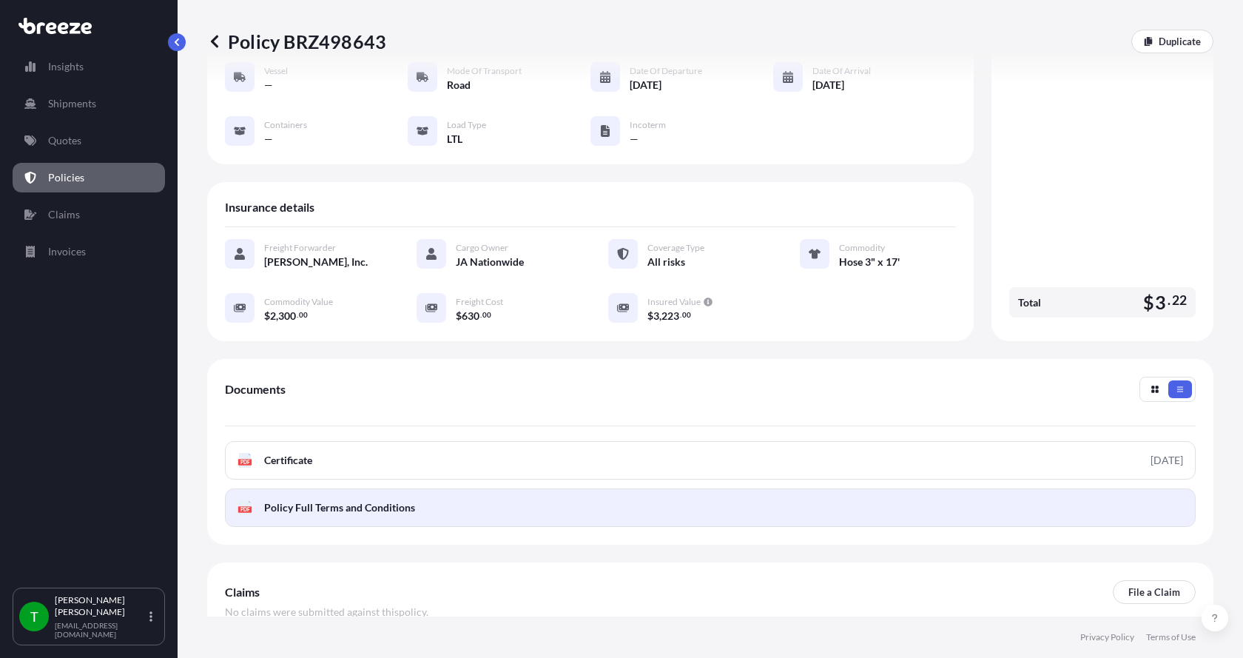
scroll to position [148, 0]
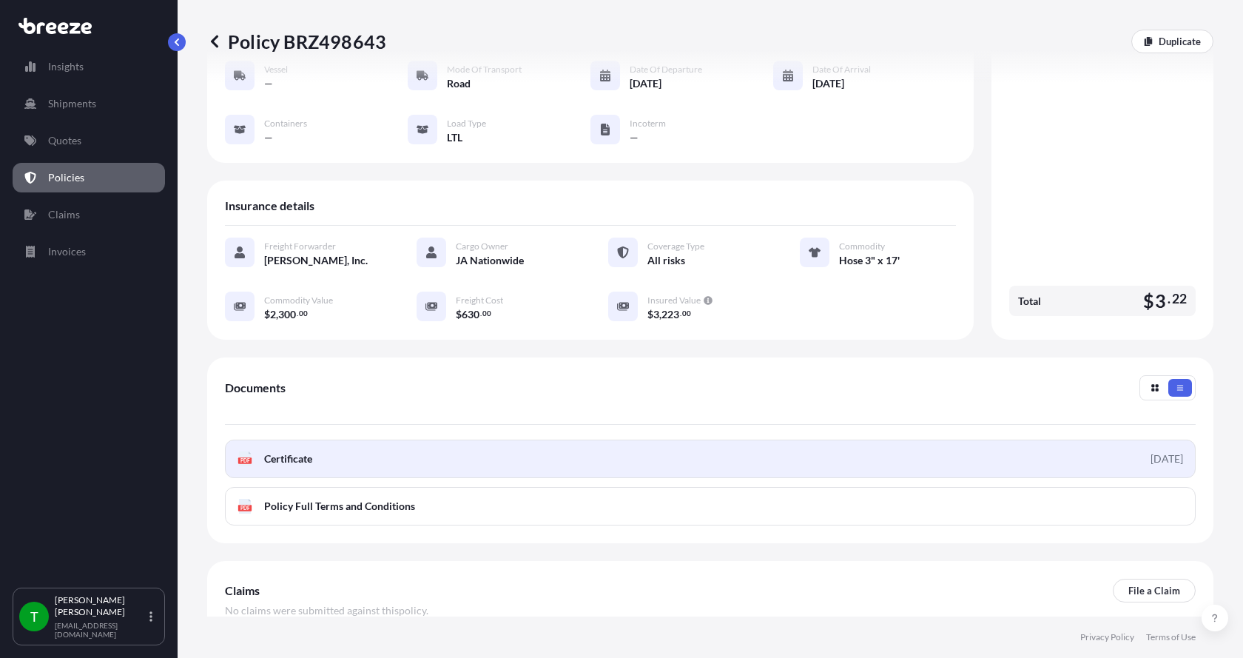
click at [241, 457] on rect at bounding box center [244, 460] width 13 height 6
